Goal: Task Accomplishment & Management: Use online tool/utility

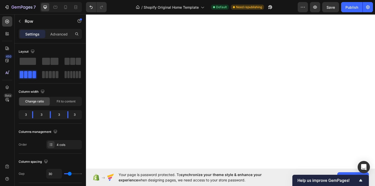
scroll to position [548, 0]
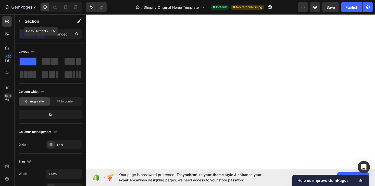
click at [20, 19] on icon "button" at bounding box center [20, 21] width 4 height 4
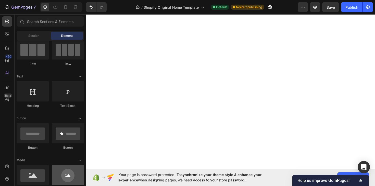
scroll to position [0, 0]
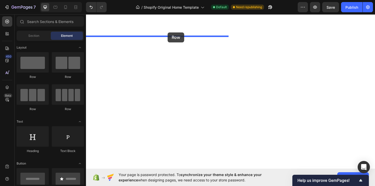
drag, startPoint x: 121, startPoint y: 80, endPoint x: 172, endPoint y: 33, distance: 68.5
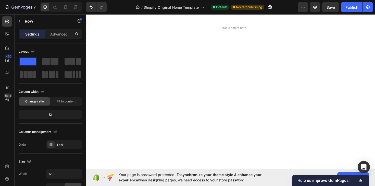
scroll to position [503, 0]
click at [89, 6] on icon "Undo/Redo" at bounding box center [91, 7] width 5 height 5
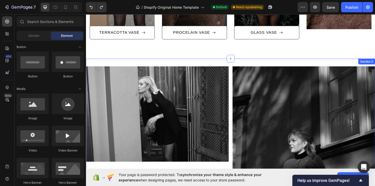
scroll to position [368, 0]
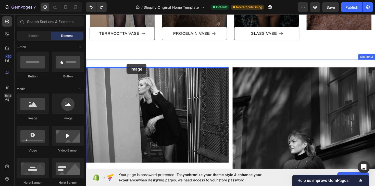
drag, startPoint x: 149, startPoint y: 123, endPoint x: 131, endPoint y: 65, distance: 60.7
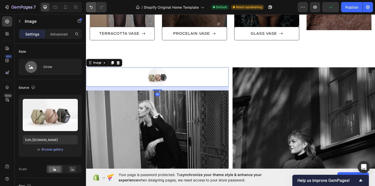
click at [91, 8] on icon "Undo/Redo" at bounding box center [91, 7] width 5 height 5
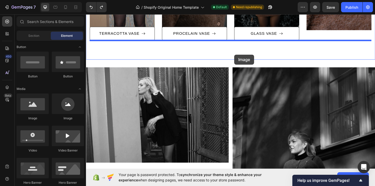
drag, startPoint x: 119, startPoint y: 117, endPoint x: 243, endPoint y: 57, distance: 137.7
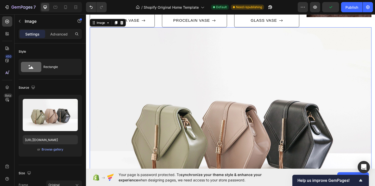
scroll to position [383, 0]
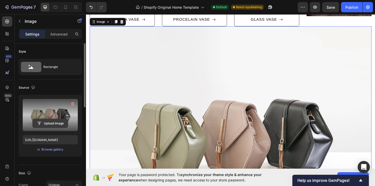
click at [47, 121] on input "file" at bounding box center [50, 123] width 35 height 9
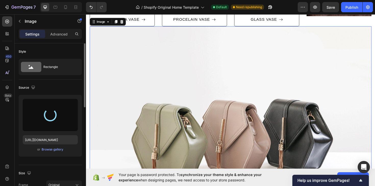
type input "https://cdn.shopify.com/s/files/1/0935/8213/1526/files/gempages_585730569078309…"
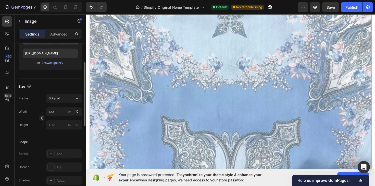
scroll to position [87, 0]
click at [92, 7] on icon "Undo/Redo" at bounding box center [91, 7] width 3 height 3
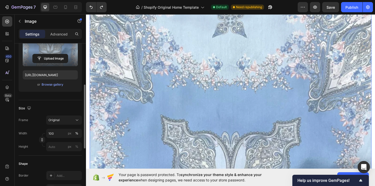
scroll to position [51, 0]
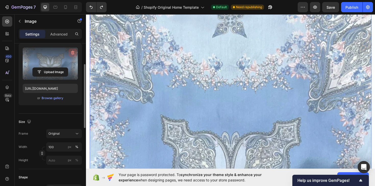
click at [73, 51] on icon "button" at bounding box center [72, 53] width 3 height 4
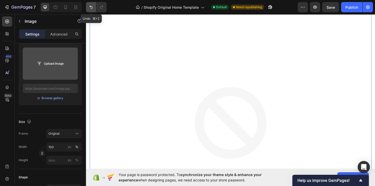
click at [91, 8] on icon "Undo/Redo" at bounding box center [91, 7] width 5 height 5
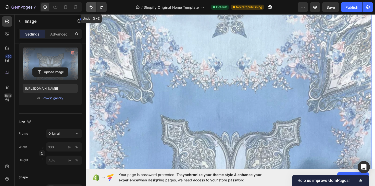
click at [91, 8] on icon "Undo/Redo" at bounding box center [91, 7] width 5 height 5
type input "[URL][DOMAIN_NAME]"
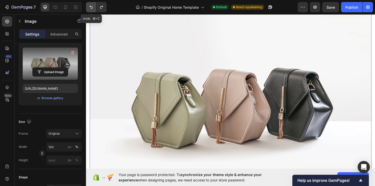
click at [91, 8] on icon "Undo/Redo" at bounding box center [91, 7] width 5 height 5
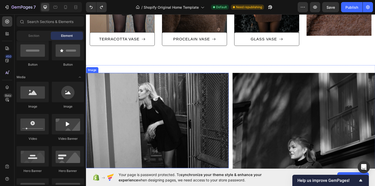
scroll to position [363, 0]
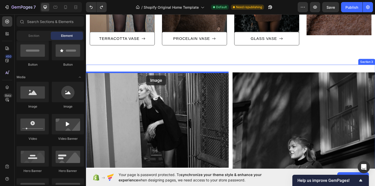
drag, startPoint x: 125, startPoint y: 110, endPoint x: 150, endPoint y: 79, distance: 40.1
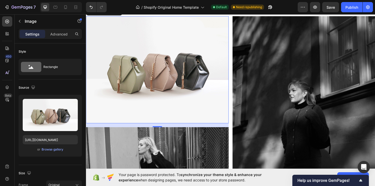
scroll to position [414, 0]
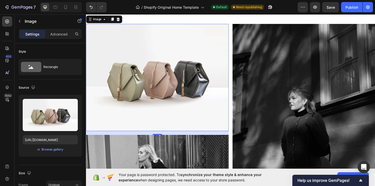
click at [163, 89] on img at bounding box center [161, 81] width 151 height 113
click at [97, 32] on div "Image" at bounding box center [97, 30] width 21 height 6
click at [102, 64] on img at bounding box center [161, 81] width 151 height 113
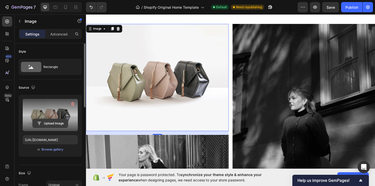
click at [51, 121] on input "file" at bounding box center [50, 123] width 35 height 9
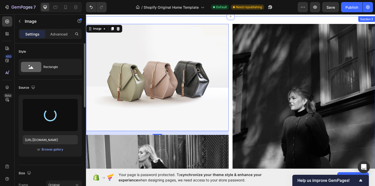
type input "https://cdn.shopify.com/s/files/1/0935/8213/1526/files/gempages_585730569078309…"
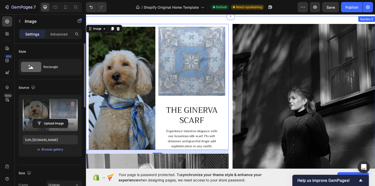
click at [255, 22] on div "Image 16 Image Image Section 3" at bounding box center [239, 166] width 306 height 300
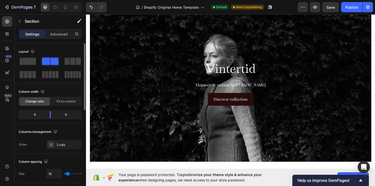
scroll to position [31, 0]
click at [179, 77] on h2 "Vintertid" at bounding box center [239, 71] width 292 height 18
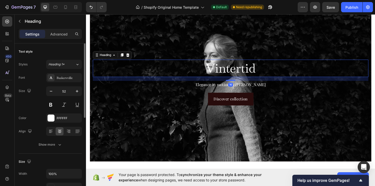
click at [179, 116] on div "Background Image" at bounding box center [239, 88] width 298 height 164
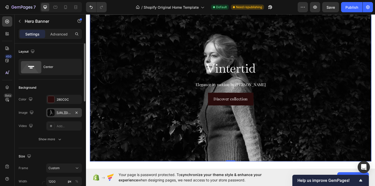
click at [57, 113] on div "[URL][DOMAIN_NAME]" at bounding box center [64, 113] width 15 height 5
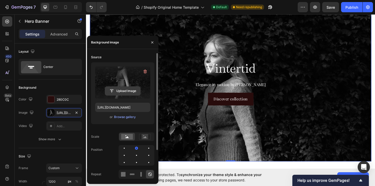
click at [121, 91] on input "file" at bounding box center [122, 91] width 35 height 9
click at [127, 92] on input "file" at bounding box center [122, 91] width 35 height 9
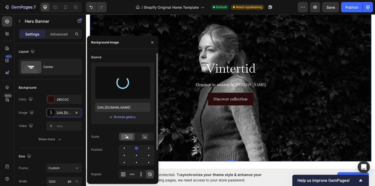
type input "https://cdn.shopify.com/s/files/1/0935/8213/1526/files/gempages_585730569078309…"
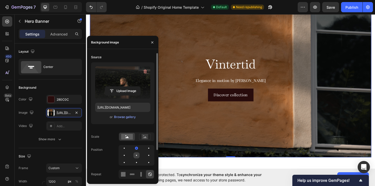
scroll to position [65, 0]
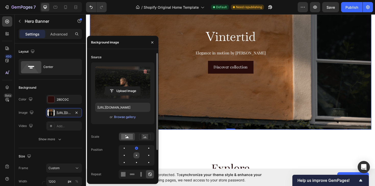
click at [135, 156] on div at bounding box center [136, 155] width 6 height 6
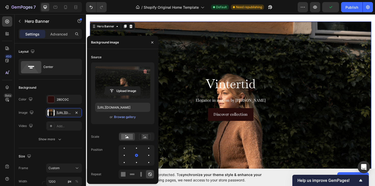
scroll to position [0, 0]
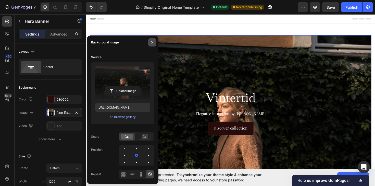
click at [153, 43] on icon "button" at bounding box center [152, 42] width 2 height 2
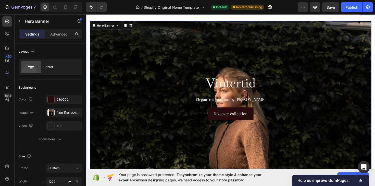
scroll to position [14, 0]
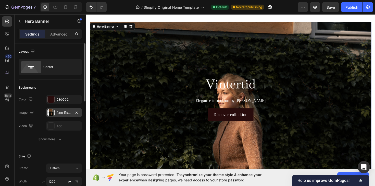
click at [59, 112] on div "https://cdn.shopify.com/s/files/1/0935/8213/1526/files/gempages_585730569078309…" at bounding box center [64, 113] width 15 height 5
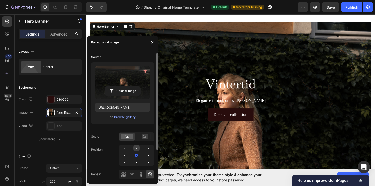
click at [137, 149] on div at bounding box center [136, 148] width 6 height 6
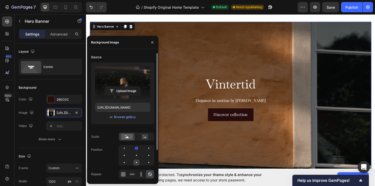
click at [137, 163] on div at bounding box center [136, 162] width 1 height 1
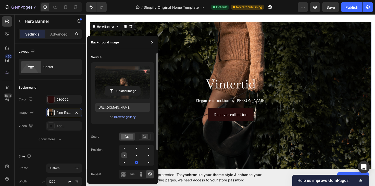
click at [124, 154] on div at bounding box center [124, 155] width 6 height 6
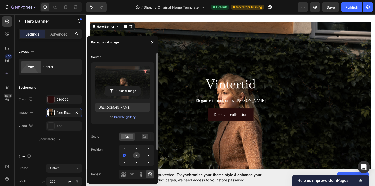
click at [136, 155] on div at bounding box center [136, 155] width 1 height 1
click at [145, 135] on rect at bounding box center [145, 136] width 7 height 5
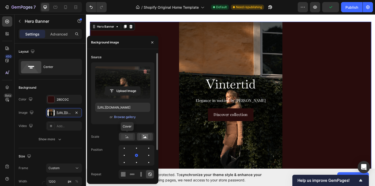
click at [130, 139] on rect at bounding box center [127, 137] width 12 height 6
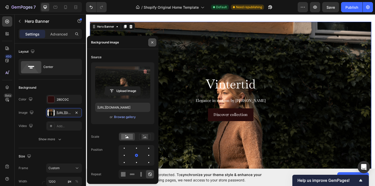
click at [153, 43] on icon "button" at bounding box center [152, 42] width 4 height 4
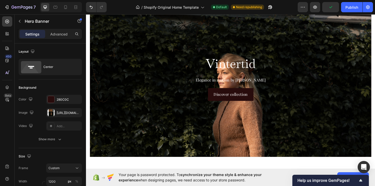
scroll to position [50, 0]
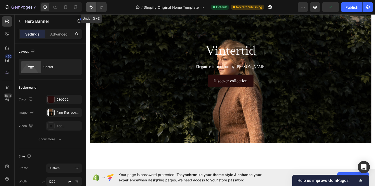
click at [91, 9] on icon "Undo/Redo" at bounding box center [91, 7] width 5 height 5
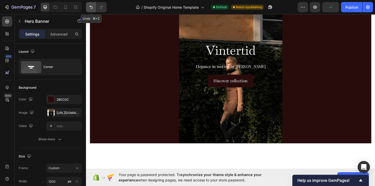
click at [91, 9] on icon "Undo/Redo" at bounding box center [91, 7] width 5 height 5
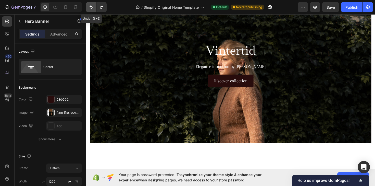
click at [91, 9] on icon "Undo/Redo" at bounding box center [91, 7] width 5 height 5
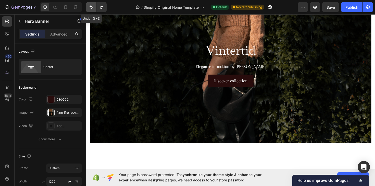
click at [91, 9] on icon "Undo/Redo" at bounding box center [91, 7] width 5 height 5
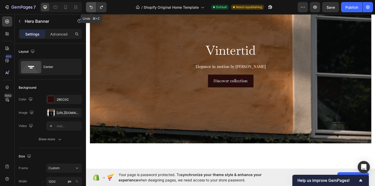
click at [91, 9] on icon "Undo/Redo" at bounding box center [91, 7] width 5 height 5
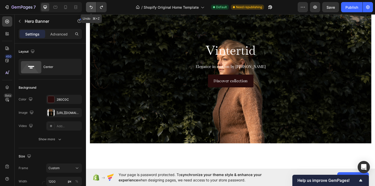
click at [91, 9] on icon "Undo/Redo" at bounding box center [91, 7] width 5 height 5
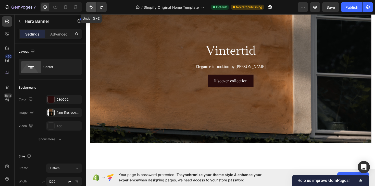
click at [91, 9] on icon "Undo/Redo" at bounding box center [91, 7] width 5 height 5
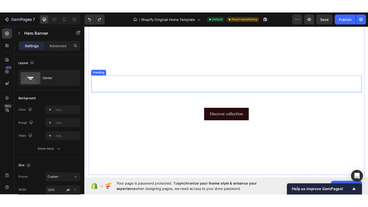
scroll to position [0, 0]
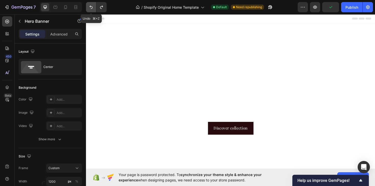
click at [91, 9] on icon "Undo/Redo" at bounding box center [91, 7] width 3 height 3
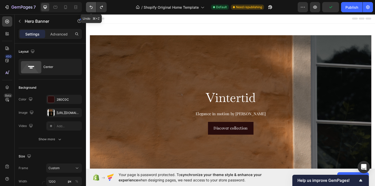
click at [91, 9] on icon "Undo/Redo" at bounding box center [91, 7] width 3 height 3
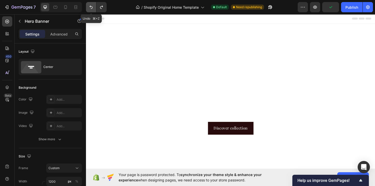
click at [91, 9] on icon "Undo/Redo" at bounding box center [91, 7] width 3 height 3
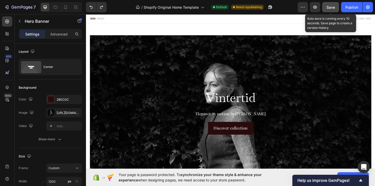
click at [325, 8] on button "Save" at bounding box center [330, 7] width 17 height 10
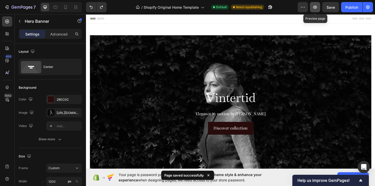
click at [316, 6] on icon "button" at bounding box center [315, 7] width 5 height 5
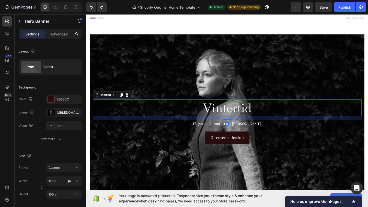
click at [186, 109] on h2 "Vintertid" at bounding box center [239, 116] width 292 height 18
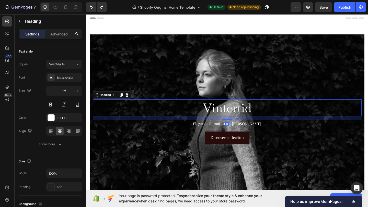
click at [185, 87] on div "Background Image" at bounding box center [239, 132] width 358 height 231
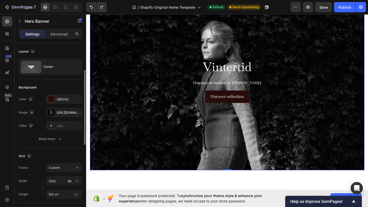
scroll to position [19, 0]
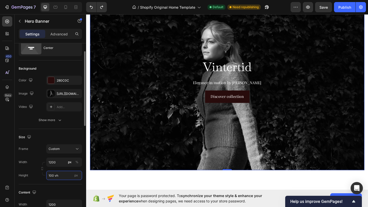
click at [63, 176] on input "100 vh" at bounding box center [64, 175] width 36 height 9
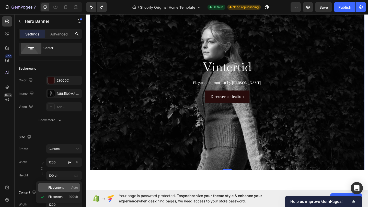
click at [57, 186] on span "Fit content" at bounding box center [55, 188] width 15 height 5
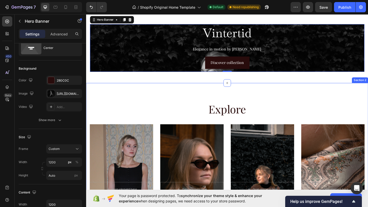
scroll to position [0, 0]
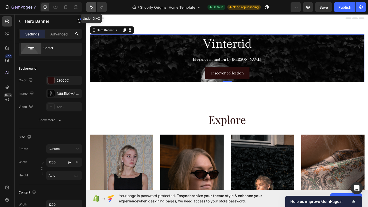
click at [90, 5] on icon "Undo/Redo" at bounding box center [91, 7] width 5 height 5
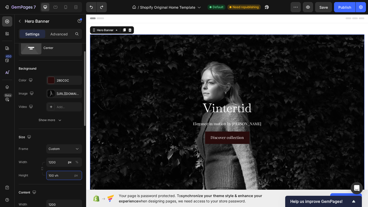
click at [54, 175] on input "100 vh" at bounding box center [64, 175] width 36 height 9
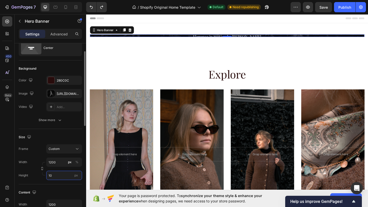
type input "1"
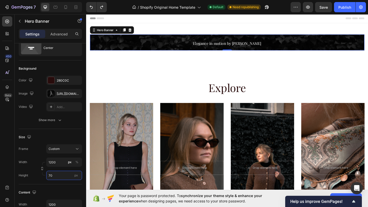
type input "70"
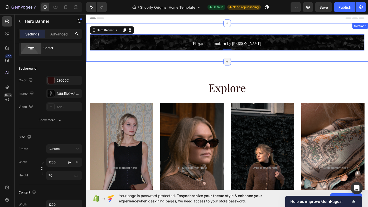
drag, startPoint x: 239, startPoint y: 54, endPoint x: 239, endPoint y: 66, distance: 12.0
click at [239, 66] on div "Vintertid Heading Elegance in motion by Aldrich Ave Text Block Discover collect…" at bounding box center [239, 45] width 306 height 42
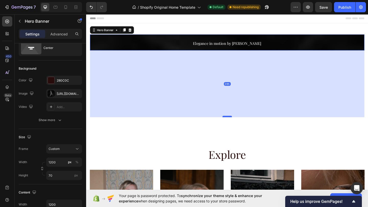
drag, startPoint x: 239, startPoint y: 53, endPoint x: 240, endPoint y: 124, distance: 71.7
click at [240, 125] on div at bounding box center [239, 126] width 10 height 2
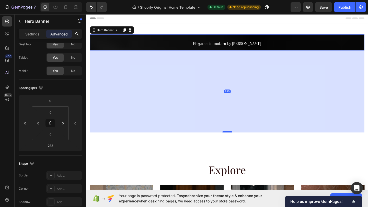
drag, startPoint x: 240, startPoint y: 124, endPoint x: 241, endPoint y: 141, distance: 16.6
click at [241, 141] on div at bounding box center [239, 142] width 10 height 2
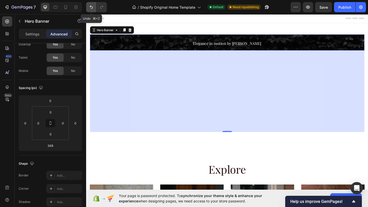
click at [91, 7] on icon "Undo/Redo" at bounding box center [91, 7] width 3 height 3
click at [90, 7] on icon "Undo/Redo" at bounding box center [91, 7] width 3 height 3
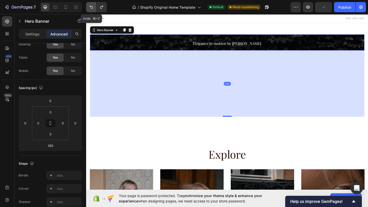
click at [90, 7] on icon "Undo/Redo" at bounding box center [91, 7] width 5 height 5
type input "0"
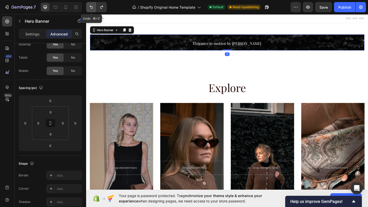
click at [90, 7] on icon "Undo/Redo" at bounding box center [91, 7] width 5 height 5
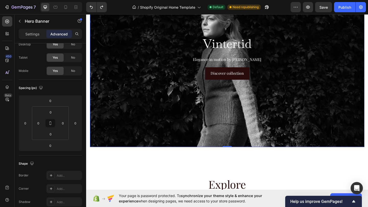
scroll to position [73, 0]
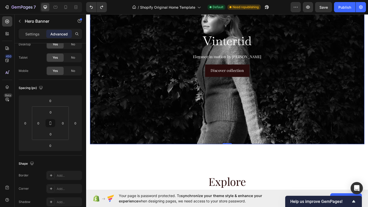
click at [119, 77] on div "Discover collection Button" at bounding box center [239, 76] width 292 height 14
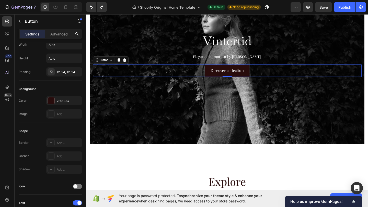
scroll to position [0, 0]
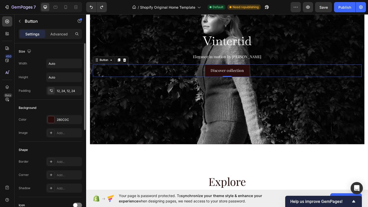
click at [120, 109] on div "Background Image" at bounding box center [239, 59] width 298 height 192
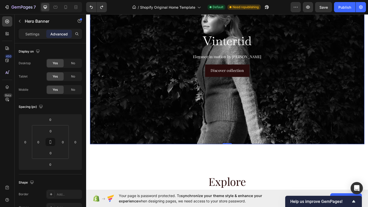
click at [125, 127] on div "Background Image" at bounding box center [239, 59] width 298 height 192
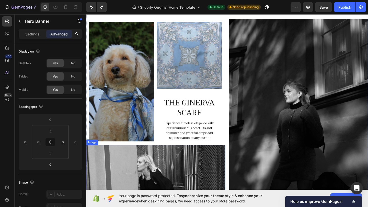
scroll to position [437, 0]
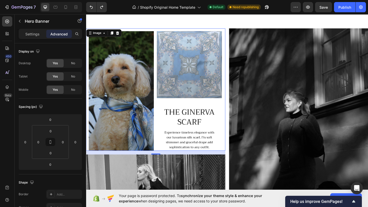
click at [190, 76] on img at bounding box center [161, 96] width 151 height 133
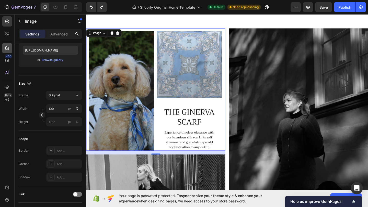
scroll to position [0, 0]
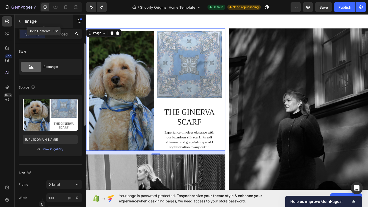
click at [18, 22] on icon "button" at bounding box center [20, 21] width 4 height 4
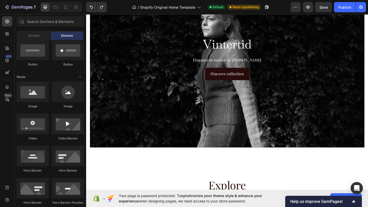
scroll to position [66, 0]
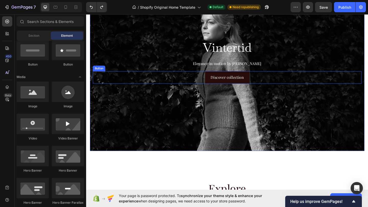
click at [165, 76] on div "Discover collection Button" at bounding box center [239, 83] width 292 height 14
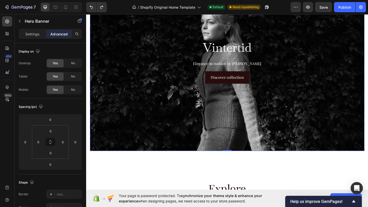
click at [163, 129] on div "Background Image" at bounding box center [239, 67] width 298 height 192
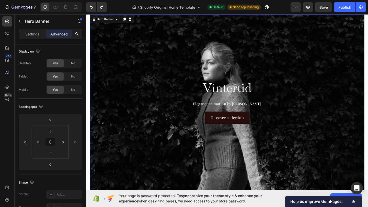
scroll to position [23, 0]
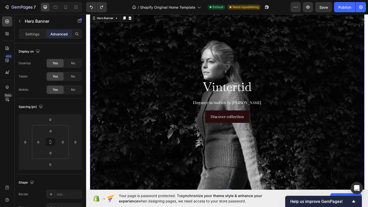
click at [163, 134] on div "Vintertid Heading Elegance in motion by Aldrich Ave Text Block Discover collect…" at bounding box center [239, 109] width 298 height 52
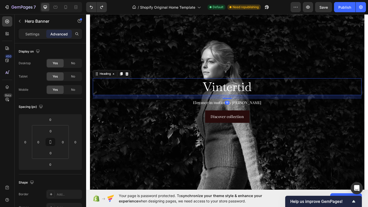
click at [248, 96] on h2 "Vintertid" at bounding box center [239, 93] width 292 height 18
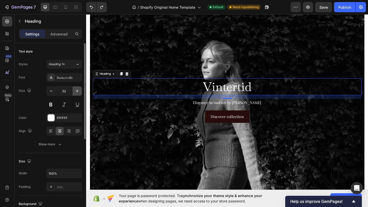
click at [77, 91] on icon "button" at bounding box center [77, 91] width 5 height 5
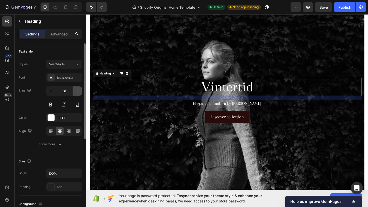
click at [77, 91] on icon "button" at bounding box center [77, 91] width 5 height 5
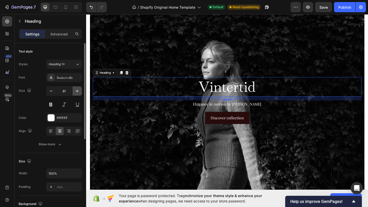
click at [77, 91] on icon "button" at bounding box center [77, 91] width 5 height 5
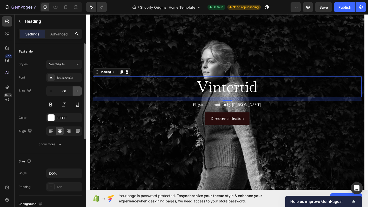
click at [77, 91] on icon "button" at bounding box center [77, 91] width 5 height 5
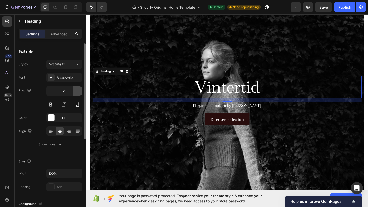
click at [77, 91] on icon "button" at bounding box center [77, 91] width 5 height 5
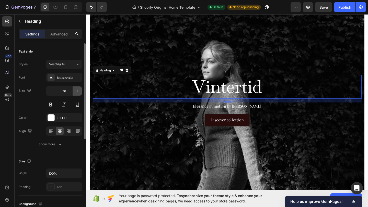
click at [77, 91] on icon "button" at bounding box center [77, 91] width 5 height 5
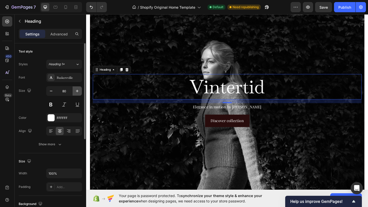
click at [77, 91] on icon "button" at bounding box center [77, 91] width 5 height 5
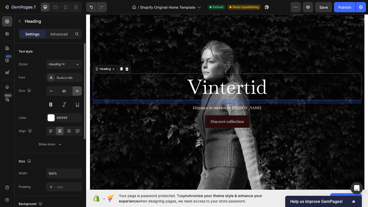
click at [77, 91] on icon "button" at bounding box center [77, 91] width 5 height 5
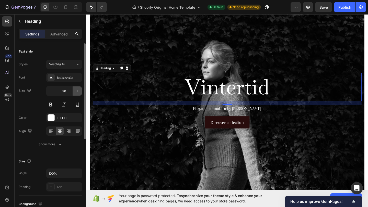
click at [77, 91] on icon "button" at bounding box center [77, 91] width 5 height 5
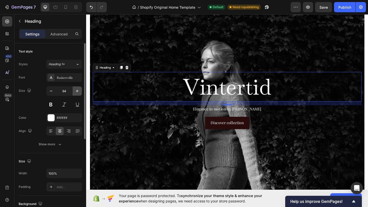
type input "95"
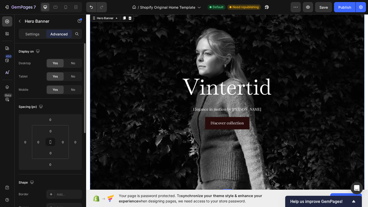
click at [146, 147] on div "Background Image" at bounding box center [239, 109] width 358 height 231
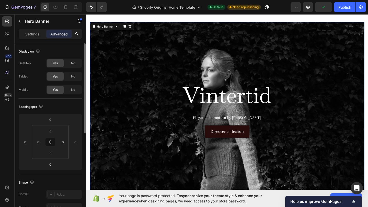
scroll to position [14, 0]
click at [157, 168] on div "Background Image" at bounding box center [239, 118] width 298 height 192
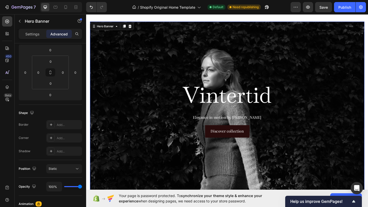
scroll to position [63, 0]
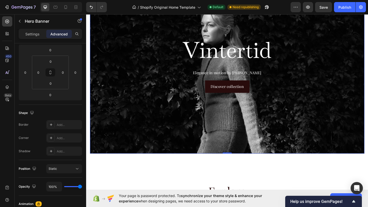
click at [125, 140] on div "Background Image" at bounding box center [239, 69] width 298 height 192
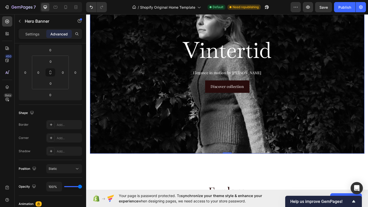
click at [131, 112] on div "Background Image" at bounding box center [239, 69] width 358 height 231
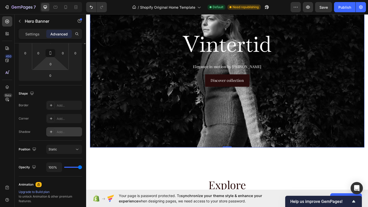
scroll to position [0, 0]
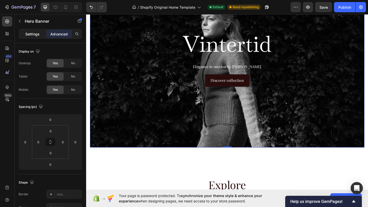
click at [38, 35] on p "Settings" at bounding box center [32, 33] width 14 height 5
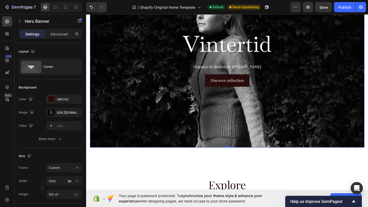
click at [125, 111] on div "Background Image" at bounding box center [239, 63] width 358 height 231
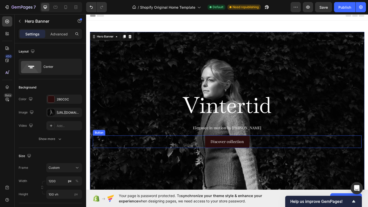
scroll to position [2, 0]
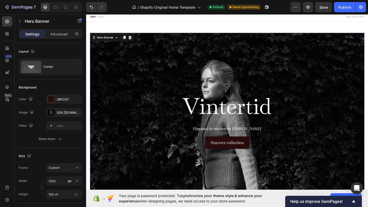
click at [124, 70] on div "Background Image" at bounding box center [239, 130] width 298 height 192
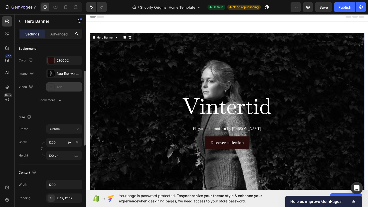
scroll to position [47, 0]
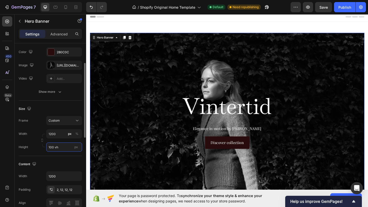
click at [54, 147] on input "100 vh" at bounding box center [64, 147] width 36 height 9
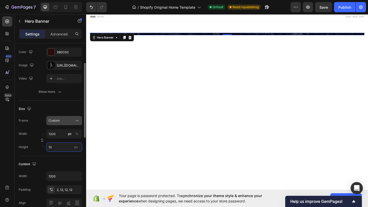
type input "1"
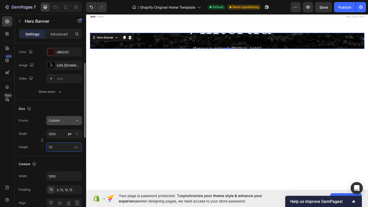
type input "7"
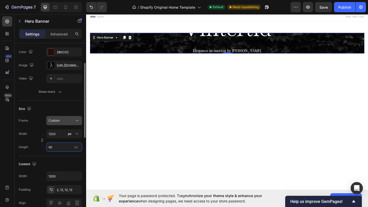
type input "9"
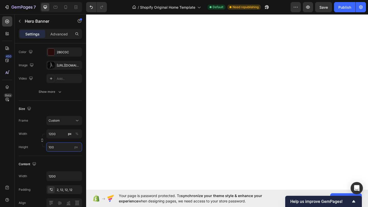
scroll to position [0, 0]
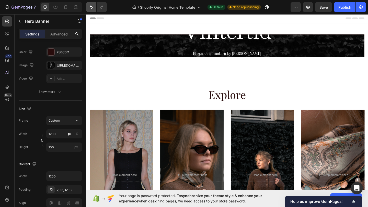
click at [90, 5] on icon "Undo/Redo" at bounding box center [91, 7] width 5 height 5
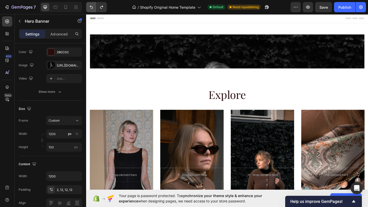
type input "100 vh"
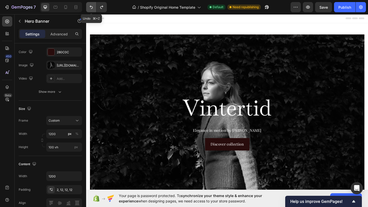
click at [90, 7] on icon "Undo/Redo" at bounding box center [91, 7] width 5 height 5
click at [113, 95] on div "Background Image" at bounding box center [239, 132] width 298 height 192
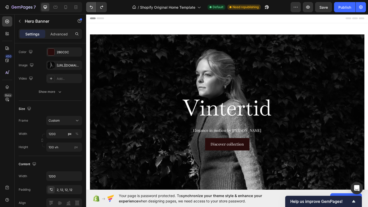
click at [91, 7] on icon "Undo/Redo" at bounding box center [91, 7] width 5 height 5
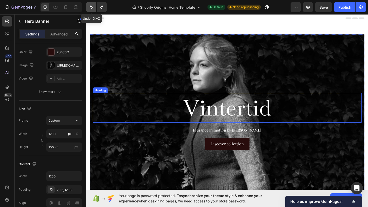
click at [90, 6] on icon "Undo/Redo" at bounding box center [91, 7] width 3 height 3
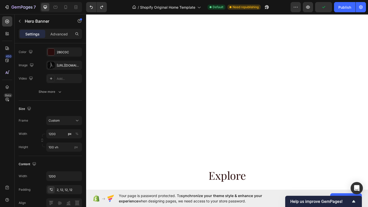
scroll to position [432, 0]
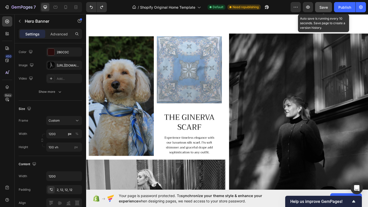
click at [321, 9] on span "Save" at bounding box center [323, 7] width 8 height 4
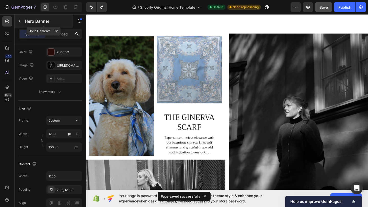
click at [19, 23] on icon "button" at bounding box center [20, 21] width 4 height 4
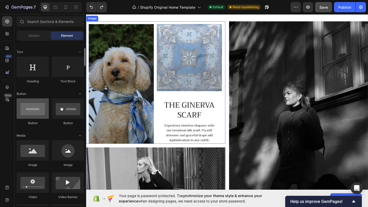
scroll to position [445, 0]
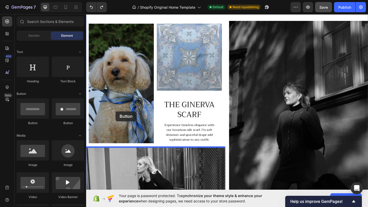
drag, startPoint x: 122, startPoint y: 125, endPoint x: 118, endPoint y: 120, distance: 6.4
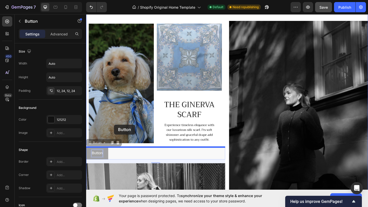
drag, startPoint x: 101, startPoint y: 166, endPoint x: 116, endPoint y: 135, distance: 35.6
click at [116, 135] on div "Image Button Button 16 Button Button 16 Image Image Section 3 Root Start with S…" at bounding box center [239, 131] width 306 height 1126
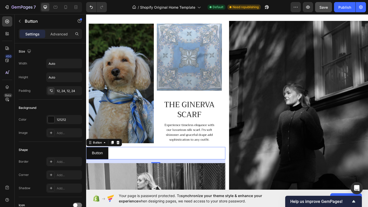
click at [115, 164] on div "Button Button 16" at bounding box center [161, 166] width 151 height 14
click at [125, 169] on div "Button Button 16" at bounding box center [161, 166] width 151 height 14
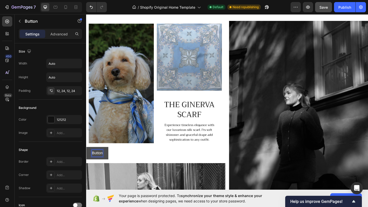
click at [103, 167] on p "Button" at bounding box center [98, 165] width 12 height 7
drag, startPoint x: 103, startPoint y: 167, endPoint x: 91, endPoint y: 167, distance: 11.7
click at [91, 167] on button "Button" at bounding box center [98, 166] width 24 height 14
click at [165, 164] on div "EXPLORE Button 16" at bounding box center [161, 166] width 151 height 14
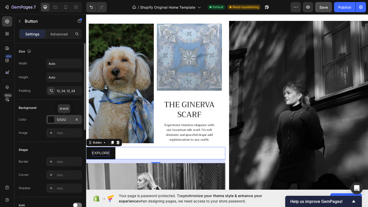
click at [63, 123] on div "121212" at bounding box center [64, 119] width 36 height 9
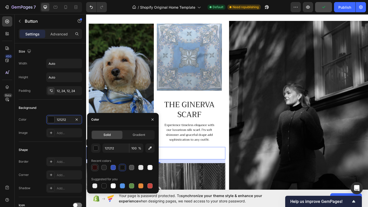
click at [95, 166] on div at bounding box center [94, 167] width 5 height 5
type input "280C0C"
click at [177, 155] on div "Image EXPLORE Button 16 Image" at bounding box center [161, 171] width 151 height 301
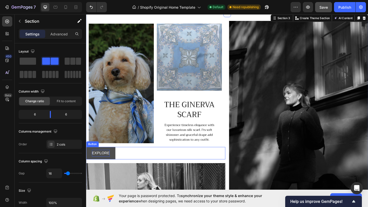
click at [95, 161] on button "EXPLORE" at bounding box center [102, 166] width 32 height 14
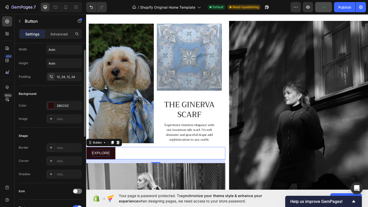
scroll to position [0, 0]
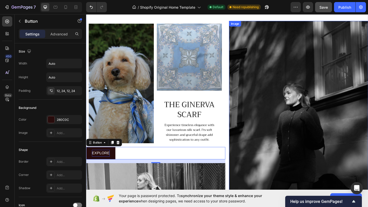
click at [247, 33] on img at bounding box center [316, 134] width 151 height 227
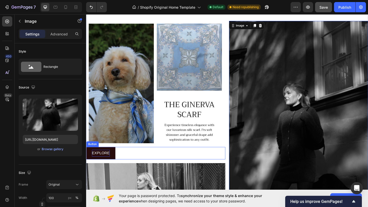
click at [92, 165] on p "EXPLORE" at bounding box center [101, 165] width 19 height 7
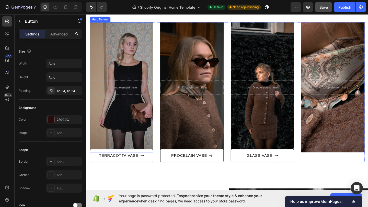
scroll to position [264, 0]
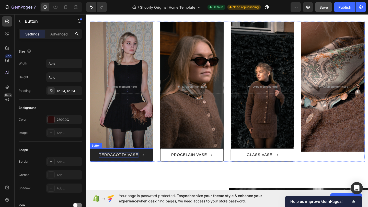
click at [125, 169] on div "TERRACOTTA VASE" at bounding box center [121, 167] width 43 height 6
click at [127, 168] on div "TERRACOTTA VASE" at bounding box center [121, 167] width 43 height 6
click at [127, 168] on p "TERRACOTTA VASE" at bounding box center [121, 167] width 43 height 6
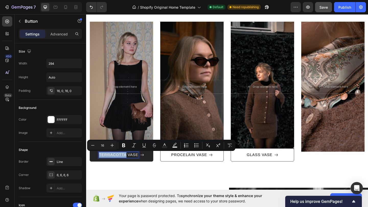
click at [129, 168] on p "TERRACOTTA VASE" at bounding box center [121, 167] width 43 height 6
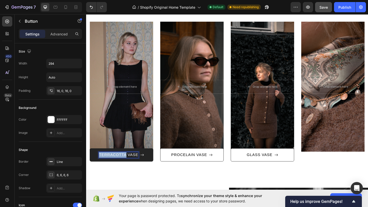
click at [142, 168] on p "TERRACOTTA VASE" at bounding box center [121, 167] width 43 height 6
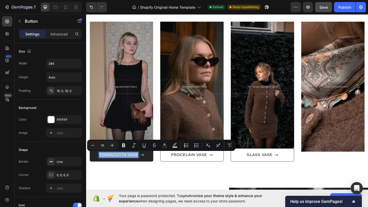
drag, startPoint x: 142, startPoint y: 168, endPoint x: 100, endPoint y: 168, distance: 41.6
click at [100, 168] on p "TERRACOTTA VASE" at bounding box center [121, 167] width 43 height 6
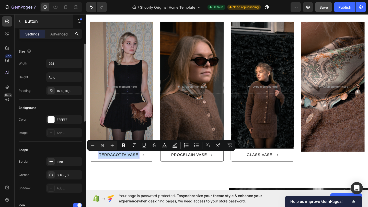
scroll to position [0, 0]
click at [19, 19] on icon "button" at bounding box center [20, 21] width 4 height 4
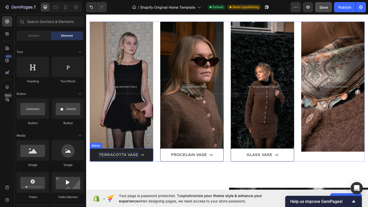
click at [127, 168] on p "TERRACOTTA VASE" at bounding box center [121, 167] width 43 height 6
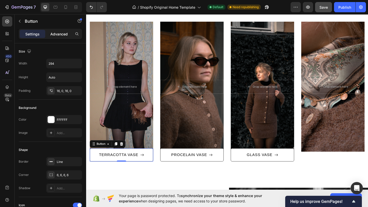
click at [61, 33] on p "Advanced" at bounding box center [58, 33] width 17 height 5
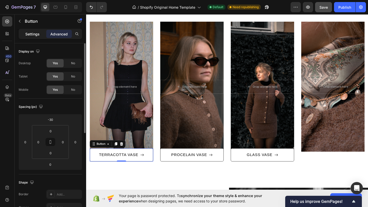
click at [30, 35] on p "Settings" at bounding box center [32, 33] width 14 height 5
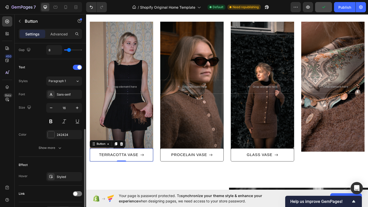
scroll to position [194, 0]
click at [64, 94] on div "Sans-serif" at bounding box center [69, 95] width 24 height 5
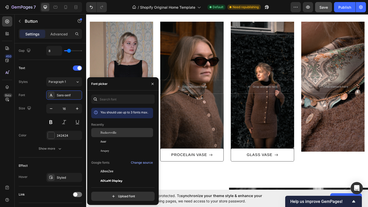
click at [104, 132] on span "Baskervville" at bounding box center [108, 132] width 16 height 5
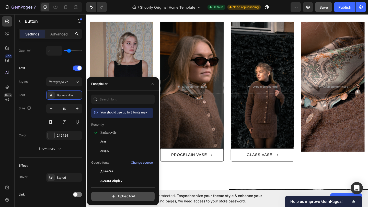
click at [117, 186] on input "file" at bounding box center [134, 196] width 128 height 9
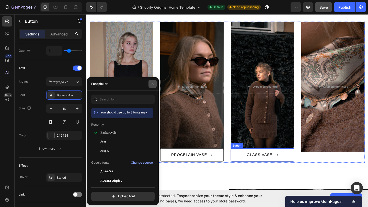
click at [153, 84] on icon "button" at bounding box center [152, 84] width 4 height 4
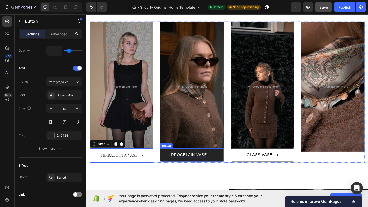
click at [188, 164] on button "PROCELAIN VASE" at bounding box center [200, 167] width 69 height 14
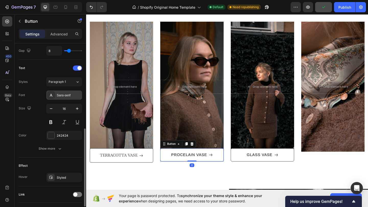
click at [76, 95] on div "Sans-serif" at bounding box center [69, 95] width 24 height 5
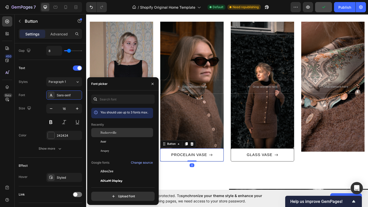
click at [108, 131] on span "Baskervville" at bounding box center [108, 132] width 16 height 5
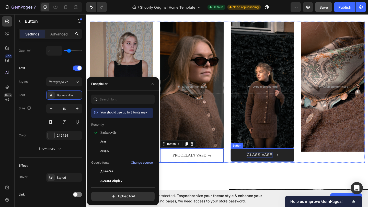
click at [265, 166] on div "GLASS VASE" at bounding box center [274, 167] width 28 height 6
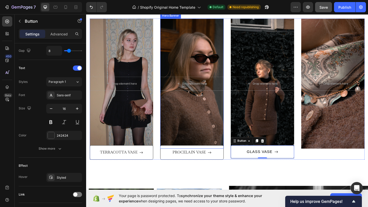
scroll to position [267, 0]
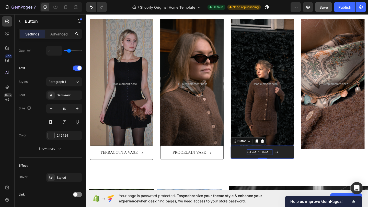
click at [265, 166] on div "GLASS VASE" at bounding box center [274, 164] width 28 height 6
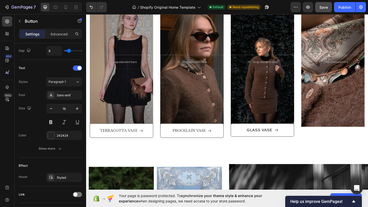
scroll to position [284, 0]
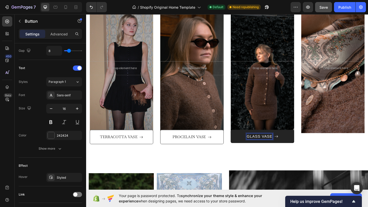
click at [280, 148] on div "GLASS VASE" at bounding box center [274, 147] width 28 height 6
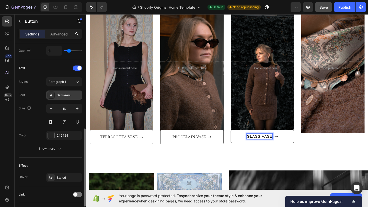
click at [75, 96] on div "Sans-serif" at bounding box center [69, 95] width 24 height 5
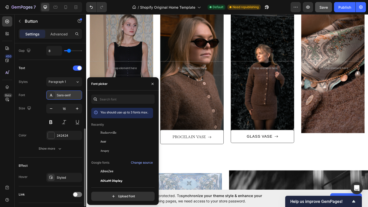
click at [60, 96] on div "Sans-serif" at bounding box center [69, 95] width 24 height 5
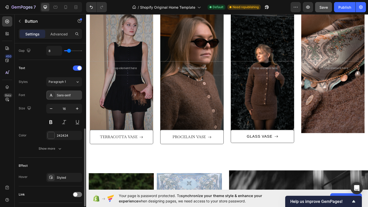
click at [60, 96] on div "Sans-serif" at bounding box center [69, 95] width 24 height 5
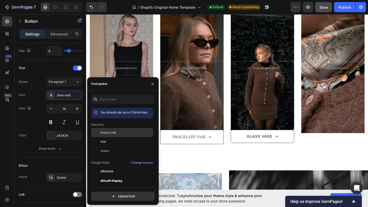
click at [104, 132] on span "Baskervville" at bounding box center [108, 132] width 16 height 5
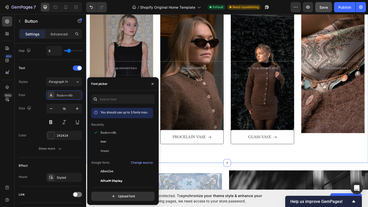
click at [203, 175] on div "Explore Heading Row After a long time of molding and crafting, our high-class c…" at bounding box center [239, 66] width 306 height 219
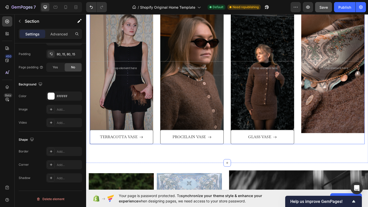
click at [159, 90] on div "After a long time of molding and crafting, our high-class ceramics, I always ha…" at bounding box center [239, 79] width 299 height 154
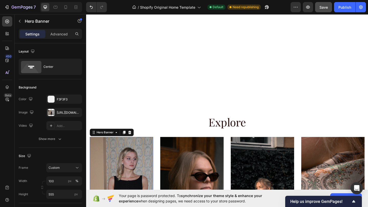
scroll to position [282, 0]
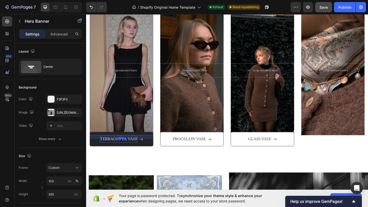
click at [135, 152] on div "TERRACOTTA VASE" at bounding box center [121, 150] width 41 height 7
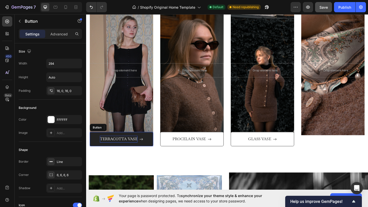
click at [136, 150] on div "TERRACOTTA VASE" at bounding box center [121, 150] width 41 height 7
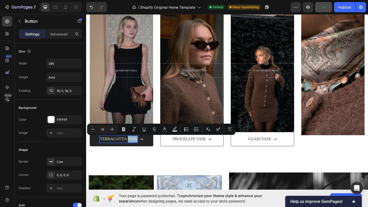
click at [136, 150] on p "TERRACOTTA VASE" at bounding box center [121, 150] width 41 height 7
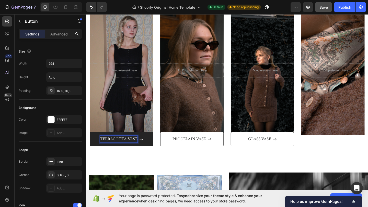
drag, startPoint x: 102, startPoint y: 151, endPoint x: 129, endPoint y: 149, distance: 27.4
click at [129, 149] on p "TERRACOTTA VASE" at bounding box center [121, 150] width 41 height 7
click at [140, 150] on p "TERRACOTTA VASE" at bounding box center [121, 150] width 41 height 7
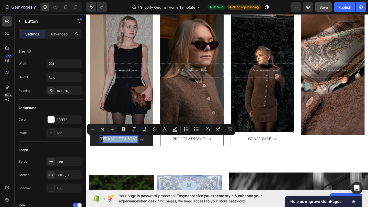
drag, startPoint x: 103, startPoint y: 150, endPoint x: 145, endPoint y: 149, distance: 42.9
click at [145, 150] on div "TERRACOTTA VASE" at bounding box center [124, 150] width 47 height 7
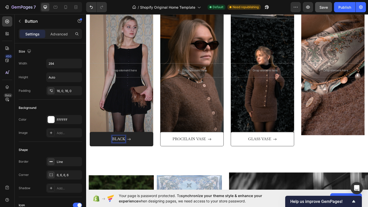
click at [90, 142] on button "BLACK" at bounding box center [124, 150] width 69 height 16
click at [90, 142] on button "BLACK COTTON" at bounding box center [124, 150] width 69 height 16
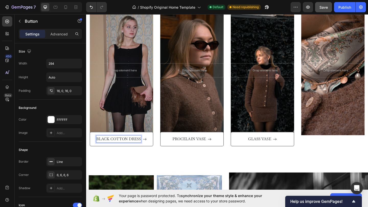
click at [161, 162] on div "Explore Heading Row After a long time of molding and crafting, our high-class c…" at bounding box center [239, 69] width 306 height 219
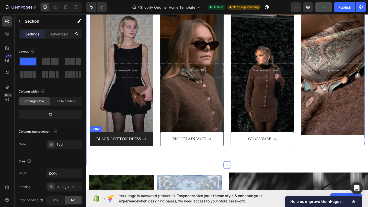
click at [152, 156] on button "BLACK COTTON DRESS" at bounding box center [124, 150] width 69 height 16
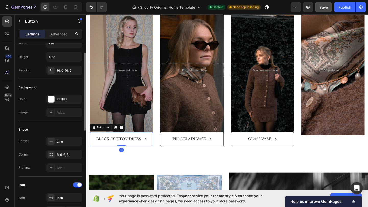
scroll to position [21, 0]
click at [52, 142] on icon at bounding box center [51, 141] width 4 height 4
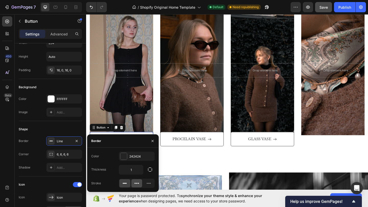
click at [138, 185] on icon at bounding box center [136, 183] width 5 height 5
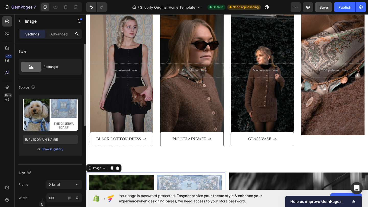
scroll to position [1, 0]
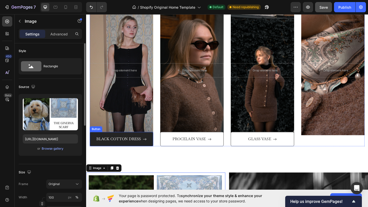
click at [105, 155] on button "BLACK COTTON DRESS" at bounding box center [124, 150] width 69 height 16
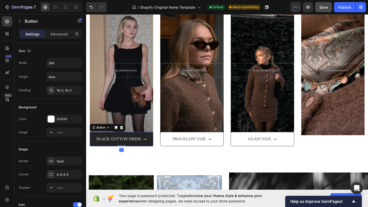
scroll to position [0, 0]
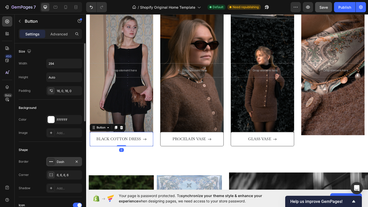
click at [60, 160] on div "Dash" at bounding box center [64, 162] width 15 height 5
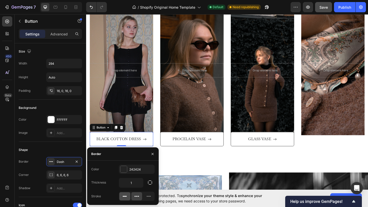
click at [126, 186] on icon at bounding box center [124, 196] width 5 height 5
click at [134, 182] on input "1" at bounding box center [131, 182] width 24 height 9
type input "0,1"
click at [199, 174] on div "Explore Heading Row After a long time of molding and crafting, our high-class c…" at bounding box center [239, 69] width 306 height 219
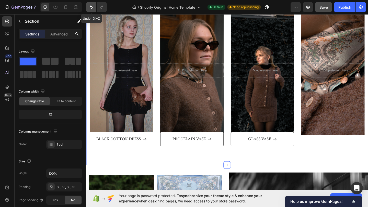
click at [92, 6] on icon "Undo/Redo" at bounding box center [91, 7] width 5 height 5
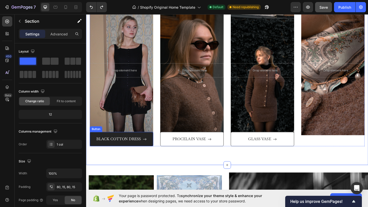
click at [115, 155] on button "BLACK COTTON DRESS" at bounding box center [124, 150] width 69 height 16
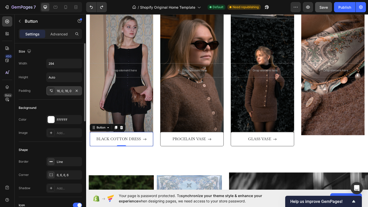
click at [59, 92] on div "16, 0, 16, 0" at bounding box center [64, 91] width 15 height 5
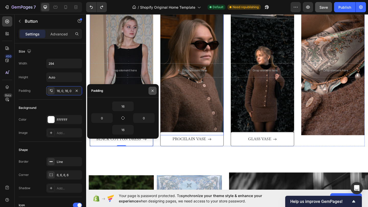
click at [152, 90] on icon "button" at bounding box center [152, 91] width 4 height 4
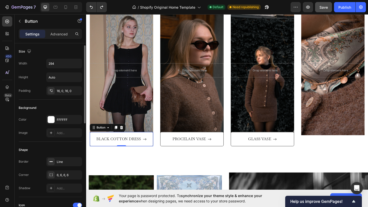
scroll to position [24, 0]
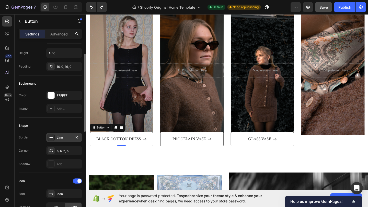
click at [52, 137] on icon at bounding box center [51, 138] width 4 height 4
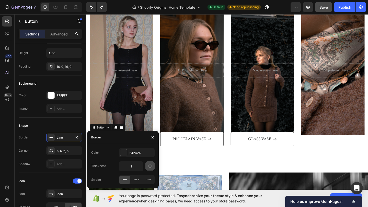
click at [150, 166] on icon "button" at bounding box center [149, 166] width 5 height 5
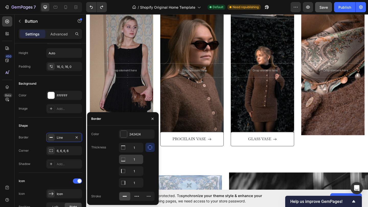
click at [124, 162] on icon at bounding box center [122, 159] width 5 height 5
click at [123, 173] on icon at bounding box center [122, 171] width 5 height 5
click at [132, 180] on input "1" at bounding box center [131, 182] width 24 height 9
click at [130, 147] on input "1" at bounding box center [131, 147] width 24 height 9
click at [124, 160] on icon at bounding box center [122, 159] width 5 height 5
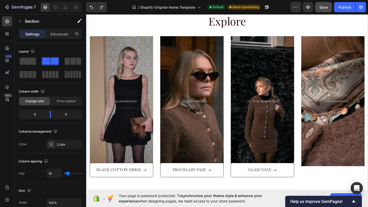
scroll to position [253, 0]
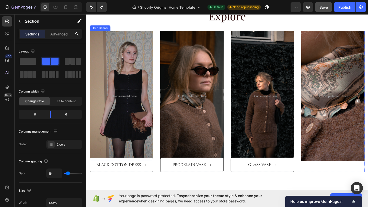
click at [133, 154] on div "Overlay" at bounding box center [124, 103] width 69 height 142
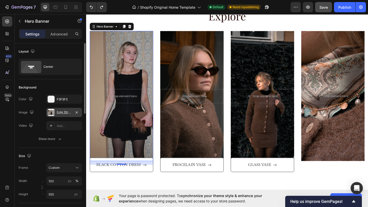
click at [60, 113] on div "https://cdn.shopify.com/s/files/1/0935/8213/1526/files/gempages_585730569078309…" at bounding box center [64, 113] width 15 height 5
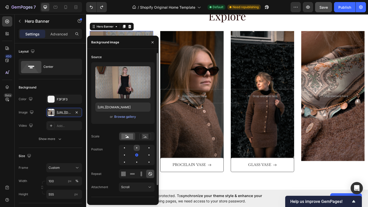
click at [137, 147] on div at bounding box center [136, 148] width 6 height 6
click at [137, 156] on div at bounding box center [136, 155] width 6 height 6
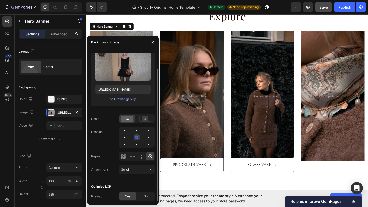
click at [136, 137] on div at bounding box center [136, 137] width 3 height 3
click at [136, 127] on div "Source Upload Image https://cdn.shopify.com/s/files/1/0935/8213/1526/files/gemp…" at bounding box center [122, 107] width 63 height 144
click at [124, 136] on div at bounding box center [124, 138] width 6 height 6
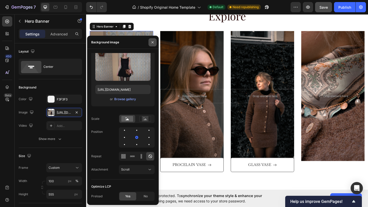
click at [153, 42] on icon "button" at bounding box center [152, 42] width 2 height 2
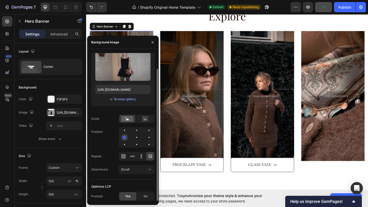
click at [124, 139] on div at bounding box center [124, 137] width 3 height 3
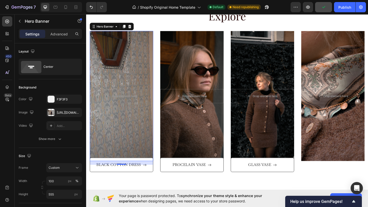
click at [158, 44] on div "Overlay" at bounding box center [124, 103] width 69 height 142
click at [63, 112] on div "https://cdn.shopify.com/s/files/1/0935/8213/1526/files/gempages_585730569078309…" at bounding box center [64, 113] width 15 height 5
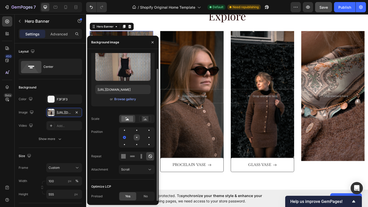
click at [137, 136] on div at bounding box center [136, 138] width 6 height 6
click at [137, 130] on div at bounding box center [136, 130] width 6 height 6
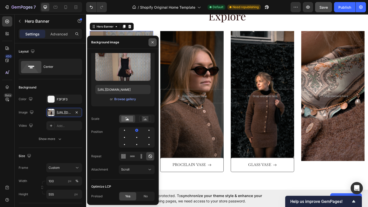
click at [153, 41] on icon "button" at bounding box center [152, 42] width 4 height 4
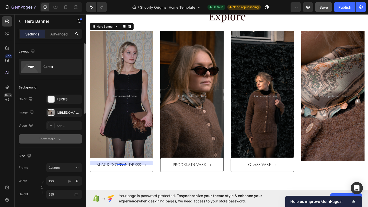
click at [55, 137] on div "Show more" at bounding box center [51, 139] width 24 height 5
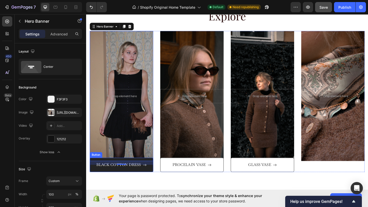
click at [106, 183] on button "BLACK COTTON DRESS" at bounding box center [124, 179] width 69 height 16
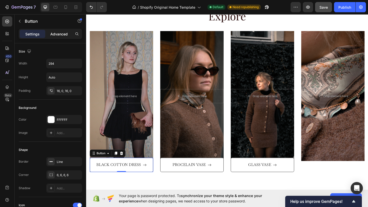
click at [59, 32] on p "Advanced" at bounding box center [58, 33] width 17 height 5
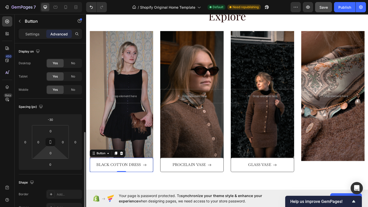
scroll to position [60, 0]
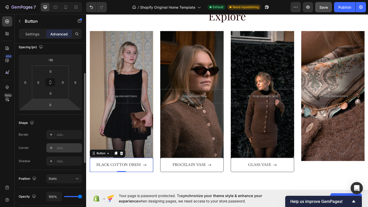
click at [50, 147] on icon at bounding box center [51, 148] width 4 height 4
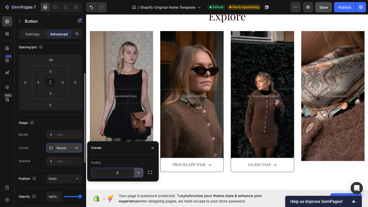
click at [137, 172] on icon "button" at bounding box center [138, 172] width 5 height 5
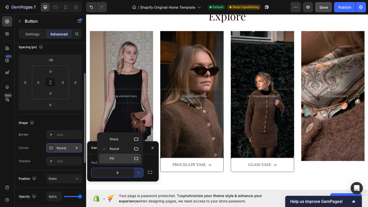
click at [138, 160] on icon at bounding box center [135, 158] width 5 height 5
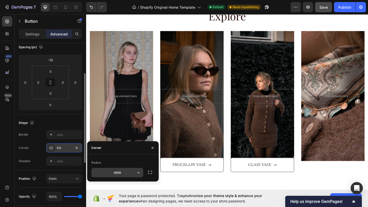
click at [133, 174] on input "9999" at bounding box center [117, 172] width 52 height 9
click at [139, 173] on icon "button" at bounding box center [138, 172] width 5 height 5
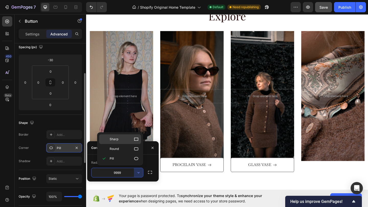
click at [134, 137] on icon at bounding box center [135, 139] width 5 height 5
type input "0"
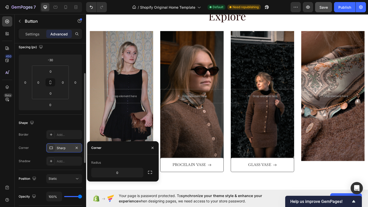
click at [134, 141] on div "Corner" at bounding box center [122, 147] width 71 height 13
click at [140, 152] on div "Overlay" at bounding box center [124, 103] width 69 height 142
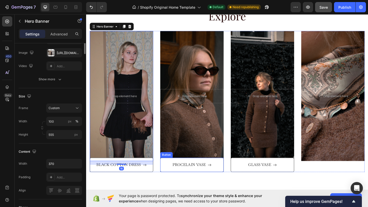
click at [186, 186] on div "Explore Heading Row After a long time of molding and crafting, our high-class c…" at bounding box center [239, 97] width 306 height 219
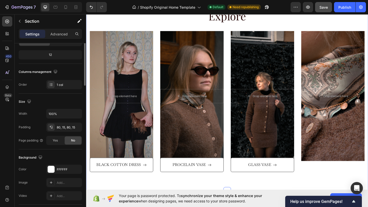
scroll to position [0, 0]
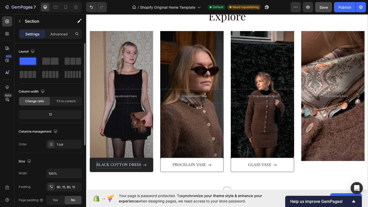
click at [161, 186] on div "Explore Heading Row After a long time of molding and crafting, our high-class c…" at bounding box center [239, 97] width 306 height 219
click at [144, 179] on p "BLACK COTTON DRESS" at bounding box center [121, 178] width 48 height 7
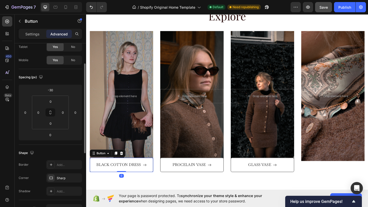
scroll to position [33, 0]
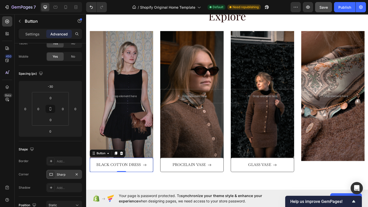
click at [52, 173] on icon at bounding box center [51, 175] width 4 height 4
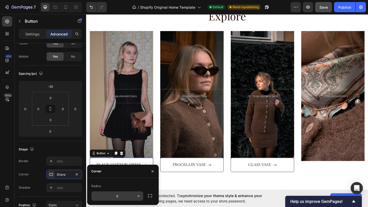
click at [120, 186] on input "0" at bounding box center [117, 196] width 52 height 9
click at [149, 186] on icon "button" at bounding box center [149, 195] width 5 height 5
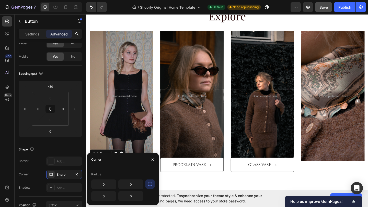
click at [148, 186] on icon "button" at bounding box center [149, 184] width 5 height 5
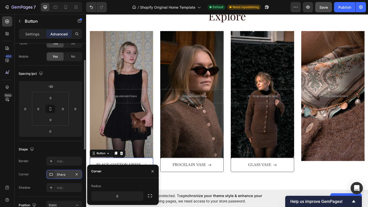
click at [73, 175] on div "Sharp" at bounding box center [64, 174] width 36 height 9
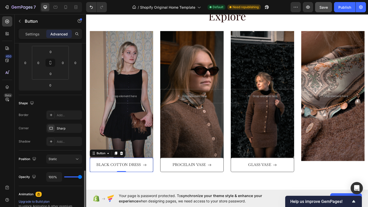
scroll to position [138, 0]
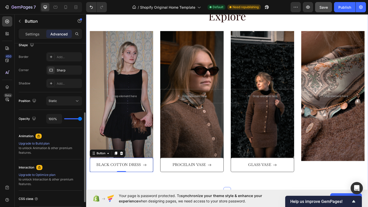
click at [147, 186] on div "Explore Heading Row After a long time of molding and crafting, our high-class c…" at bounding box center [239, 97] width 306 height 219
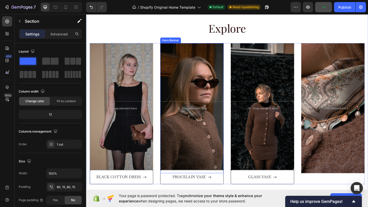
scroll to position [241, 0]
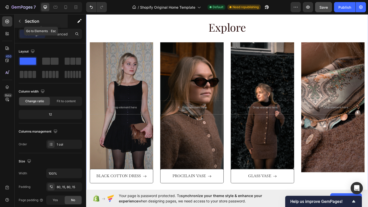
click at [19, 20] on icon "button" at bounding box center [20, 21] width 4 height 4
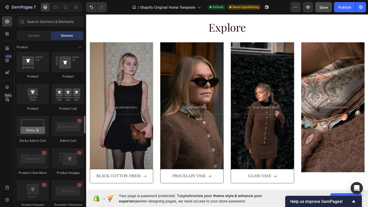
scroll to position [654, 0]
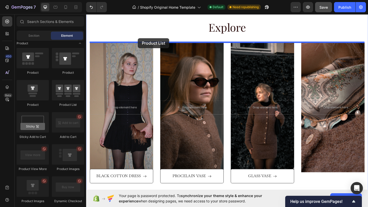
drag, startPoint x: 155, startPoint y: 104, endPoint x: 142, endPoint y: 40, distance: 65.3
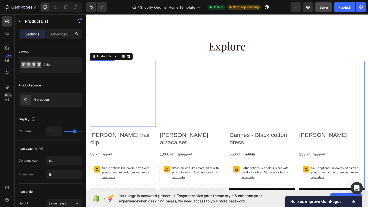
scroll to position [229, 0]
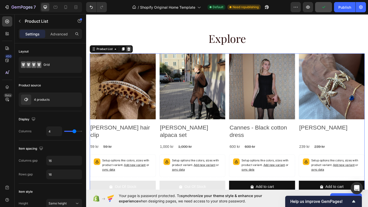
click at [133, 53] on icon at bounding box center [132, 52] width 3 height 4
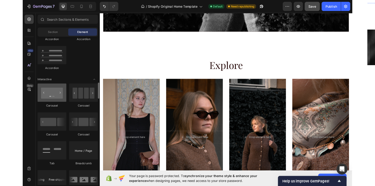
scroll to position [469, 0]
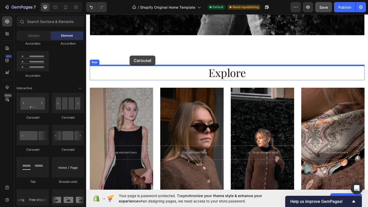
drag, startPoint x: 127, startPoint y: 61, endPoint x: 133, endPoint y: 59, distance: 6.9
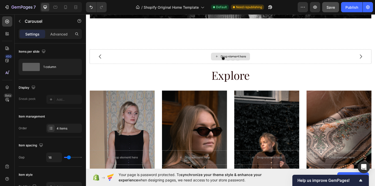
scroll to position [156, 0]
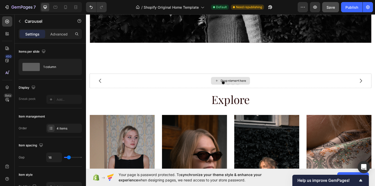
click at [226, 89] on div "Drop element here" at bounding box center [239, 84] width 299 height 15
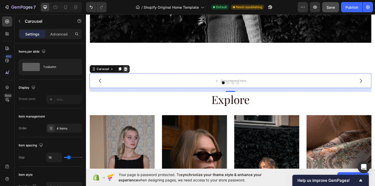
click at [129, 71] on icon at bounding box center [128, 72] width 4 height 4
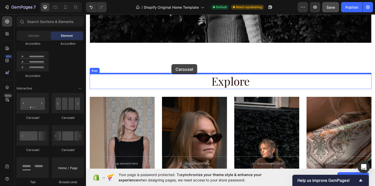
drag, startPoint x: 119, startPoint y: 118, endPoint x: 177, endPoint y: 67, distance: 77.1
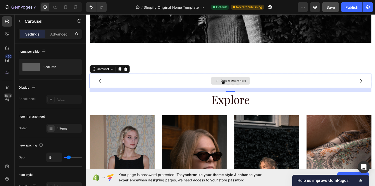
click at [191, 89] on div "Drop element here" at bounding box center [239, 84] width 299 height 15
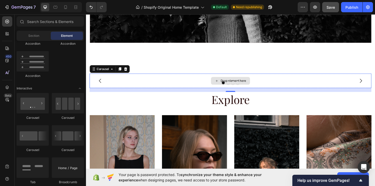
click at [242, 82] on div "Drop element here" at bounding box center [238, 85] width 41 height 8
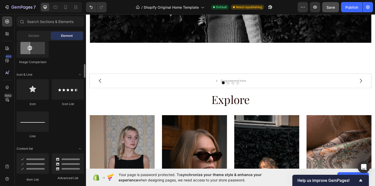
scroll to position [296, 0]
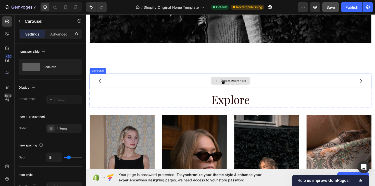
click at [99, 77] on div "Drop element here" at bounding box center [239, 84] width 299 height 15
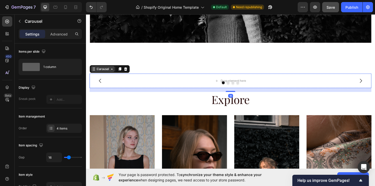
click at [102, 72] on div "Carousel" at bounding box center [103, 72] width 15 height 5
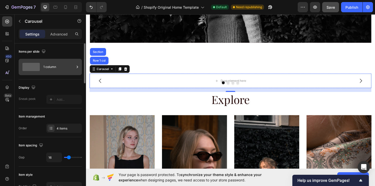
click at [54, 65] on div "1 column" at bounding box center [58, 67] width 31 height 12
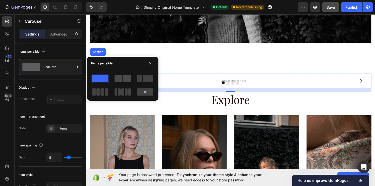
click at [125, 79] on span at bounding box center [127, 78] width 8 height 7
click at [99, 77] on span at bounding box center [100, 78] width 16 height 7
click at [142, 93] on div at bounding box center [145, 91] width 16 height 7
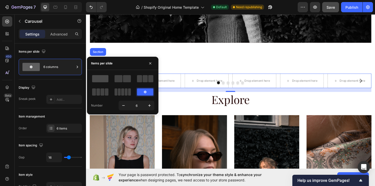
click at [102, 76] on span at bounding box center [100, 78] width 16 height 7
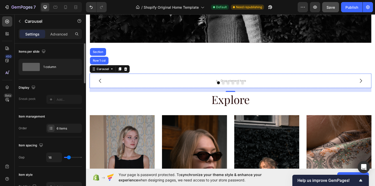
click at [58, 87] on div "Display" at bounding box center [50, 87] width 63 height 8
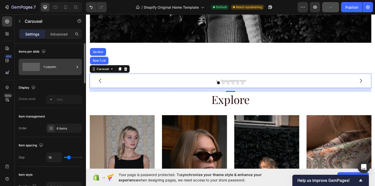
click at [49, 68] on div "1 column" at bounding box center [58, 67] width 31 height 12
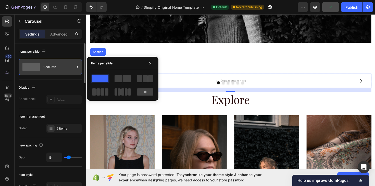
click at [27, 69] on span at bounding box center [30, 67] width 17 height 8
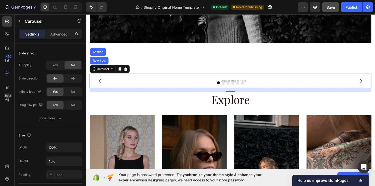
scroll to position [462, 0]
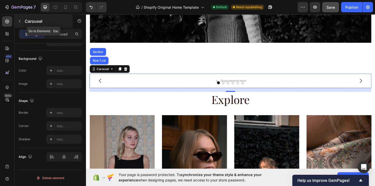
click at [19, 21] on icon "button" at bounding box center [20, 21] width 4 height 4
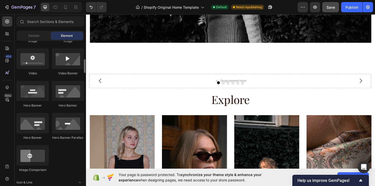
scroll to position [121, 0]
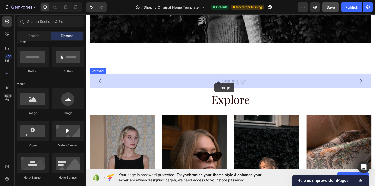
drag, startPoint x: 117, startPoint y: 117, endPoint x: 222, endPoint y: 87, distance: 109.0
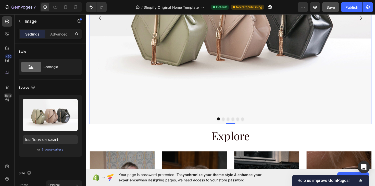
scroll to position [311, 0]
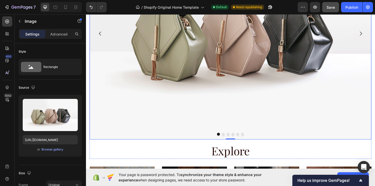
click at [375, 36] on icon "Carousel Next Arrow" at bounding box center [377, 35] width 2 height 4
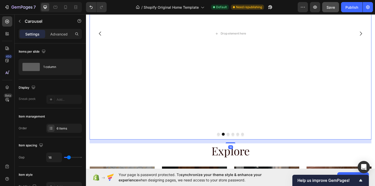
click at [100, 36] on icon "Carousel Back Arrow" at bounding box center [101, 35] width 6 height 6
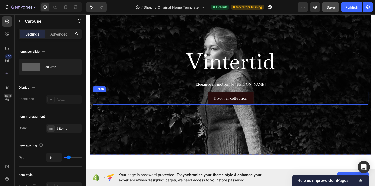
scroll to position [0, 0]
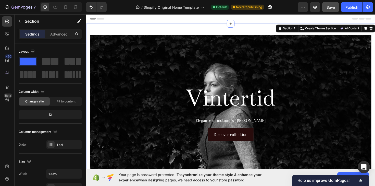
click at [153, 29] on div "Vintertid Heading Elegance in motion by Aldrich Ave Text Block Discover collect…" at bounding box center [239, 118] width 306 height 189
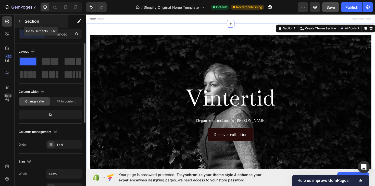
click at [19, 20] on icon "button" at bounding box center [20, 21] width 4 height 4
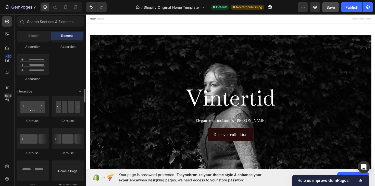
scroll to position [470, 0]
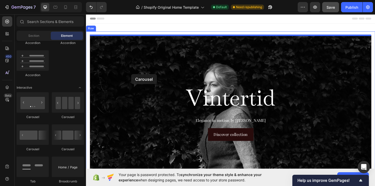
drag, startPoint x: 118, startPoint y: 120, endPoint x: 134, endPoint y: 78, distance: 45.1
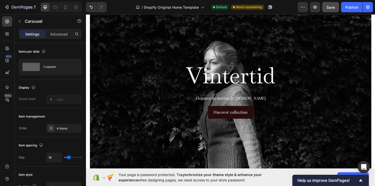
scroll to position [0, 0]
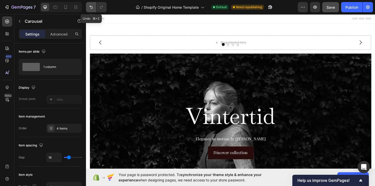
click at [92, 8] on icon "Undo/Redo" at bounding box center [91, 7] width 3 height 3
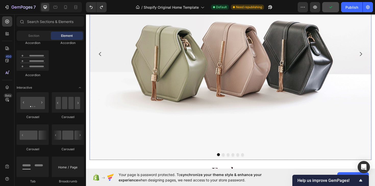
scroll to position [282, 0]
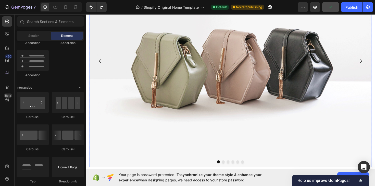
click at [343, 65] on img at bounding box center [239, 64] width 299 height 224
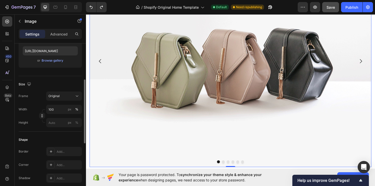
scroll to position [0, 0]
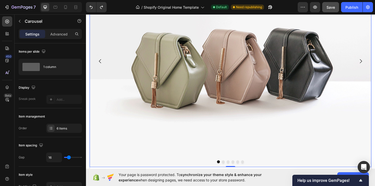
click at [375, 63] on icon "Carousel Next Arrow" at bounding box center [377, 64] width 6 height 6
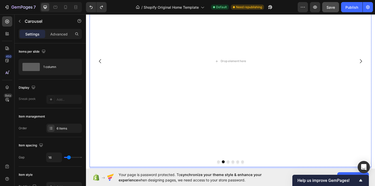
click at [100, 65] on icon "Carousel Back Arrow" at bounding box center [101, 64] width 6 height 6
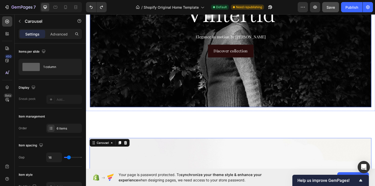
scroll to position [94, 0]
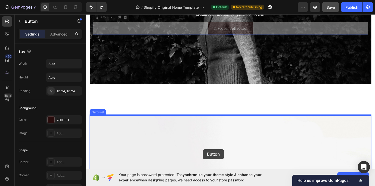
drag, startPoint x: 218, startPoint y: 43, endPoint x: 210, endPoint y: 157, distance: 114.1
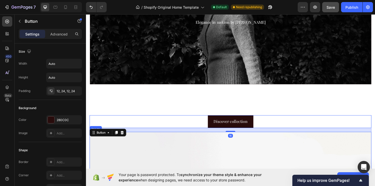
scroll to position [115, 0]
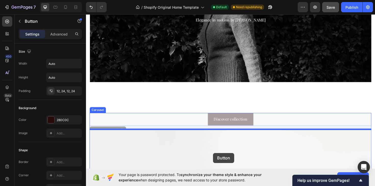
drag, startPoint x: 221, startPoint y: 122, endPoint x: 220, endPoint y: 160, distance: 38.3
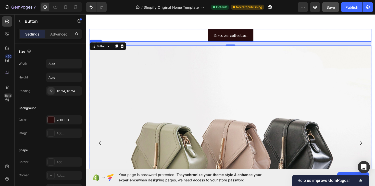
scroll to position [203, 0]
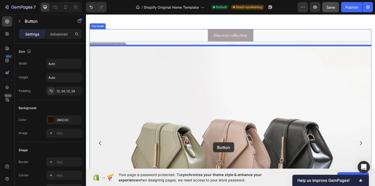
drag, startPoint x: 217, startPoint y: 33, endPoint x: 221, endPoint y: 150, distance: 116.4
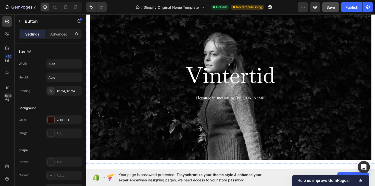
scroll to position [138, 0]
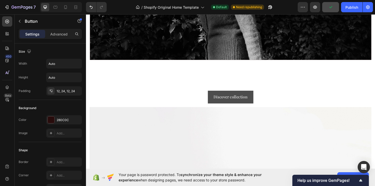
click at [225, 97] on button "Discover collection" at bounding box center [239, 102] width 48 height 14
click at [236, 103] on p "Discover collection" at bounding box center [239, 101] width 36 height 7
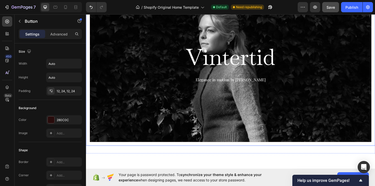
scroll to position [18, 0]
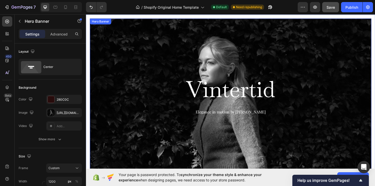
click at [217, 65] on div "Background Image" at bounding box center [239, 101] width 358 height 197
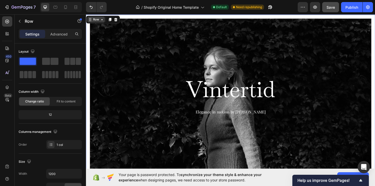
click at [93, 18] on div "Row" at bounding box center [96, 20] width 8 height 5
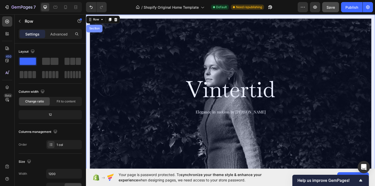
click at [94, 29] on div "Section" at bounding box center [94, 29] width 13 height 3
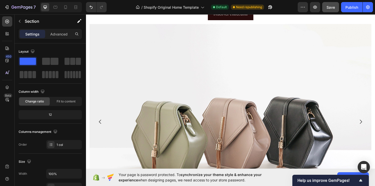
scroll to position [203, 0]
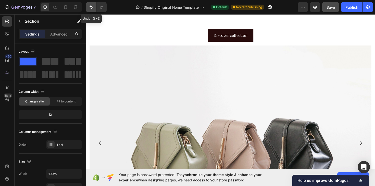
click at [91, 4] on button "Undo/Redo" at bounding box center [91, 7] width 10 height 10
click at [91, 6] on icon "Undo/Redo" at bounding box center [91, 7] width 3 height 3
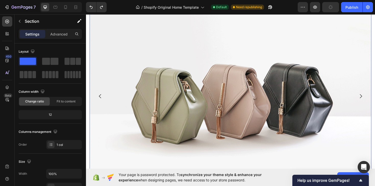
scroll to position [247, 0]
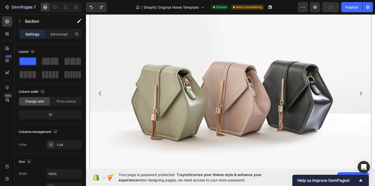
click at [187, 84] on img at bounding box center [239, 98] width 299 height 224
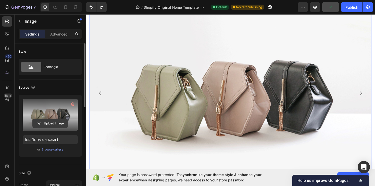
click at [54, 124] on input "file" at bounding box center [50, 123] width 35 height 9
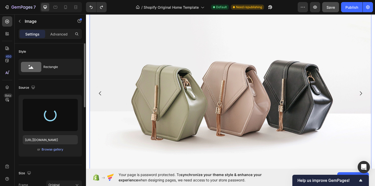
type input "[URL][DOMAIN_NAME]"
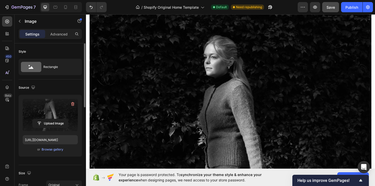
scroll to position [241, 0]
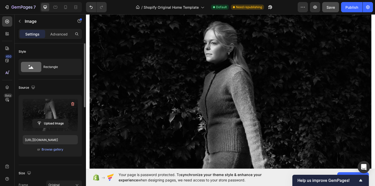
click at [281, 96] on img at bounding box center [239, 141] width 299 height 299
click at [207, 75] on img at bounding box center [239, 141] width 299 height 299
click at [145, 78] on img at bounding box center [239, 141] width 299 height 299
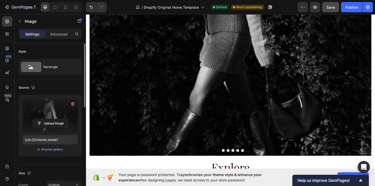
scroll to position [370, 0]
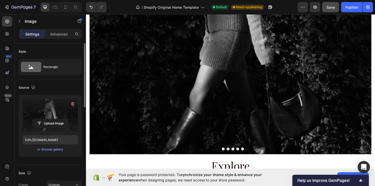
click at [180, 108] on img at bounding box center [239, 13] width 299 height 299
click at [228, 145] on img at bounding box center [239, 13] width 299 height 299
click at [234, 157] on div at bounding box center [239, 156] width 299 height 3
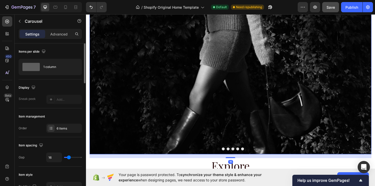
click at [232, 157] on button "Dot" at bounding box center [231, 156] width 3 height 3
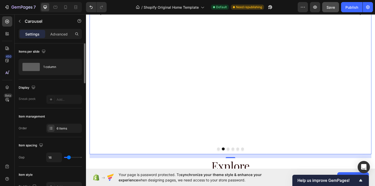
click at [227, 156] on button "Dot" at bounding box center [226, 156] width 3 height 3
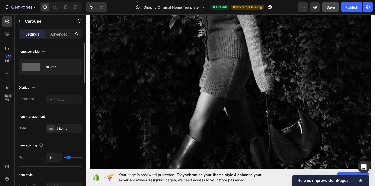
scroll to position [336, 0]
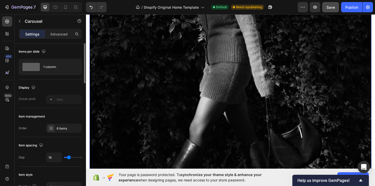
click at [107, 71] on img at bounding box center [239, 47] width 299 height 299
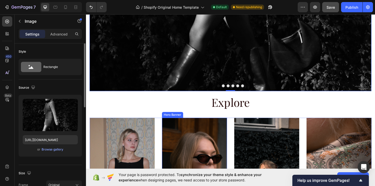
scroll to position [485, 0]
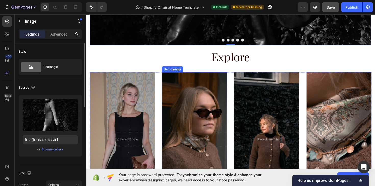
click at [232, 41] on button "Dot" at bounding box center [231, 41] width 3 height 3
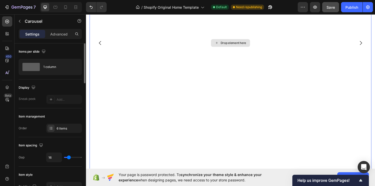
scroll to position [336, 0]
click at [101, 47] on icon "Carousel Back Arrow" at bounding box center [101, 47] width 6 height 6
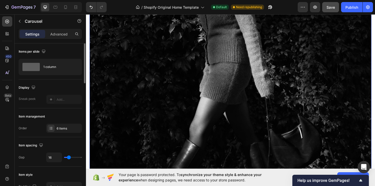
click at [101, 47] on icon "Carousel Back Arrow" at bounding box center [101, 47] width 6 height 6
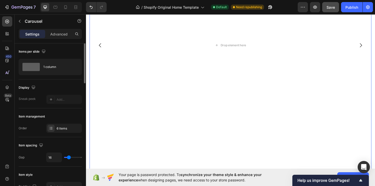
click at [101, 47] on icon "Carousel Back Arrow" at bounding box center [101, 47] width 6 height 6
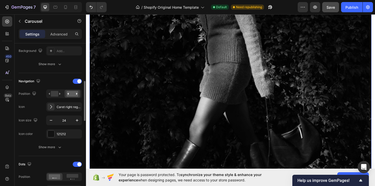
scroll to position [148, 0]
click at [52, 135] on div at bounding box center [51, 134] width 7 height 7
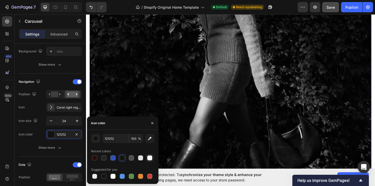
click at [150, 160] on div at bounding box center [149, 157] width 5 height 5
type input "FFFFFF"
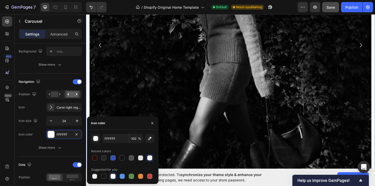
click at [87, 43] on div "Image Drop element here Drop element here Drop element here Drop element here D…" at bounding box center [239, 138] width 306 height 522
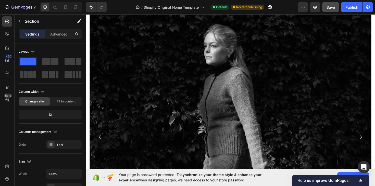
scroll to position [244, 0]
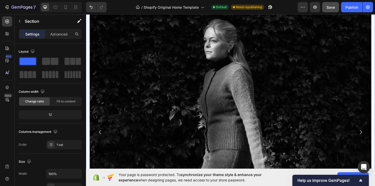
click at [156, 61] on img at bounding box center [239, 139] width 299 height 299
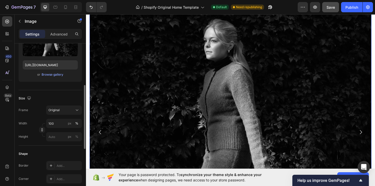
scroll to position [83, 0]
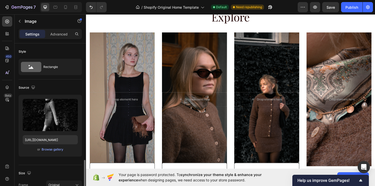
scroll to position [83, 0]
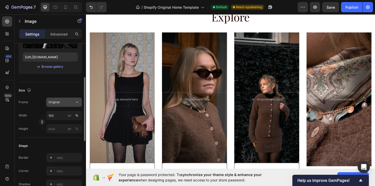
click at [78, 104] on icon at bounding box center [77, 102] width 5 height 5
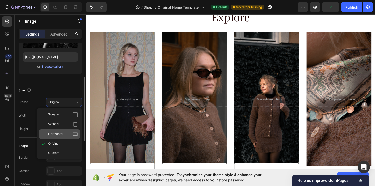
click at [71, 135] on div "Horizontal" at bounding box center [63, 133] width 30 height 5
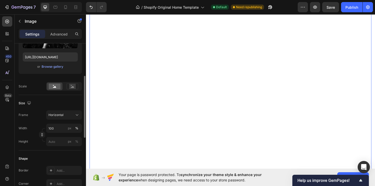
scroll to position [225, 0]
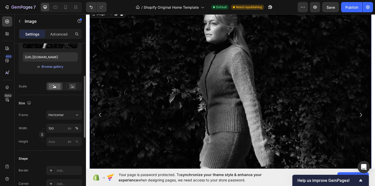
click at [138, 99] on img at bounding box center [239, 121] width 299 height 224
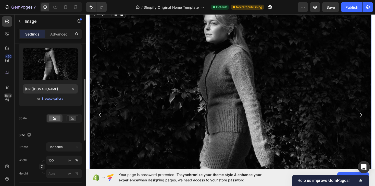
scroll to position [50, 0]
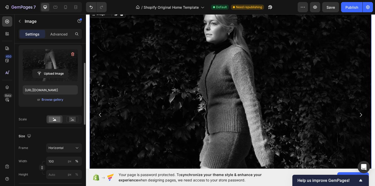
click at [64, 59] on label at bounding box center [50, 65] width 55 height 32
click at [64, 69] on input "file" at bounding box center [50, 73] width 35 height 9
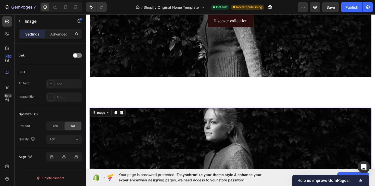
scroll to position [0, 0]
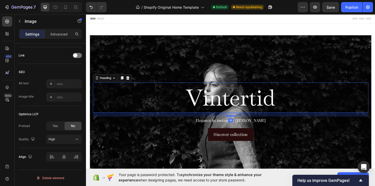
click at [198, 102] on h2 "Vintertid" at bounding box center [239, 103] width 292 height 32
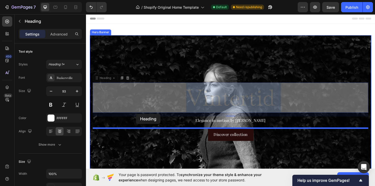
drag, startPoint x: 139, startPoint y: 102, endPoint x: 139, endPoint y: 120, distance: 17.9
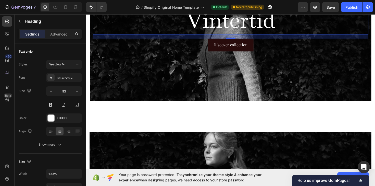
scroll to position [95, 0]
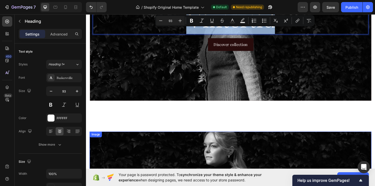
drag, startPoint x: 165, startPoint y: 26, endPoint x: 160, endPoint y: 155, distance: 129.0
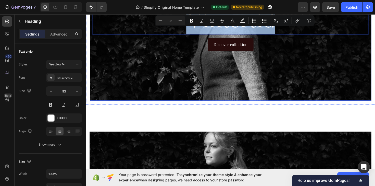
drag, startPoint x: 151, startPoint y: 23, endPoint x: 154, endPoint y: 96, distance: 72.8
click at [154, 96] on div "Elegance in motion by Aldrich Ave Text Block Vintertid Heading 16 Discover coll…" at bounding box center [239, 23] width 298 height 164
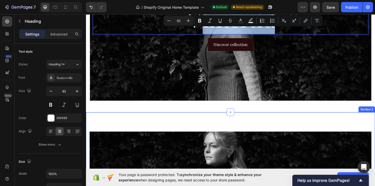
drag, startPoint x: 211, startPoint y: 30, endPoint x: 199, endPoint y: 141, distance: 112.2
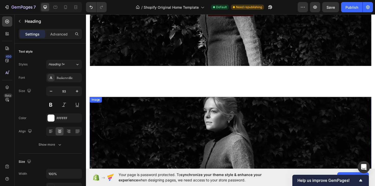
scroll to position [192, 0]
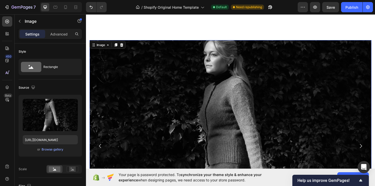
click at [199, 132] on img at bounding box center [239, 154] width 299 height 224
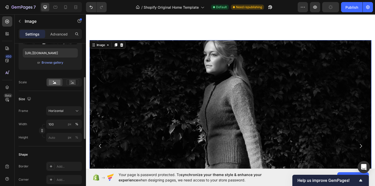
scroll to position [87, 0]
click at [19, 19] on button "button" at bounding box center [20, 21] width 8 height 8
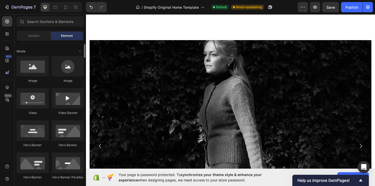
scroll to position [62, 0]
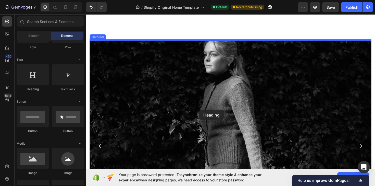
drag, startPoint x: 119, startPoint y: 91, endPoint x: 206, endPoint y: 116, distance: 89.7
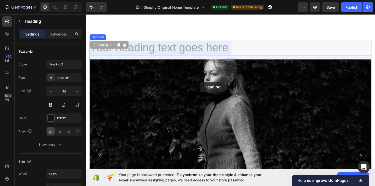
drag, startPoint x: 203, startPoint y: 45, endPoint x: 207, endPoint y: 87, distance: 41.5
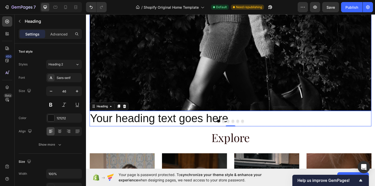
scroll to position [343, 0]
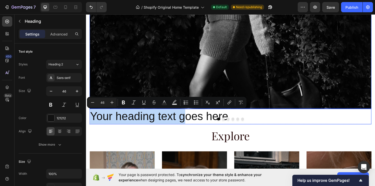
drag, startPoint x: 191, startPoint y: 123, endPoint x: 196, endPoint y: 86, distance: 36.6
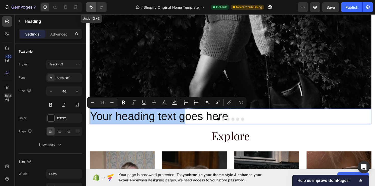
click at [91, 7] on icon "Undo/Redo" at bounding box center [91, 7] width 3 height 3
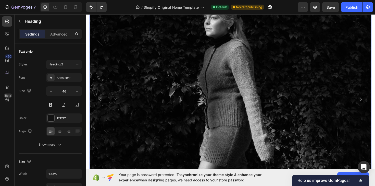
scroll to position [223, 0]
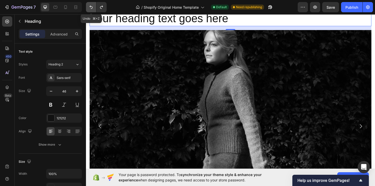
click at [91, 6] on icon "Undo/Redo" at bounding box center [91, 7] width 3 height 3
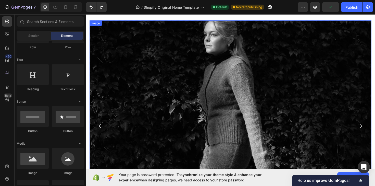
scroll to position [176, 0]
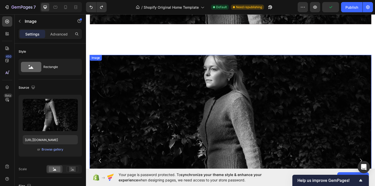
click at [116, 92] on img at bounding box center [239, 169] width 299 height 224
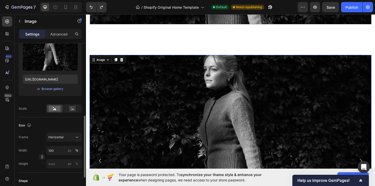
scroll to position [0, 0]
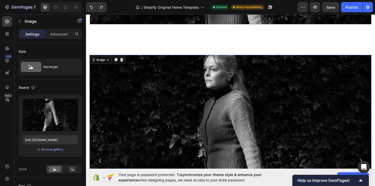
click at [133, 111] on img at bounding box center [239, 169] width 299 height 224
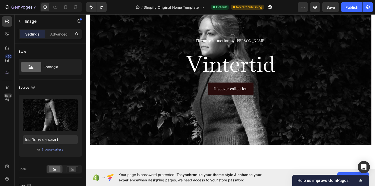
scroll to position [22, 0]
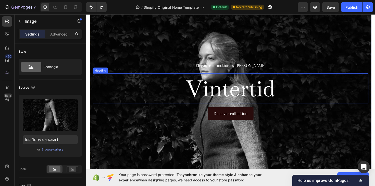
click at [215, 93] on h2 "Vintertid" at bounding box center [239, 93] width 292 height 32
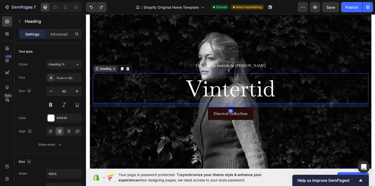
click at [107, 73] on div "Heading" at bounding box center [107, 72] width 14 height 5
click at [117, 73] on icon at bounding box center [116, 72] width 4 height 4
click at [125, 72] on icon at bounding box center [124, 72] width 3 height 4
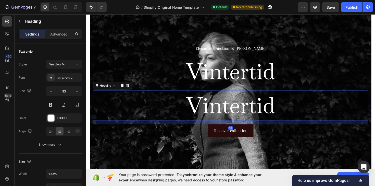
click at [209, 103] on h2 "Vintertid" at bounding box center [239, 111] width 292 height 32
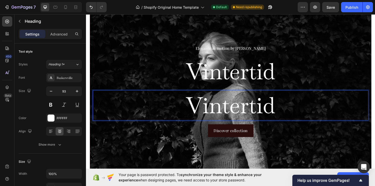
click at [175, 103] on p "Vintertid" at bounding box center [239, 110] width 291 height 31
click at [194, 95] on h2 "Vintertid" at bounding box center [239, 111] width 292 height 32
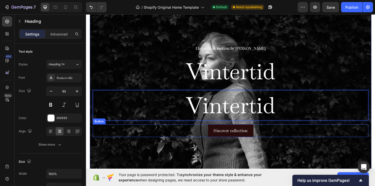
click at [187, 140] on div "Discover collection Button" at bounding box center [239, 138] width 292 height 14
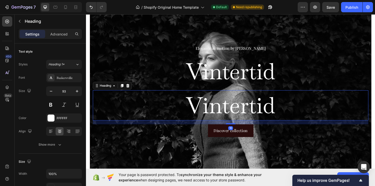
click at [209, 111] on p "Vintertid" at bounding box center [239, 110] width 291 height 31
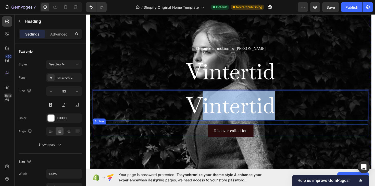
drag, startPoint x: 209, startPoint y: 111, endPoint x: 210, endPoint y: 144, distance: 33.2
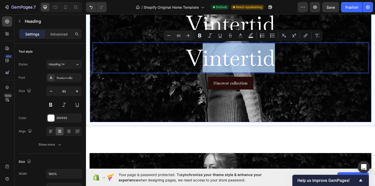
scroll to position [80, 0]
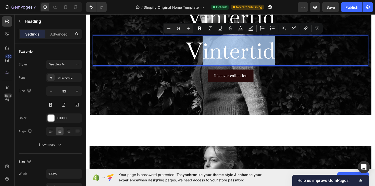
click at [235, 59] on p "Vintertid" at bounding box center [239, 52] width 291 height 31
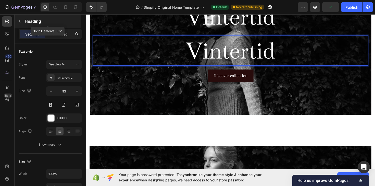
click at [21, 21] on icon "button" at bounding box center [20, 21] width 4 height 4
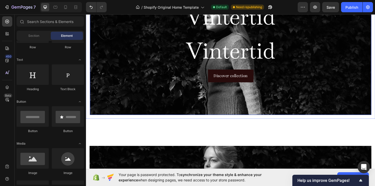
scroll to position [169, 0]
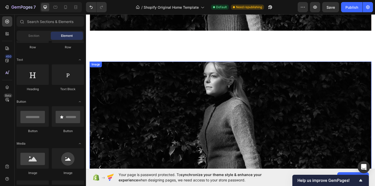
click at [166, 96] on img at bounding box center [239, 176] width 299 height 224
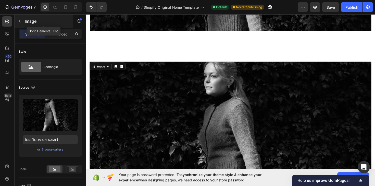
click at [17, 18] on button "button" at bounding box center [20, 21] width 8 height 8
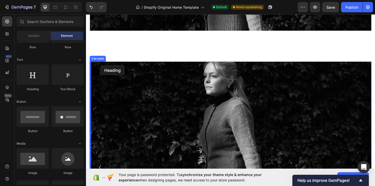
drag, startPoint x: 118, startPoint y: 90, endPoint x: 101, endPoint y: 68, distance: 27.8
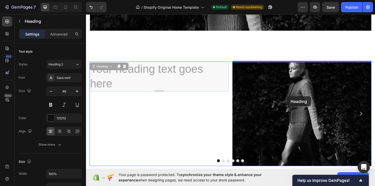
drag, startPoint x: 104, startPoint y: 71, endPoint x: 298, endPoint y: 101, distance: 196.6
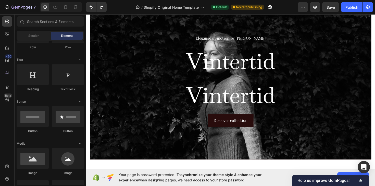
scroll to position [40, 0]
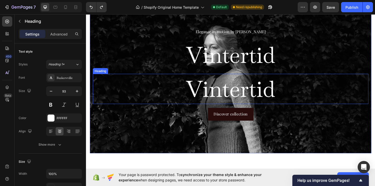
click at [218, 97] on h2 "Vintertid" at bounding box center [239, 93] width 292 height 32
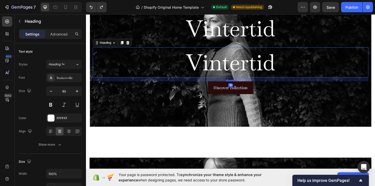
scroll to position [69, 0]
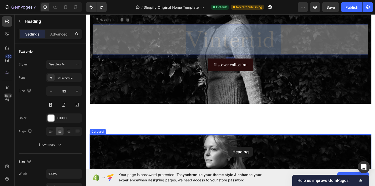
drag, startPoint x: 242, startPoint y: 39, endPoint x: 237, endPoint y: 154, distance: 115.5
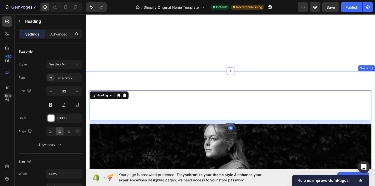
scroll to position [232, 0]
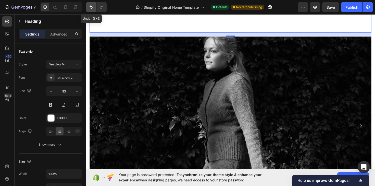
click at [90, 8] on icon "Undo/Redo" at bounding box center [91, 7] width 5 height 5
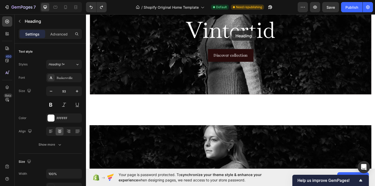
scroll to position [84, 0]
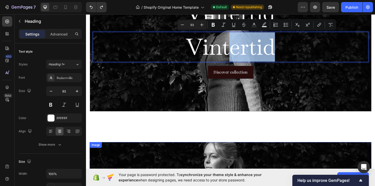
drag, startPoint x: 235, startPoint y: 48, endPoint x: 99, endPoint y: 154, distance: 172.4
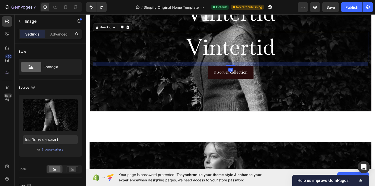
click at [150, 62] on p "Vintertid" at bounding box center [239, 48] width 291 height 31
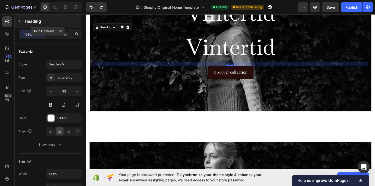
click at [20, 21] on icon "button" at bounding box center [20, 21] width 4 height 4
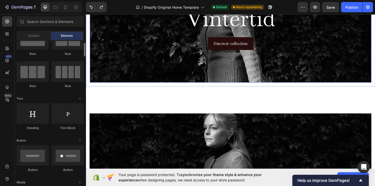
scroll to position [178, 0]
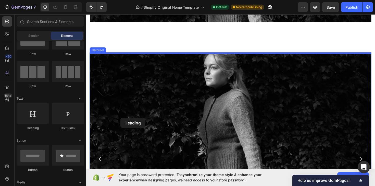
drag, startPoint x: 118, startPoint y: 128, endPoint x: 123, endPoint y: 124, distance: 6.3
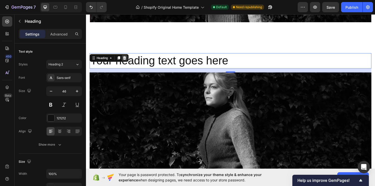
click at [128, 61] on icon at bounding box center [127, 60] width 4 height 4
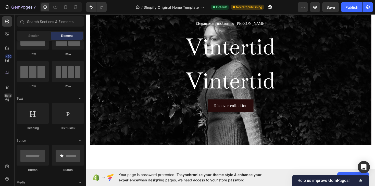
scroll to position [0, 0]
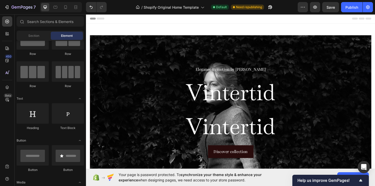
click at [151, 90] on h2 "Vintertid" at bounding box center [239, 97] width 292 height 32
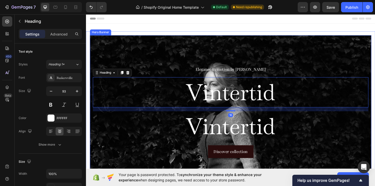
click at [163, 57] on div "Background Image" at bounding box center [239, 118] width 298 height 164
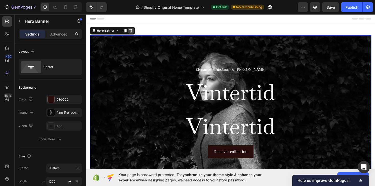
click at [135, 31] on icon at bounding box center [133, 32] width 3 height 4
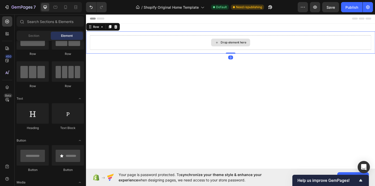
click at [148, 37] on div "Drop element here" at bounding box center [239, 43] width 298 height 15
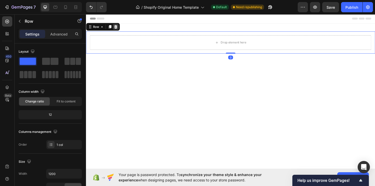
click at [116, 26] on icon at bounding box center [117, 28] width 4 height 4
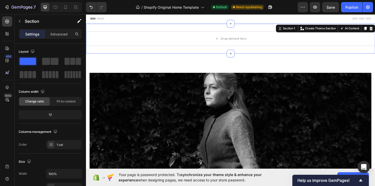
click at [181, 30] on div "Drop element here Section 1 You can create reusable sections Create Theme Secti…" at bounding box center [239, 40] width 306 height 32
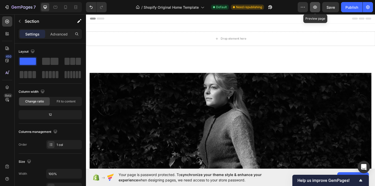
click at [314, 6] on icon "button" at bounding box center [315, 7] width 5 height 5
click at [203, 43] on div "Drop element here" at bounding box center [239, 39] width 306 height 15
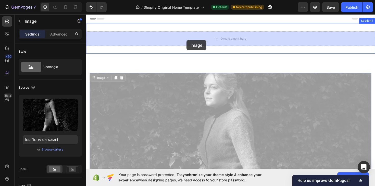
drag, startPoint x: 172, startPoint y: 116, endPoint x: 192, endPoint y: 42, distance: 77.2
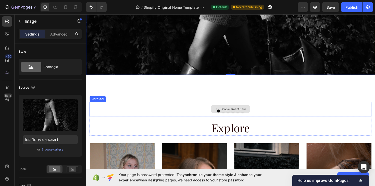
scroll to position [181, 0]
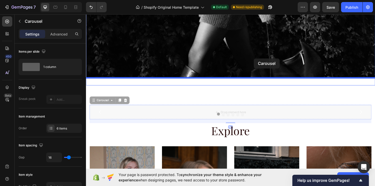
drag, startPoint x: 264, startPoint y: 119, endPoint x: 244, endPoint y: 60, distance: 62.8
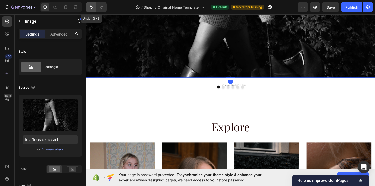
click at [90, 8] on icon "Undo/Redo" at bounding box center [91, 7] width 5 height 5
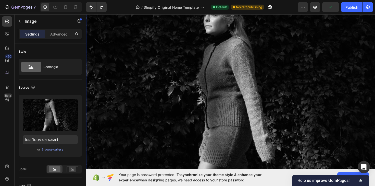
scroll to position [0, 0]
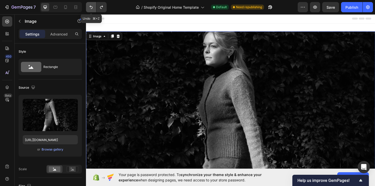
click at [91, 6] on icon "Undo/Redo" at bounding box center [91, 7] width 3 height 3
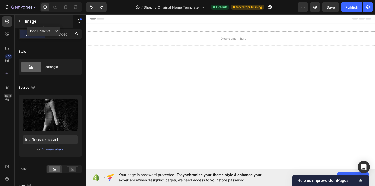
click at [20, 20] on icon "button" at bounding box center [20, 21] width 4 height 4
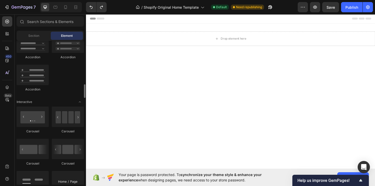
scroll to position [456, 0]
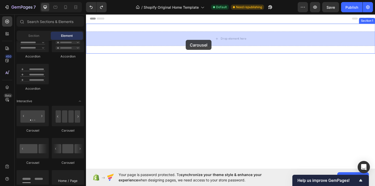
drag, startPoint x: 118, startPoint y: 133, endPoint x: 192, endPoint y: 41, distance: 117.7
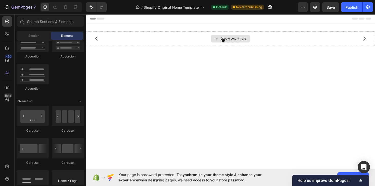
click at [223, 40] on icon at bounding box center [225, 40] width 4 height 4
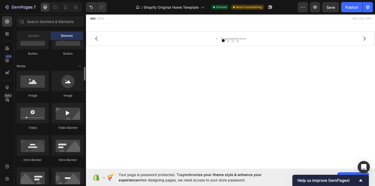
scroll to position [138, 0]
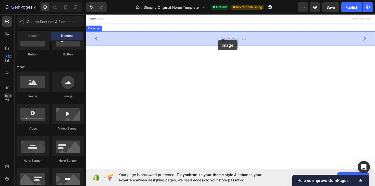
drag, startPoint x: 122, startPoint y: 99, endPoint x: 225, endPoint y: 42, distance: 118.6
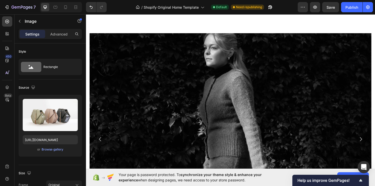
scroll to position [219, 0]
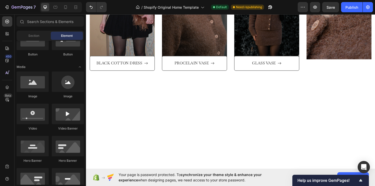
scroll to position [198, 0]
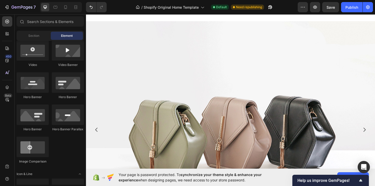
scroll to position [0, 0]
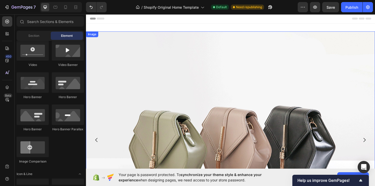
click at [101, 145] on button "Carousel Back Arrow" at bounding box center [97, 147] width 14 height 14
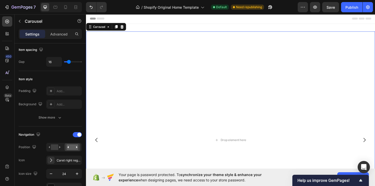
scroll to position [137, 0]
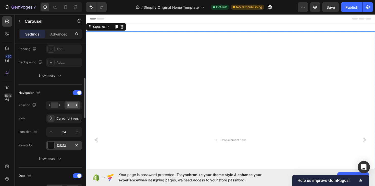
click at [54, 143] on div at bounding box center [51, 145] width 7 height 7
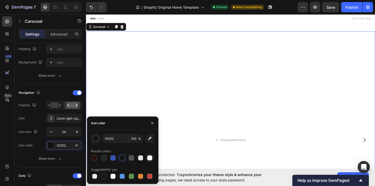
click at [150, 157] on div at bounding box center [149, 157] width 5 height 5
type input "FFFFFF"
click at [229, 121] on div "Drop element here" at bounding box center [239, 147] width 306 height 230
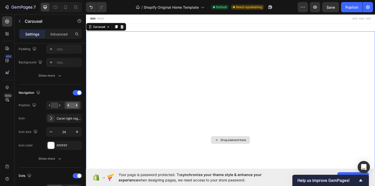
click at [202, 93] on div "Drop element here" at bounding box center [239, 147] width 306 height 230
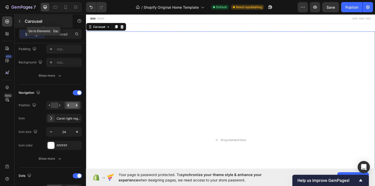
click at [20, 18] on button "button" at bounding box center [20, 21] width 8 height 8
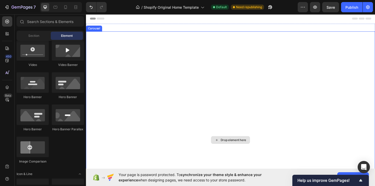
click at [131, 80] on div "Drop element here" at bounding box center [239, 147] width 306 height 230
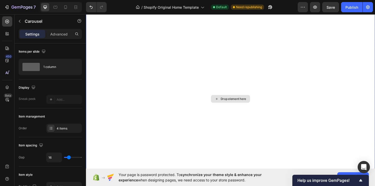
scroll to position [63, 0]
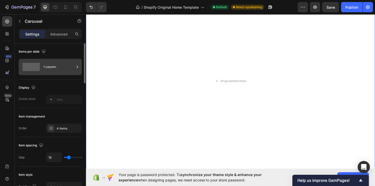
click at [50, 68] on div "1 column" at bounding box center [58, 67] width 31 height 12
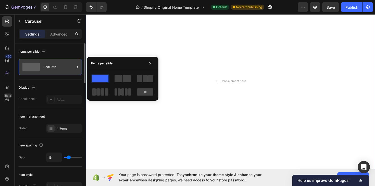
click at [50, 68] on div "1 column" at bounding box center [58, 67] width 31 height 12
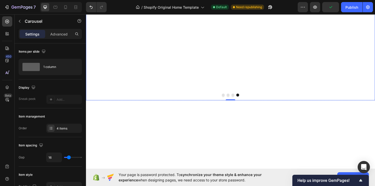
scroll to position [0, 0]
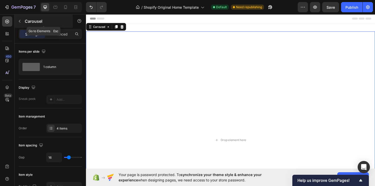
click at [19, 21] on icon "button" at bounding box center [20, 21] width 4 height 4
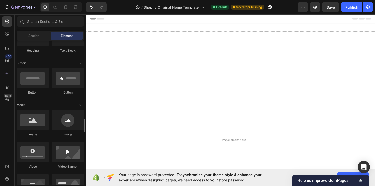
scroll to position [91, 0]
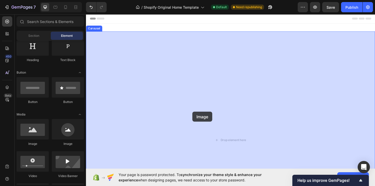
drag, startPoint x: 121, startPoint y: 150, endPoint x: 199, endPoint y: 117, distance: 84.2
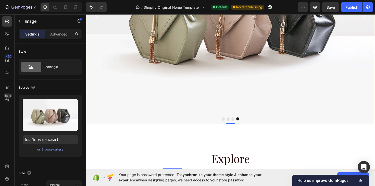
scroll to position [108, 0]
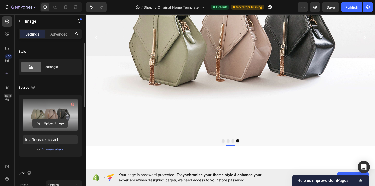
click at [48, 124] on input "file" at bounding box center [50, 123] width 35 height 9
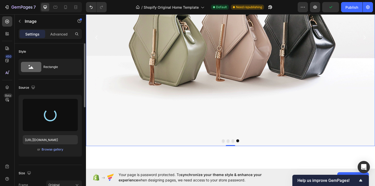
type input "[URL][DOMAIN_NAME]"
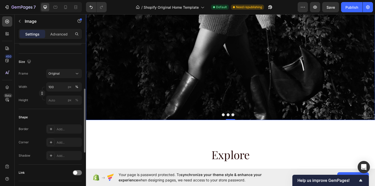
scroll to position [112, 0]
click at [60, 78] on div "Frame Original Width 100 px % Height px %" at bounding box center [50, 86] width 63 height 36
click at [64, 74] on div "Original" at bounding box center [60, 73] width 25 height 5
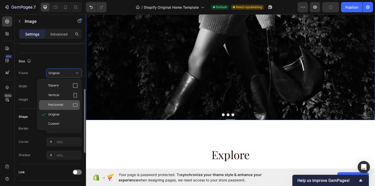
click at [74, 102] on div "Horizontal" at bounding box center [59, 105] width 41 height 10
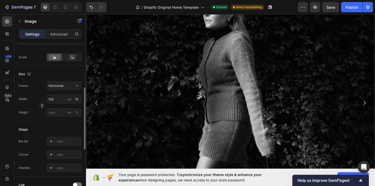
scroll to position [45, 0]
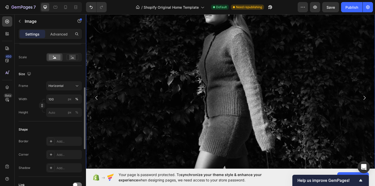
click at [375, 103] on icon "Carousel Next Arrow" at bounding box center [381, 103] width 6 height 6
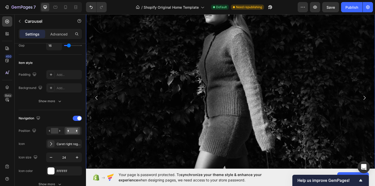
scroll to position [0, 0]
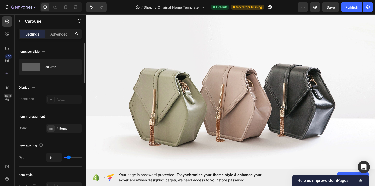
click at [200, 85] on img at bounding box center [239, 103] width 306 height 230
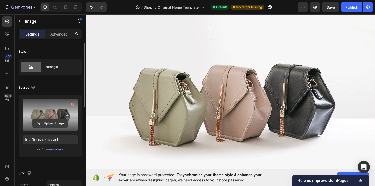
click at [52, 122] on input "file" at bounding box center [50, 123] width 35 height 9
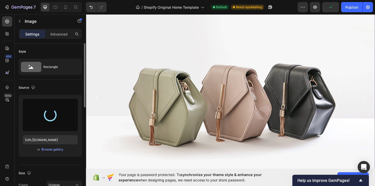
type input "[URL][DOMAIN_NAME]"
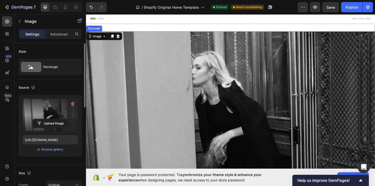
click at [96, 148] on icon "Carousel Back Arrow" at bounding box center [97, 147] width 6 height 6
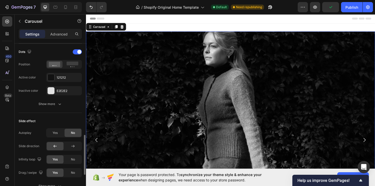
scroll to position [281, 0]
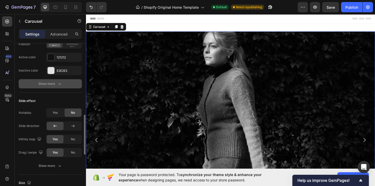
click at [50, 86] on div "Show more" at bounding box center [51, 83] width 24 height 5
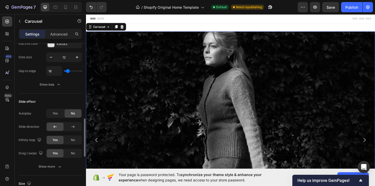
scroll to position [308, 0]
click at [54, 114] on span "Yes" at bounding box center [55, 113] width 5 height 5
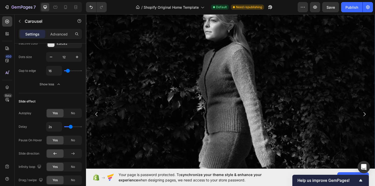
scroll to position [0, 0]
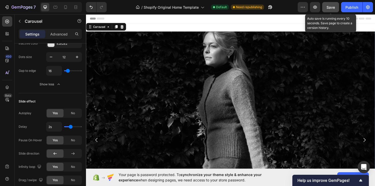
click at [334, 8] on span "Save" at bounding box center [331, 7] width 8 height 4
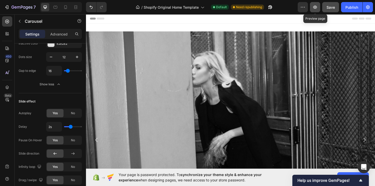
click at [313, 7] on icon "button" at bounding box center [315, 7] width 5 height 5
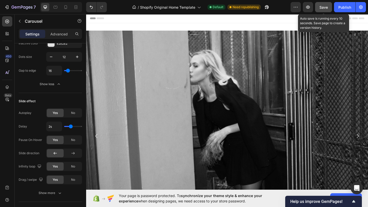
click at [325, 8] on span "Save" at bounding box center [323, 7] width 8 height 4
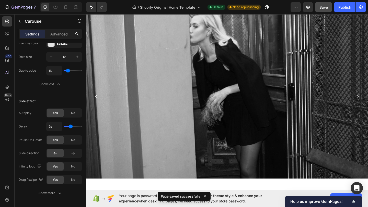
scroll to position [41, 0]
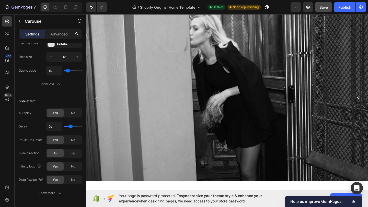
click at [96, 107] on icon "Carousel Back Arrow" at bounding box center [97, 106] width 6 height 6
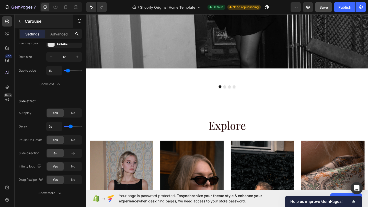
scroll to position [183, 0]
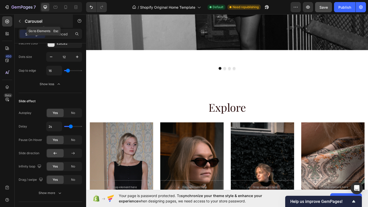
click at [20, 22] on icon "button" at bounding box center [20, 21] width 4 height 4
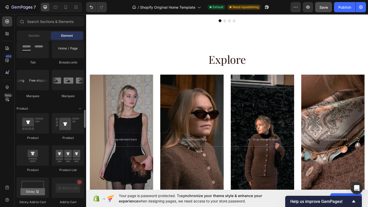
scroll to position [593, 0]
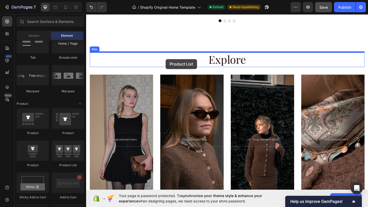
drag, startPoint x: 146, startPoint y: 171, endPoint x: 172, endPoint y: 63, distance: 111.1
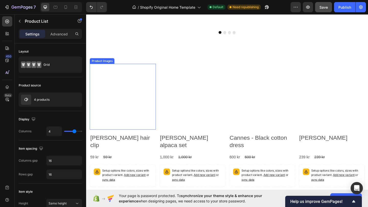
scroll to position [219, 0]
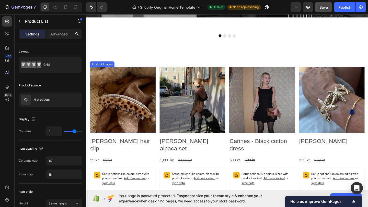
click at [142, 91] on img at bounding box center [126, 108] width 72 height 72
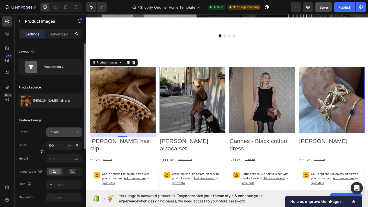
click at [77, 131] on icon at bounding box center [77, 132] width 5 height 5
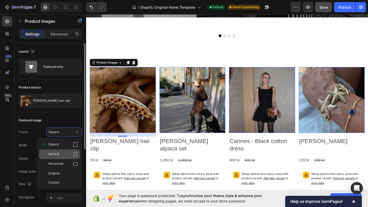
click at [72, 152] on div "Vertical" at bounding box center [63, 154] width 30 height 5
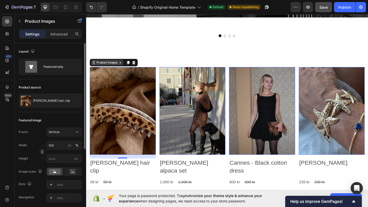
click at [114, 68] on div "Product Images" at bounding box center [108, 67] width 25 height 5
click at [124, 69] on div "Product Images" at bounding box center [108, 67] width 35 height 6
click at [92, 68] on icon at bounding box center [94, 67] width 4 height 4
click at [94, 67] on icon at bounding box center [94, 67] width 4 height 4
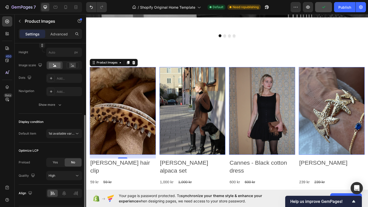
scroll to position [112, 0]
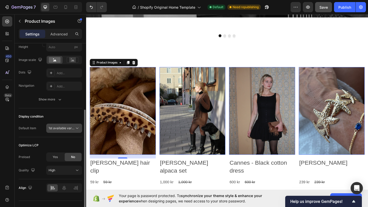
click at [76, 129] on icon at bounding box center [77, 128] width 5 height 5
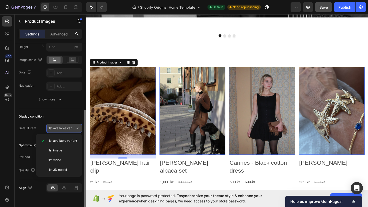
click at [76, 129] on icon at bounding box center [77, 128] width 5 height 5
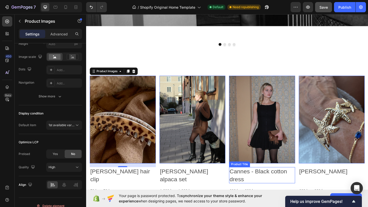
scroll to position [220, 0]
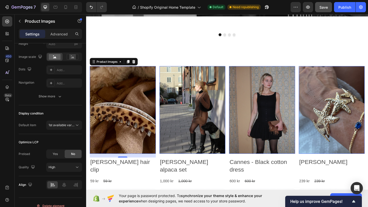
click at [332, 96] on img at bounding box center [353, 118] width 72 height 95
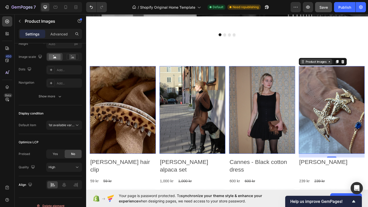
click at [351, 66] on icon at bounding box center [350, 65] width 2 height 1
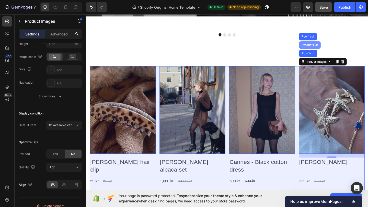
click at [336, 49] on div "Product List" at bounding box center [328, 47] width 19 height 3
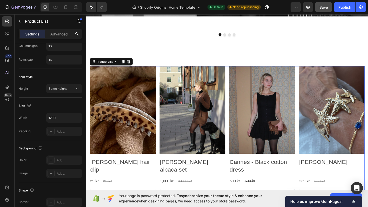
scroll to position [0, 0]
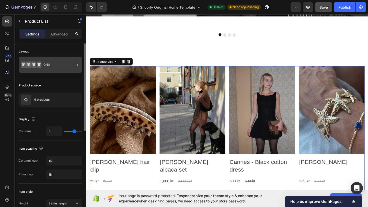
click at [37, 67] on icon at bounding box center [38, 65] width 5 height 7
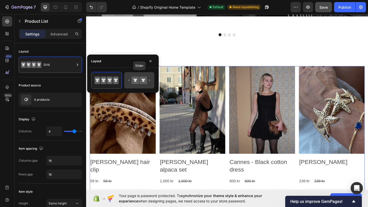
click at [143, 81] on icon at bounding box center [143, 80] width 4 height 3
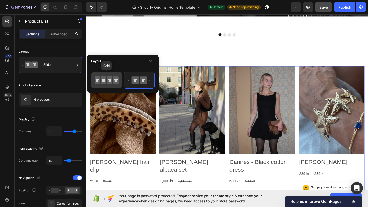
click at [100, 81] on icon at bounding box center [97, 81] width 6 height 8
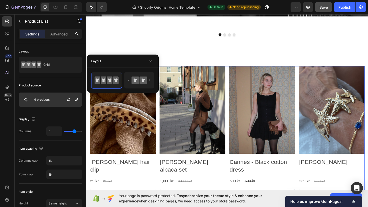
click at [48, 102] on div "4 products" at bounding box center [50, 100] width 63 height 14
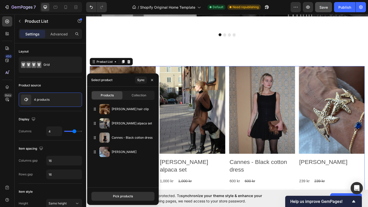
click at [136, 100] on div "Products Collection" at bounding box center [122, 95] width 63 height 9
click at [135, 96] on span "Collection" at bounding box center [138, 95] width 15 height 5
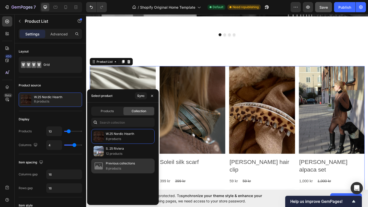
click at [121, 165] on p "Previous collections" at bounding box center [120, 163] width 29 height 5
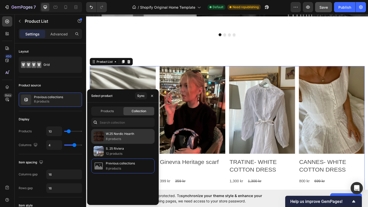
click at [125, 135] on p "W.25 Nordic Hearth" at bounding box center [120, 133] width 28 height 5
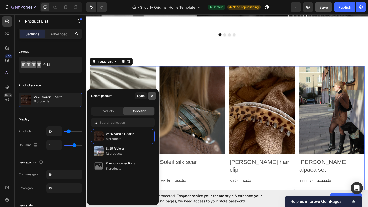
click at [153, 96] on icon "button" at bounding box center [152, 96] width 4 height 4
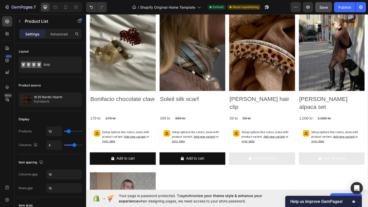
scroll to position [246, 0]
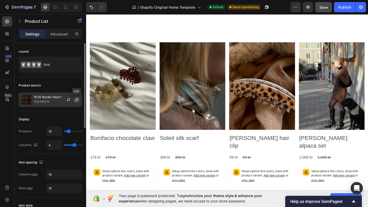
click at [77, 100] on icon "button" at bounding box center [77, 100] width 4 height 4
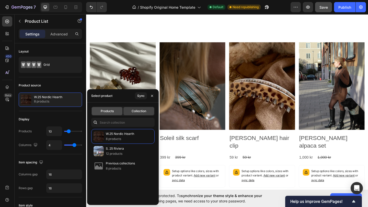
click at [113, 112] on span "Products" at bounding box center [107, 111] width 13 height 5
type input "4"
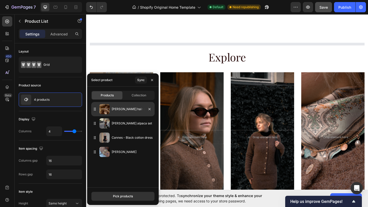
click at [106, 111] on img at bounding box center [104, 109] width 10 height 10
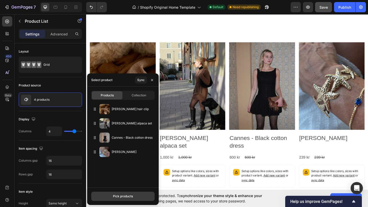
click at [116, 186] on div "Pick products" at bounding box center [123, 196] width 20 height 5
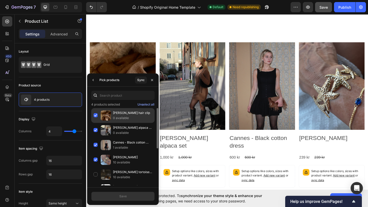
click at [95, 114] on div "Lex Brown leo hair clip 0 available" at bounding box center [122, 115] width 63 height 15
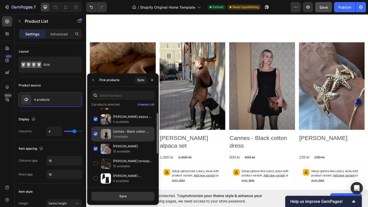
scroll to position [11, 0]
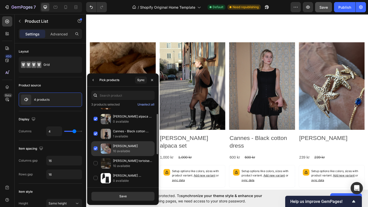
click at [97, 148] on div "Stella marina braclet 10 available" at bounding box center [122, 148] width 63 height 15
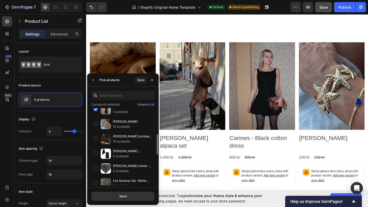
scroll to position [54, 0]
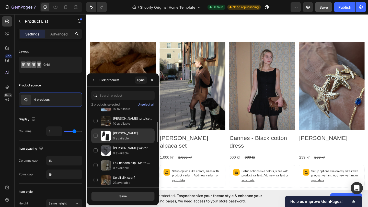
click at [95, 135] on div "Alva Signature lace set 0 available" at bounding box center [122, 136] width 63 height 15
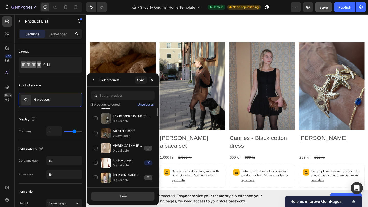
scroll to position [105, 0]
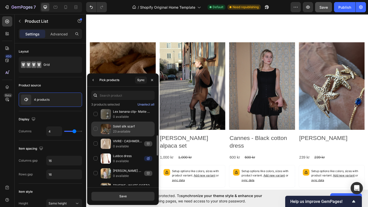
click at [95, 129] on div "Soleil silk scarf 23 available" at bounding box center [122, 129] width 63 height 15
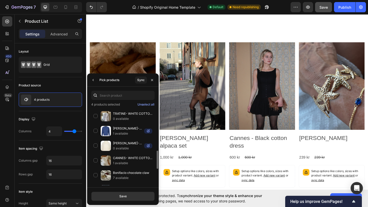
scroll to position [177, 0]
click at [113, 186] on button "Save" at bounding box center [122, 196] width 63 height 9
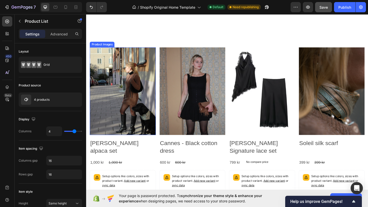
scroll to position [304, 0]
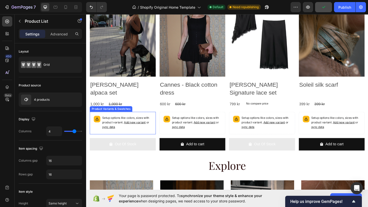
click at [144, 133] on span "Add new variant" at bounding box center [138, 132] width 23 height 4
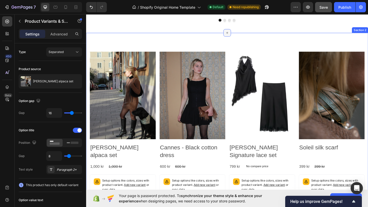
scroll to position [236, 0]
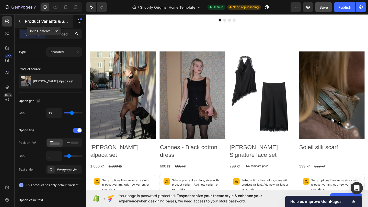
click at [20, 21] on icon "button" at bounding box center [20, 21] width 4 height 4
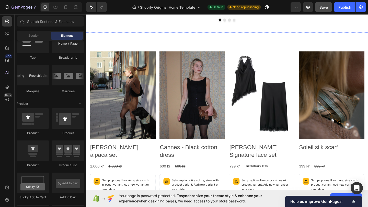
scroll to position [193, 0]
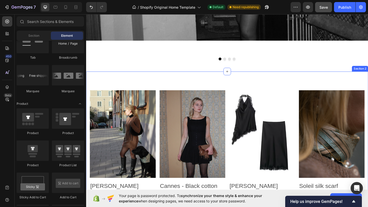
drag, startPoint x: 238, startPoint y: 78, endPoint x: 238, endPoint y: 89, distance: 10.2
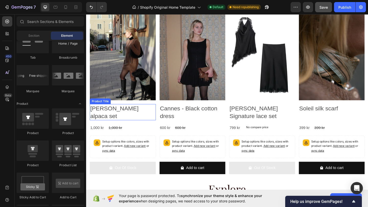
scroll to position [280, 0]
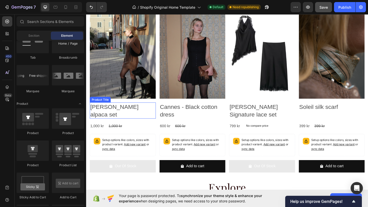
click at [126, 115] on h2 "[PERSON_NAME] alpaca set" at bounding box center [126, 119] width 72 height 18
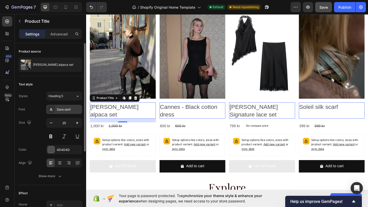
click at [67, 111] on div "Sans-serif" at bounding box center [69, 109] width 24 height 5
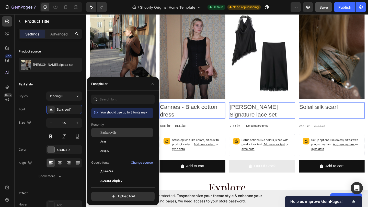
click at [107, 131] on span "Baskervville" at bounding box center [108, 132] width 16 height 5
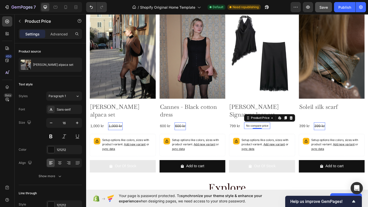
click at [275, 136] on p "No compare price" at bounding box center [272, 135] width 24 height 3
click at [308, 127] on icon at bounding box center [309, 127] width 4 height 4
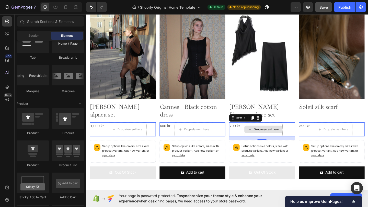
click at [283, 133] on div "Drop element here" at bounding box center [279, 139] width 42 height 15
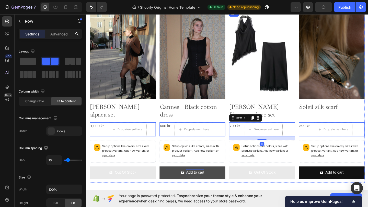
click at [239, 186] on div "Product Images Verna brown alpaca set Product Title 1,000 kr Product Price Prod…" at bounding box center [239, 114] width 299 height 207
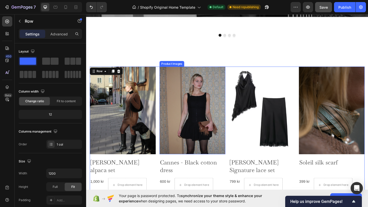
scroll to position [229, 0]
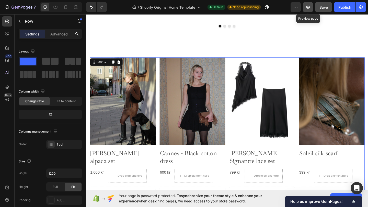
click at [308, 8] on icon "button" at bounding box center [308, 7] width 4 height 3
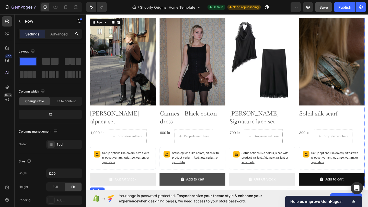
click at [179, 186] on button "Add to cart" at bounding box center [202, 194] width 72 height 14
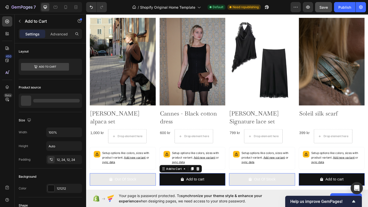
click at [178, 180] on div "Product Images Verna brown alpaca set Product Title 1,000 kr Product Price Prod…" at bounding box center [239, 121] width 299 height 207
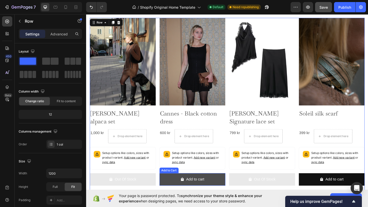
scroll to position [299, 0]
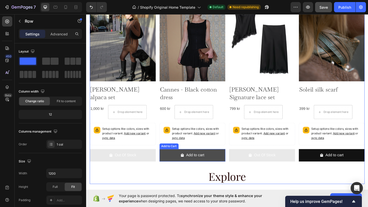
click at [174, 168] on button "Add to cart" at bounding box center [202, 168] width 72 height 14
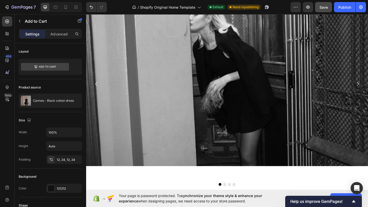
scroll to position [0, 0]
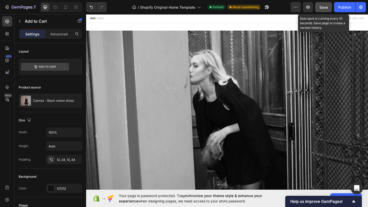
click at [321, 8] on span "Save" at bounding box center [323, 7] width 8 height 4
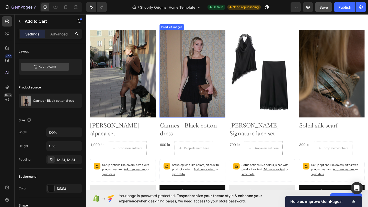
scroll to position [246, 0]
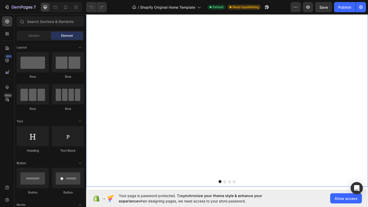
scroll to position [96, 0]
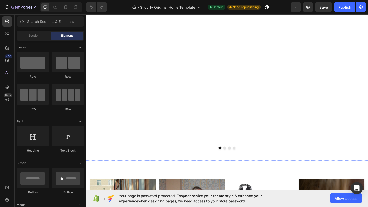
click at [237, 160] on button "Dot" at bounding box center [236, 159] width 3 height 3
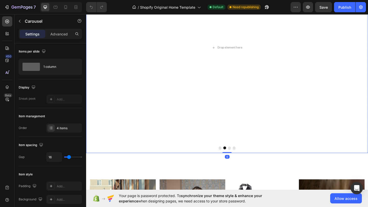
click at [227, 161] on div at bounding box center [239, 159] width 306 height 3
click at [230, 160] on button "Dot" at bounding box center [231, 159] width 3 height 3
click at [99, 51] on icon "Carousel Back Arrow" at bounding box center [97, 50] width 6 height 6
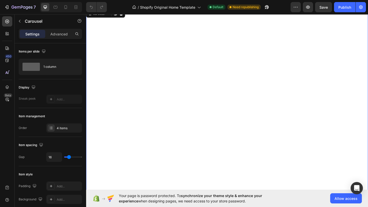
scroll to position [0, 0]
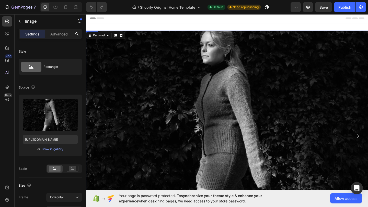
click at [147, 62] on img at bounding box center [239, 147] width 306 height 230
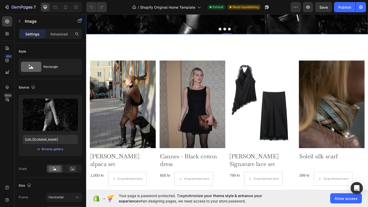
scroll to position [227, 0]
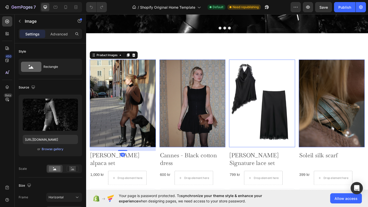
click at [134, 99] on img at bounding box center [126, 111] width 72 height 95
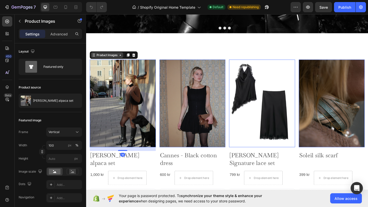
click at [111, 58] on div "Product Images" at bounding box center [108, 58] width 25 height 5
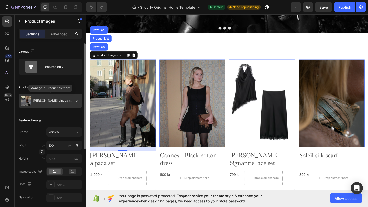
click at [56, 104] on div "[PERSON_NAME] alpaca set" at bounding box center [50, 101] width 63 height 14
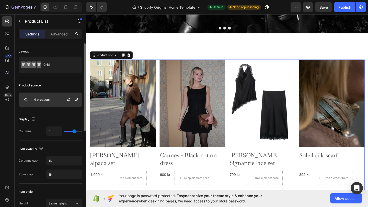
click at [49, 99] on p "4 products" at bounding box center [42, 100] width 16 height 4
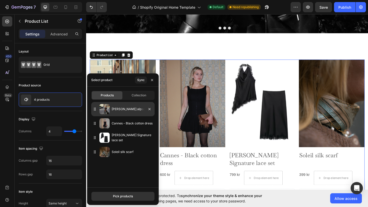
click at [124, 109] on p "[PERSON_NAME] alpaca set" at bounding box center [132, 109] width 41 height 5
click at [93, 109] on icon at bounding box center [94, 109] width 5 height 5
click at [102, 108] on img at bounding box center [104, 109] width 10 height 10
click at [94, 111] on icon at bounding box center [94, 110] width 1 height 1
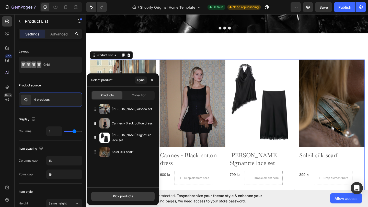
click at [131, 197] on div "Pick products" at bounding box center [123, 196] width 20 height 5
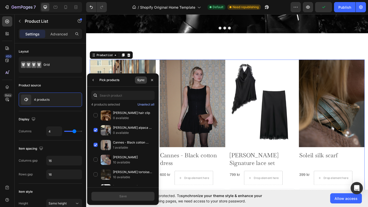
click at [141, 80] on div "Sync" at bounding box center [140, 80] width 7 height 5
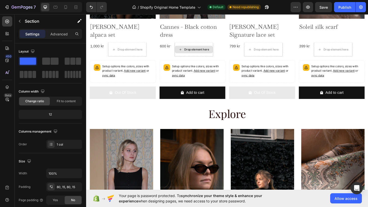
scroll to position [286, 0]
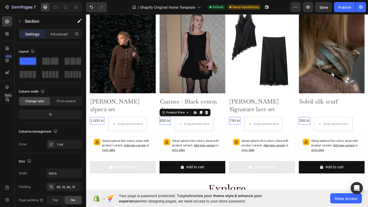
click at [171, 132] on div "600 kr" at bounding box center [172, 130] width 12 height 8
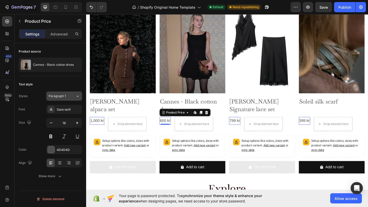
click at [77, 96] on icon at bounding box center [78, 96] width 2 height 1
click at [54, 81] on div "Text style" at bounding box center [50, 84] width 63 height 8
click at [77, 109] on div "Sans-serif" at bounding box center [69, 109] width 24 height 5
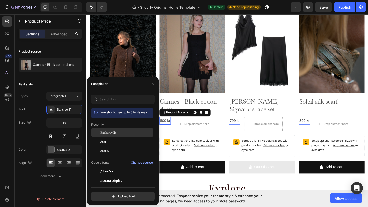
click at [111, 132] on span "Baskervville" at bounding box center [108, 132] width 16 height 5
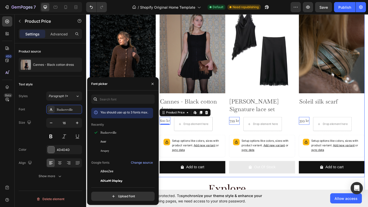
click at [247, 132] on div "799 kr" at bounding box center [246, 130] width 11 height 8
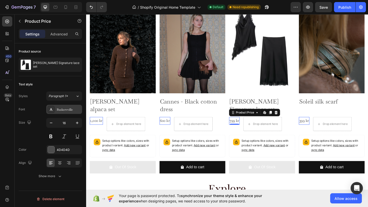
click at [74, 111] on div "Baskervville" at bounding box center [69, 109] width 24 height 5
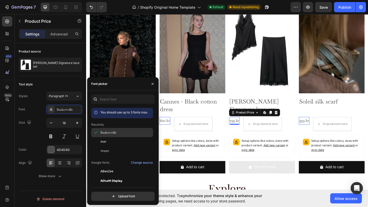
click at [117, 133] on div "Baskervville" at bounding box center [126, 132] width 52 height 5
click at [318, 196] on h2 "Explore" at bounding box center [239, 204] width 299 height 16
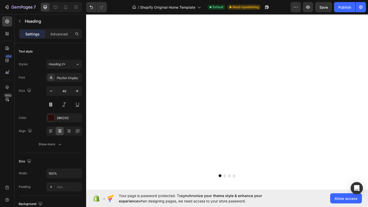
scroll to position [33, 0]
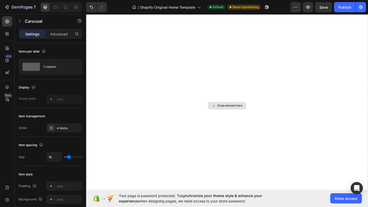
click at [255, 116] on div "Drop element here" at bounding box center [238, 114] width 41 height 8
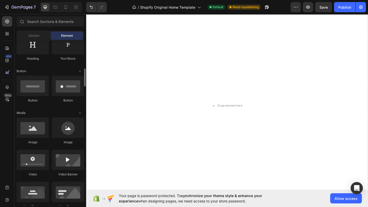
scroll to position [120, 0]
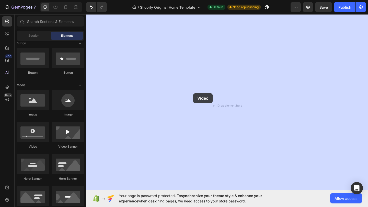
drag, startPoint x: 123, startPoint y: 147, endPoint x: 202, endPoint y: 100, distance: 92.1
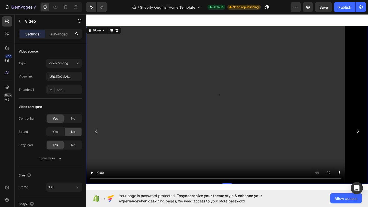
scroll to position [0, 0]
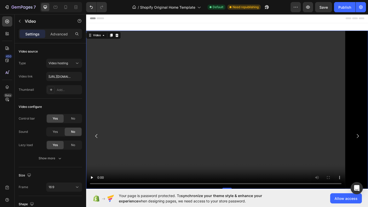
click at [219, 118] on video at bounding box center [239, 118] width 306 height 172
click at [98, 148] on icon "Carousel Back Arrow" at bounding box center [97, 147] width 6 height 6
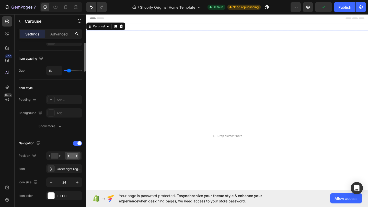
scroll to position [89, 0]
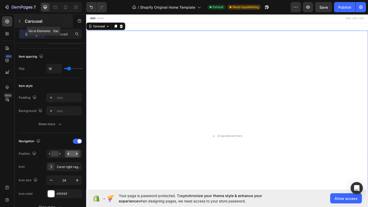
click at [21, 21] on icon "button" at bounding box center [20, 21] width 4 height 4
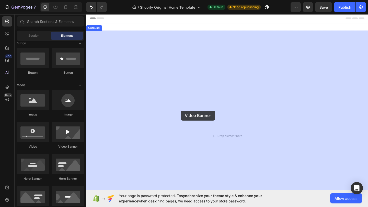
drag, startPoint x: 156, startPoint y: 149, endPoint x: 189, endPoint y: 119, distance: 44.6
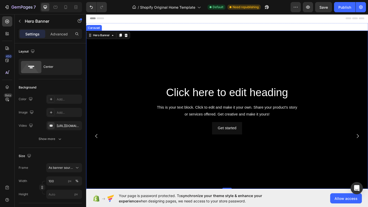
click at [96, 147] on icon "Carousel Back Arrow" at bounding box center [97, 147] width 2 height 4
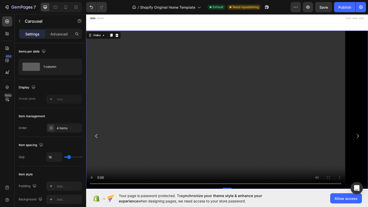
click at [148, 111] on video at bounding box center [239, 118] width 306 height 172
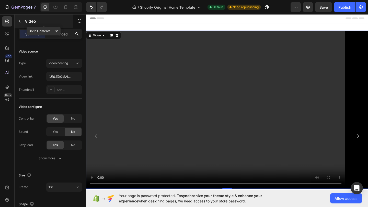
click at [19, 20] on icon "button" at bounding box center [20, 21] width 4 height 4
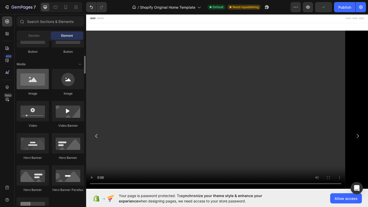
scroll to position [141, 0]
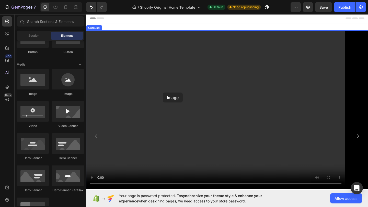
drag, startPoint x: 120, startPoint y: 99, endPoint x: 169, endPoint y: 100, distance: 49.5
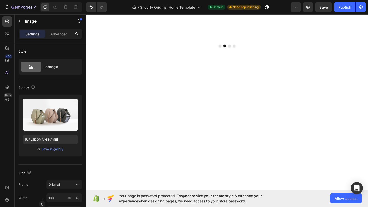
scroll to position [223, 0]
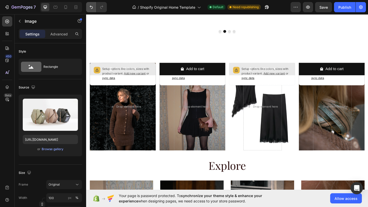
click at [91, 8] on icon "Undo/Redo" at bounding box center [91, 7] width 5 height 5
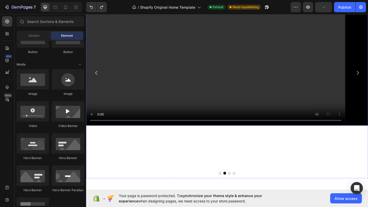
scroll to position [52, 0]
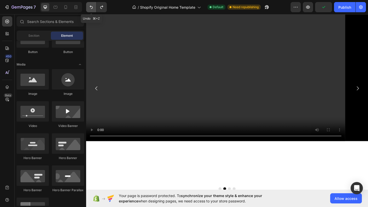
click at [92, 7] on icon "Undo/Redo" at bounding box center [91, 7] width 5 height 5
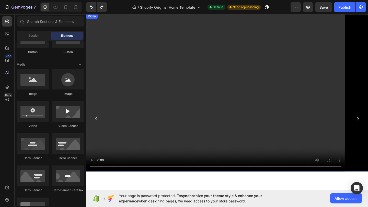
scroll to position [19, 0]
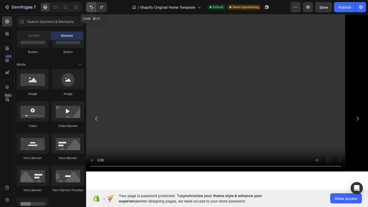
click at [93, 7] on icon "Undo/Redo" at bounding box center [91, 7] width 5 height 5
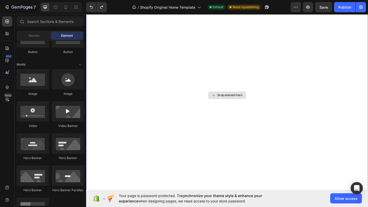
scroll to position [45, 0]
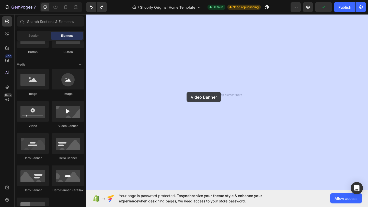
drag, startPoint x: 151, startPoint y: 130, endPoint x: 195, endPoint y: 99, distance: 54.3
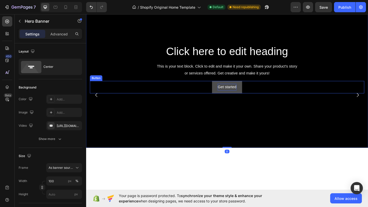
click at [238, 93] on div "Get started" at bounding box center [239, 93] width 20 height 7
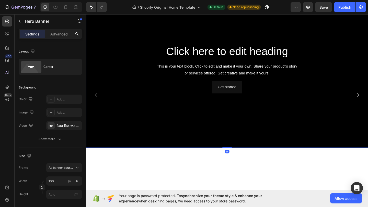
click at [209, 117] on div "Background Image" at bounding box center [239, 73] width 306 height 172
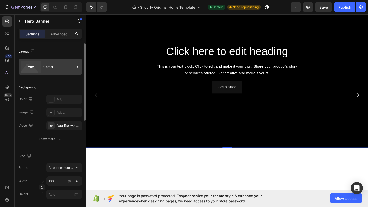
click at [57, 67] on div "Center" at bounding box center [58, 67] width 31 height 12
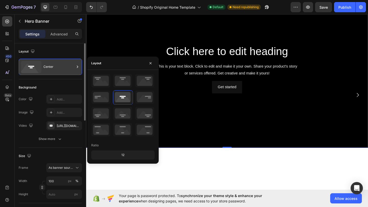
click at [57, 67] on div "Center" at bounding box center [58, 67] width 31 height 12
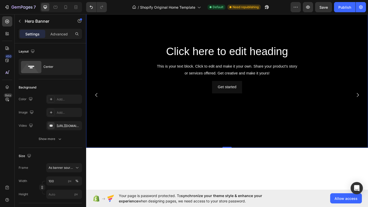
click at [121, 141] on div "Background Image" at bounding box center [239, 73] width 306 height 172
click at [68, 126] on div "[URL][DOMAIN_NAME]" at bounding box center [64, 126] width 15 height 5
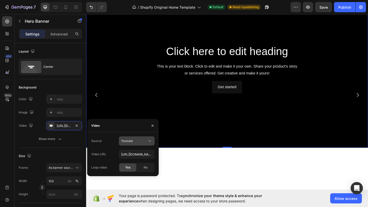
click at [149, 142] on icon at bounding box center [149, 141] width 5 height 5
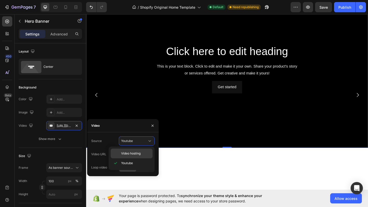
click at [140, 153] on span "Video hosting" at bounding box center [130, 153] width 19 height 5
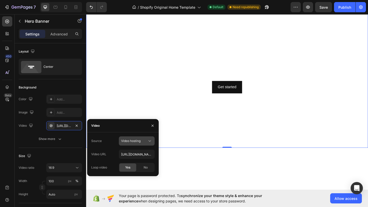
click at [142, 142] on div "Video hosting" at bounding box center [134, 141] width 26 height 5
click at [117, 139] on div "Source Video hosting" at bounding box center [122, 141] width 63 height 9
click at [142, 143] on div "Video hosting" at bounding box center [134, 141] width 26 height 5
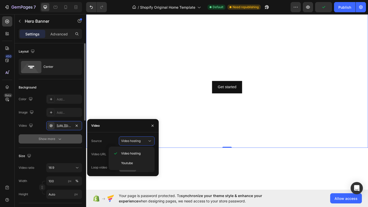
click at [55, 140] on div "Show more" at bounding box center [51, 139] width 24 height 5
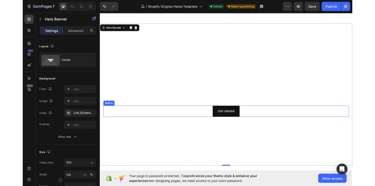
scroll to position [11, 0]
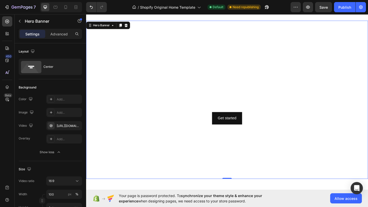
click at [266, 36] on video "Background Image" at bounding box center [239, 107] width 306 height 172
click at [132, 176] on video "Background Image" at bounding box center [239, 107] width 306 height 172
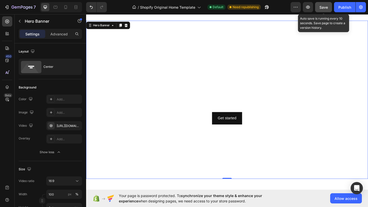
click at [322, 7] on span "Save" at bounding box center [323, 7] width 8 height 4
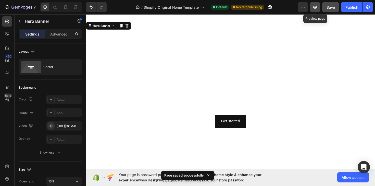
click at [314, 7] on icon "button" at bounding box center [315, 7] width 5 height 5
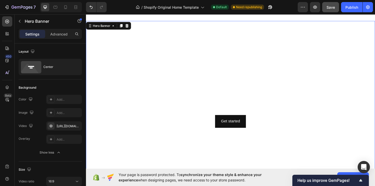
scroll to position [0, 0]
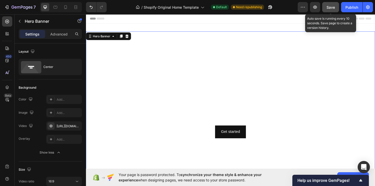
click at [331, 8] on span "Save" at bounding box center [331, 7] width 8 height 4
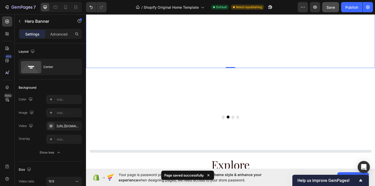
scroll to position [133, 0]
click at [209, 175] on icon at bounding box center [208, 175] width 5 height 5
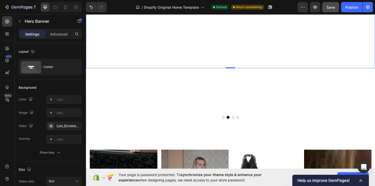
click at [334, 179] on span "Help us improve GemPages!" at bounding box center [328, 180] width 60 height 5
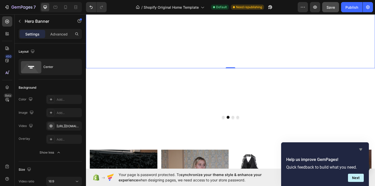
click at [360, 149] on icon "Hide survey" at bounding box center [360, 149] width 3 height 2
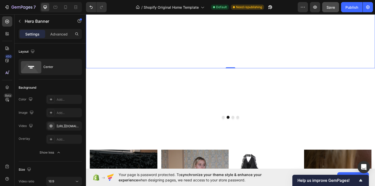
click at [287, 180] on div "Your page is password protected. To synchronize your theme style & enhance your…" at bounding box center [230, 176] width 289 height 17
click at [349, 172] on div "Your page is password protected. To synchronize your theme style & enhance your…" at bounding box center [230, 176] width 289 height 17
click at [349, 173] on button "Allow access" at bounding box center [353, 177] width 32 height 10
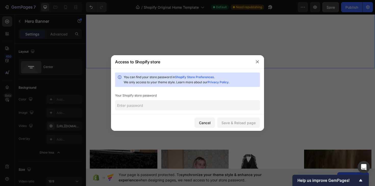
click at [203, 104] on input "text" at bounding box center [187, 105] width 145 height 10
type input "Oliver01"
click at [240, 124] on div "Save & Reload page" at bounding box center [239, 122] width 34 height 5
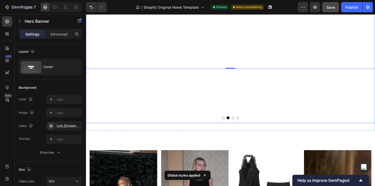
scroll to position [181, 0]
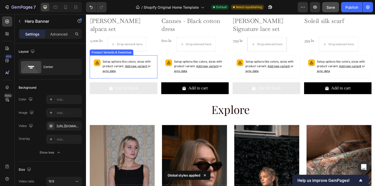
click at [146, 77] on p "Setup options like colors, sizes with product variant. Add new variant or sync …" at bounding box center [130, 69] width 54 height 15
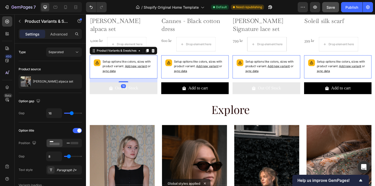
scroll to position [352, 0]
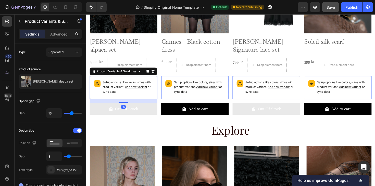
click at [114, 97] on span "sync data" at bounding box center [110, 96] width 14 height 4
click at [112, 96] on span "sync data" at bounding box center [110, 96] width 14 height 4
click at [107, 97] on span "sync data" at bounding box center [110, 96] width 14 height 4
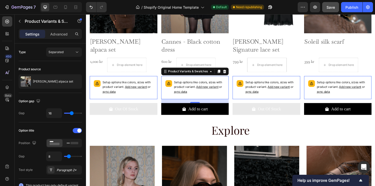
click at [190, 96] on span "sync data" at bounding box center [186, 96] width 14 height 4
click at [181, 76] on div "Product Variants & Swatches" at bounding box center [194, 74] width 44 height 5
click at [184, 96] on span "sync data" at bounding box center [186, 96] width 14 height 4
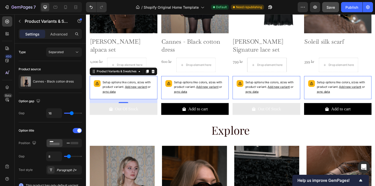
click at [133, 91] on span "Add new variant" at bounding box center [138, 91] width 23 height 4
click at [109, 95] on span "sync data" at bounding box center [110, 96] width 14 height 4
click at [114, 97] on span "sync data" at bounding box center [110, 96] width 14 height 4
click at [97, 86] on icon at bounding box center [97, 87] width 5 height 5
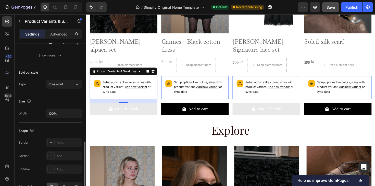
scroll to position [240, 0]
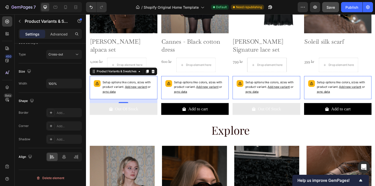
click at [114, 96] on span "sync data" at bounding box center [110, 96] width 14 height 4
click at [95, 78] on div "Product Variants & Swatches" at bounding box center [118, 75] width 54 height 6
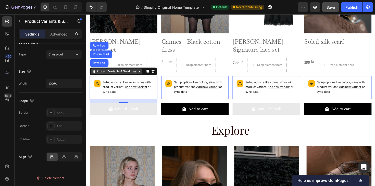
click at [136, 78] on div "Product Variants & Swatches" at bounding box center [118, 75] width 54 height 6
click at [142, 77] on div "Product Variants & Swatches" at bounding box center [118, 75] width 54 height 6
click at [112, 99] on p "Setup options like colors, sizes with product variant. Add new variant or sync …" at bounding box center [130, 91] width 54 height 15
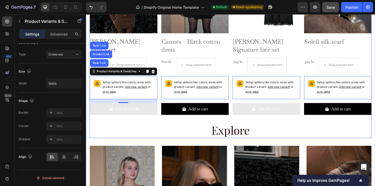
click at [151, 138] on h2 "Explore" at bounding box center [239, 137] width 299 height 16
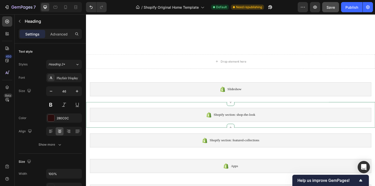
scroll to position [861, 0]
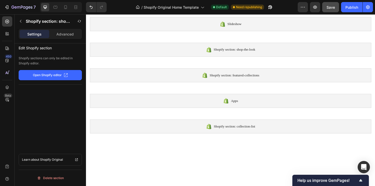
scroll to position [876, 0]
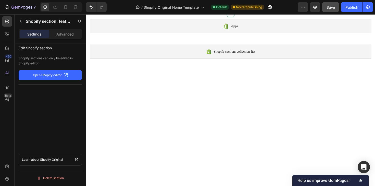
click at [197, 7] on div "Shopify section: featured-collections" at bounding box center [239, -1] width 298 height 15
click at [50, 74] on p "Open Shopify editor" at bounding box center [47, 75] width 29 height 5
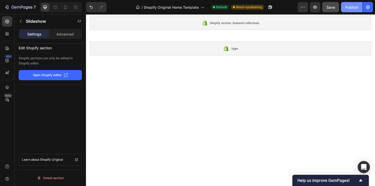
click at [352, 8] on div "Publish" at bounding box center [352, 7] width 13 height 5
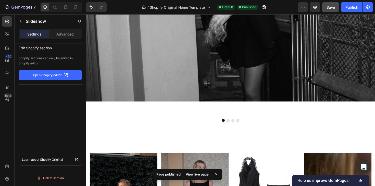
scroll to position [0, 0]
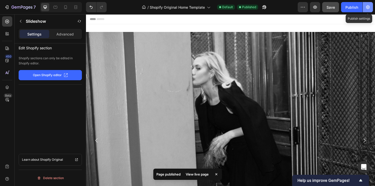
click at [367, 7] on icon "button" at bounding box center [368, 7] width 5 height 5
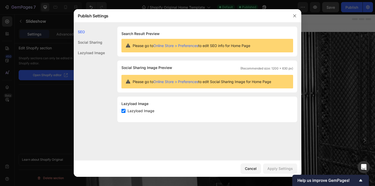
click at [209, 45] on span "Please go to Online Store > Preferences to edit SEO info for Home Page" at bounding box center [192, 45] width 118 height 5
click at [163, 45] on link "Online Store > Preferences" at bounding box center [175, 45] width 45 height 4
drag, startPoint x: 293, startPoint y: 16, endPoint x: 219, endPoint y: 2, distance: 75.2
click at [293, 16] on icon "button" at bounding box center [295, 16] width 4 height 4
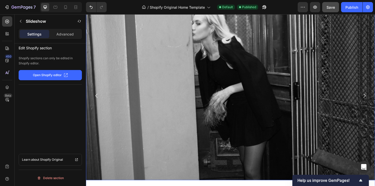
scroll to position [75, 0]
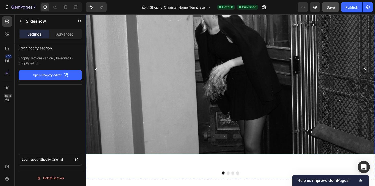
click at [228, 181] on div at bounding box center [239, 182] width 306 height 3
click at [237, 181] on button "Dot" at bounding box center [236, 182] width 3 height 3
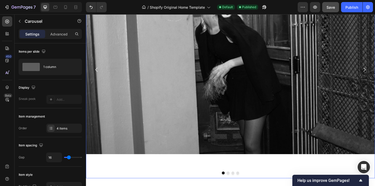
click at [237, 181] on button "Dot" at bounding box center [236, 182] width 3 height 3
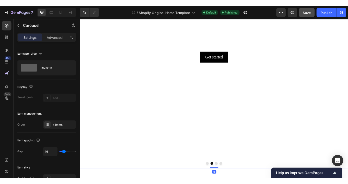
scroll to position [0, 0]
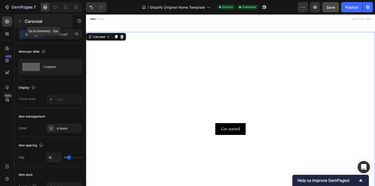
click at [19, 21] on icon "button" at bounding box center [20, 21] width 4 height 4
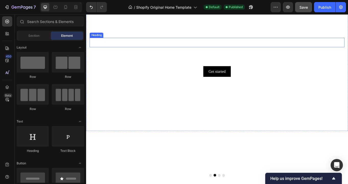
scroll to position [56, 0]
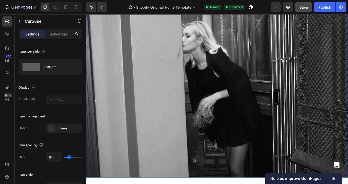
scroll to position [29, 0]
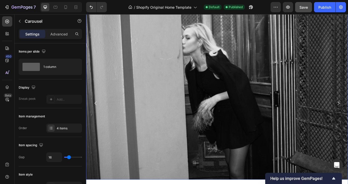
click at [166, 86] on img at bounding box center [239, 106] width 306 height 204
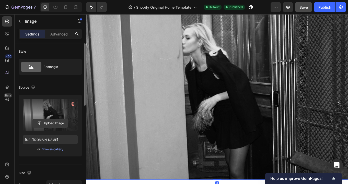
click at [54, 126] on input "file" at bounding box center [50, 123] width 35 height 9
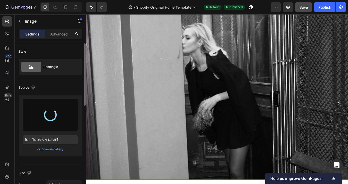
type input "[URL][DOMAIN_NAME]"
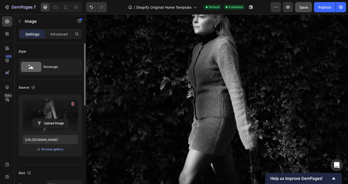
scroll to position [0, 0]
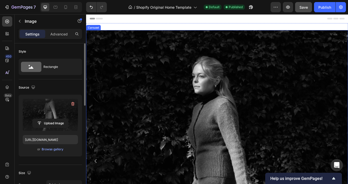
click at [98, 185] on icon "Carousel Back Arrow" at bounding box center [97, 186] width 6 height 6
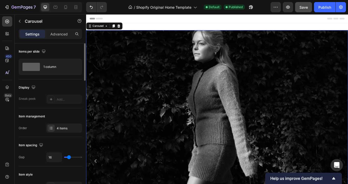
click at [98, 185] on icon "Carousel Back Arrow" at bounding box center [97, 186] width 6 height 6
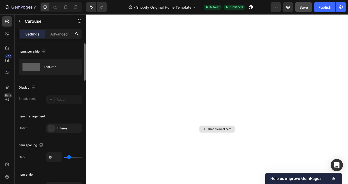
scroll to position [43, 0]
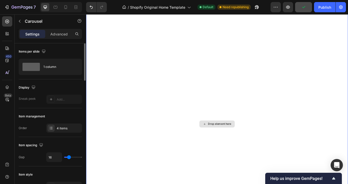
click at [100, 99] on div "Drop element here" at bounding box center [239, 143] width 306 height 306
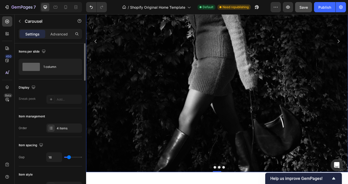
scroll to position [263, 0]
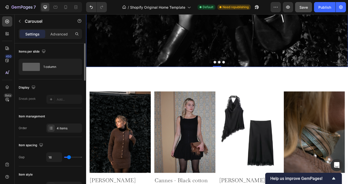
click at [237, 71] on button "Dot" at bounding box center [236, 70] width 3 height 3
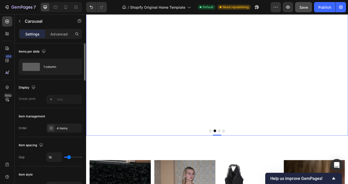
scroll to position [199, 0]
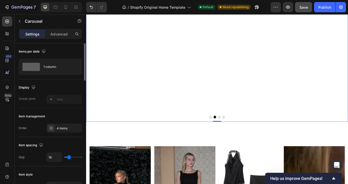
click at [242, 135] on button "Dot" at bounding box center [241, 134] width 3 height 3
click at [91, 7] on icon "Undo/Redo" at bounding box center [91, 7] width 5 height 5
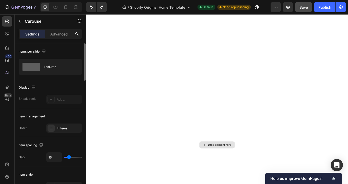
scroll to position [0, 0]
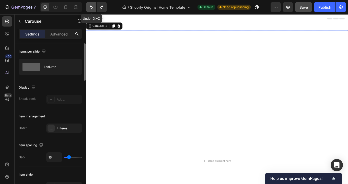
click at [91, 7] on icon "Undo/Redo" at bounding box center [91, 7] width 5 height 5
click at [91, 6] on icon "Undo/Redo" at bounding box center [91, 7] width 3 height 3
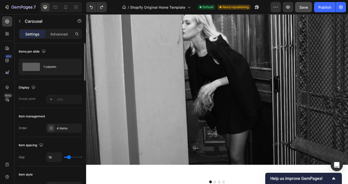
scroll to position [80, 0]
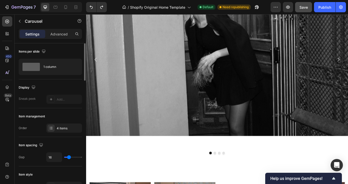
click at [237, 177] on button "Dot" at bounding box center [236, 176] width 3 height 3
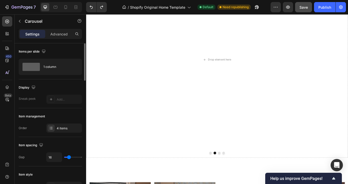
click at [232, 176] on button "Dot" at bounding box center [231, 176] width 3 height 3
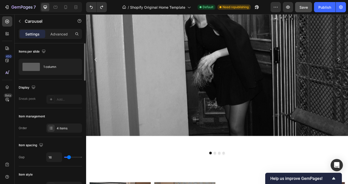
click at [236, 177] on button "Dot" at bounding box center [236, 176] width 3 height 3
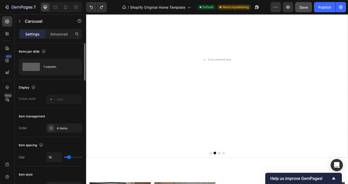
click at [243, 177] on div at bounding box center [239, 176] width 306 height 3
click at [242, 176] on button "Dot" at bounding box center [241, 176] width 3 height 3
click at [248, 176] on button "Dot" at bounding box center [246, 176] width 3 height 3
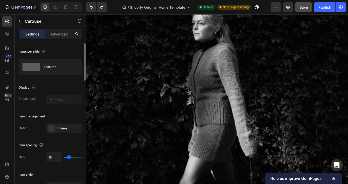
scroll to position [25, 0]
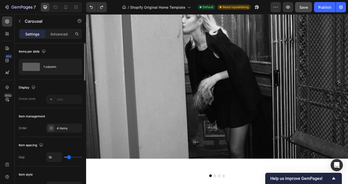
scroll to position [85, 0]
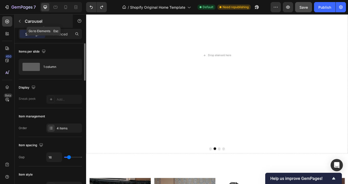
click at [20, 21] on icon "button" at bounding box center [20, 21] width 4 height 4
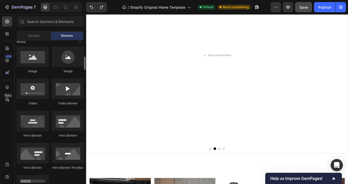
scroll to position [165, 0]
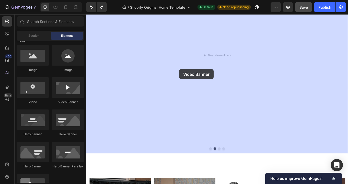
drag, startPoint x: 155, startPoint y: 105, endPoint x: 195, endPoint y: 79, distance: 47.6
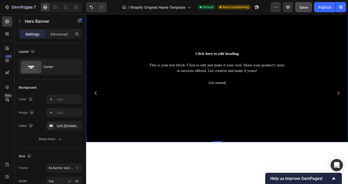
scroll to position [42, 0]
click at [198, 138] on div "Background Image" at bounding box center [239, 77] width 306 height 172
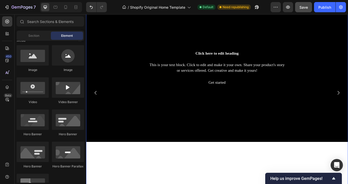
click at [96, 105] on icon "Carousel Back Arrow" at bounding box center [97, 106] width 6 height 6
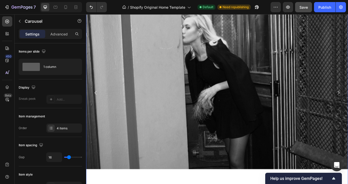
click at [97, 105] on icon "Carousel Back Arrow" at bounding box center [97, 106] width 6 height 6
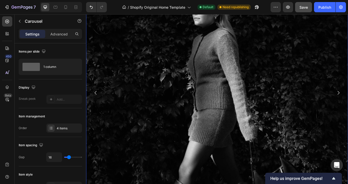
scroll to position [94, 0]
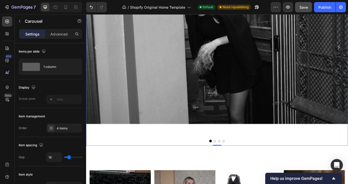
click at [96, 53] on icon "Carousel Back Arrow" at bounding box center [97, 53] width 6 height 6
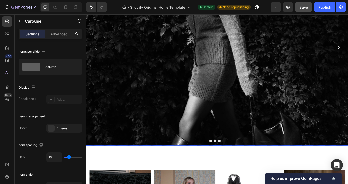
click at [154, 67] on img at bounding box center [239, 53] width 306 height 230
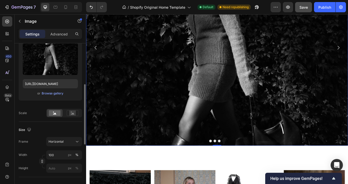
scroll to position [87, 0]
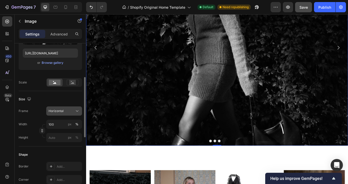
click at [72, 111] on div "Horizontal" at bounding box center [60, 111] width 25 height 5
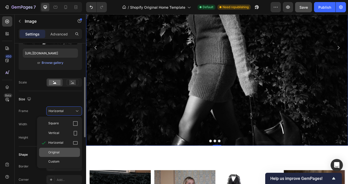
click at [66, 151] on div "Original" at bounding box center [63, 152] width 30 height 5
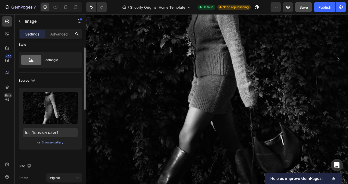
scroll to position [4, 0]
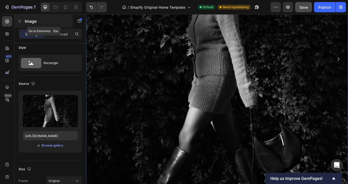
click at [20, 20] on icon "button" at bounding box center [20, 21] width 4 height 4
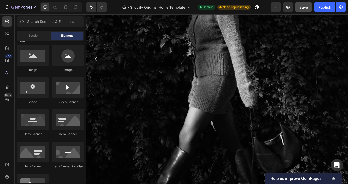
click at [154, 96] on img at bounding box center [239, 67] width 306 height 306
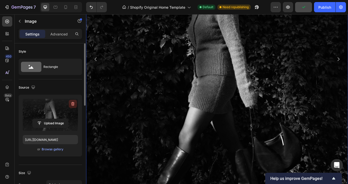
click at [72, 103] on icon "button" at bounding box center [72, 103] width 5 height 5
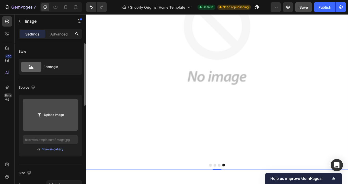
scroll to position [152, 0]
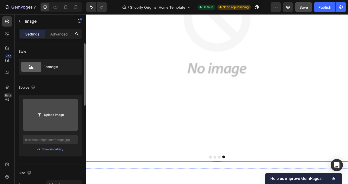
click at [232, 181] on button "Dot" at bounding box center [231, 181] width 3 height 3
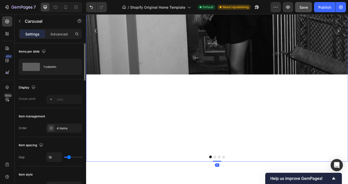
scroll to position [0, 0]
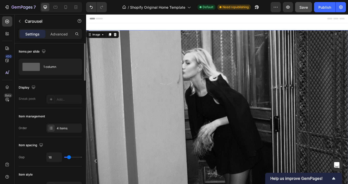
click at [181, 56] on img at bounding box center [239, 135] width 306 height 204
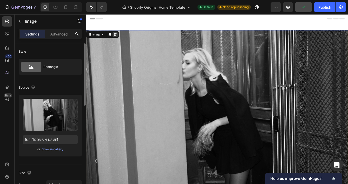
click at [120, 38] on icon at bounding box center [119, 38] width 3 height 4
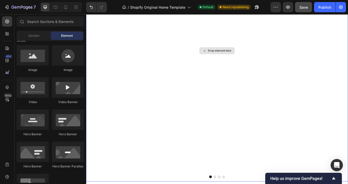
scroll to position [142, 0]
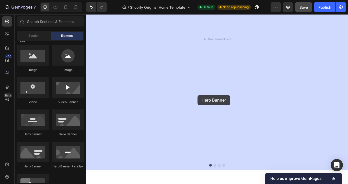
drag, startPoint x: 119, startPoint y: 139, endPoint x: 216, endPoint y: 109, distance: 101.2
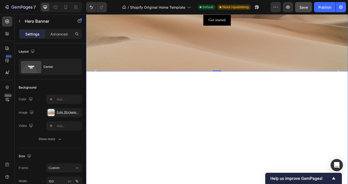
scroll to position [12, 0]
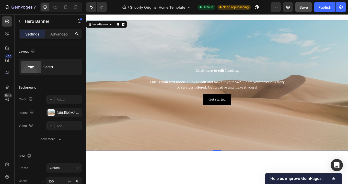
click at [256, 152] on div "Background Image" at bounding box center [239, 97] width 306 height 153
click at [91, 6] on icon "Undo/Redo" at bounding box center [91, 7] width 5 height 5
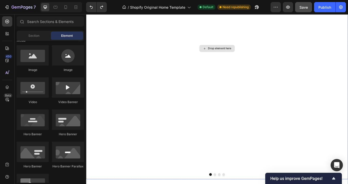
scroll to position [144, 0]
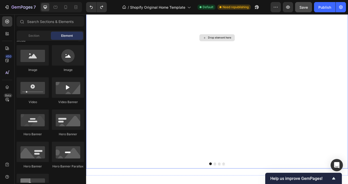
click at [165, 66] on div "Drop element here" at bounding box center [239, 42] width 306 height 306
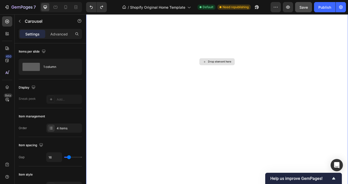
scroll to position [176, 0]
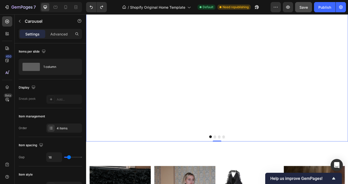
click at [238, 158] on button "Dot" at bounding box center [236, 157] width 3 height 3
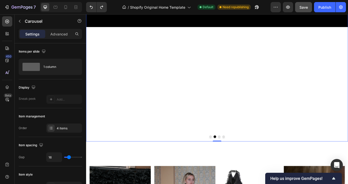
click at [232, 158] on button "Dot" at bounding box center [231, 157] width 3 height 3
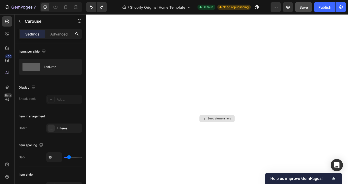
scroll to position [0, 0]
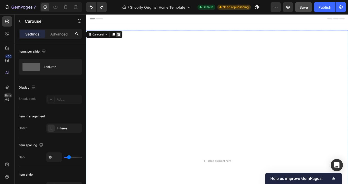
click at [124, 37] on icon at bounding box center [124, 38] width 3 height 4
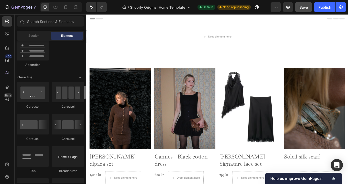
scroll to position [480, 0]
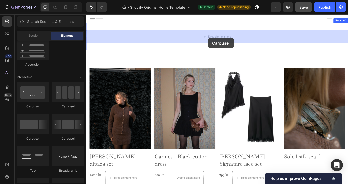
drag, startPoint x: 120, startPoint y: 111, endPoint x: 228, endPoint y: 42, distance: 128.4
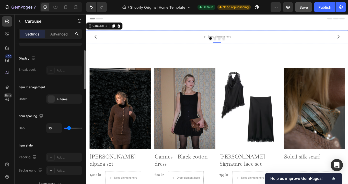
scroll to position [0, 0]
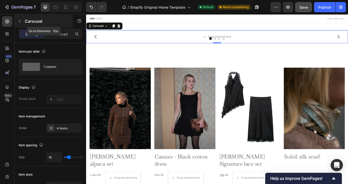
click at [19, 21] on icon "button" at bounding box center [20, 21] width 2 height 3
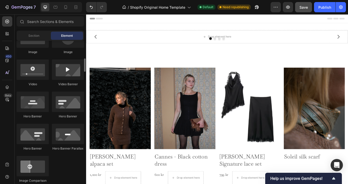
scroll to position [183, 0]
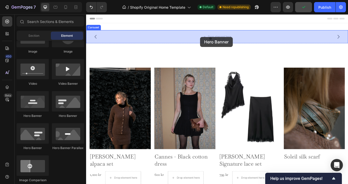
drag, startPoint x: 120, startPoint y: 117, endPoint x: 219, endPoint y: 41, distance: 124.8
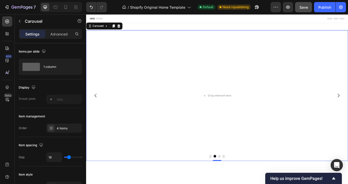
click at [96, 108] on icon "Carousel Back Arrow" at bounding box center [97, 109] width 6 height 6
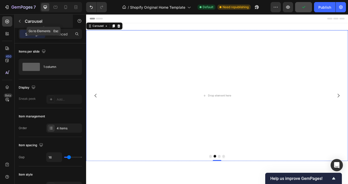
click at [19, 22] on icon "button" at bounding box center [20, 21] width 4 height 4
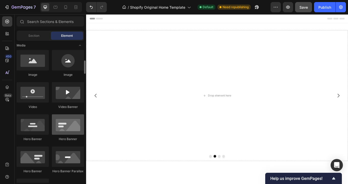
scroll to position [156, 0]
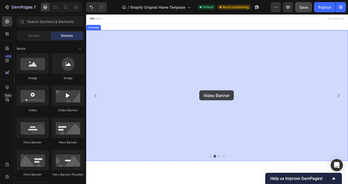
drag, startPoint x: 149, startPoint y: 111, endPoint x: 218, endPoint y: 103, distance: 70.1
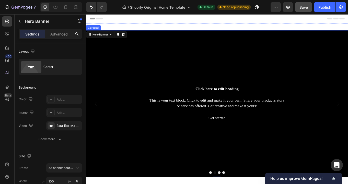
click at [96, 117] on icon "Carousel Back Arrow" at bounding box center [97, 119] width 6 height 6
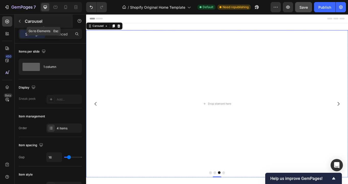
click at [20, 21] on icon "button" at bounding box center [20, 21] width 4 height 4
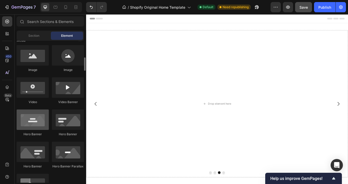
scroll to position [164, 0]
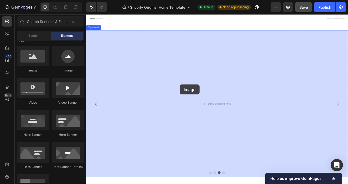
drag, startPoint x: 119, startPoint y: 75, endPoint x: 157, endPoint y: 75, distance: 38.3
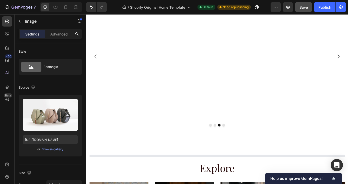
scroll to position [62, 0]
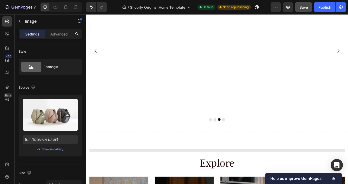
click at [94, 64] on button "Carousel Back Arrow" at bounding box center [97, 57] width 14 height 14
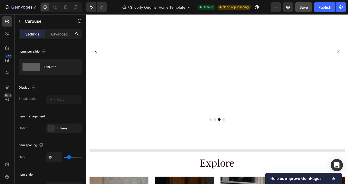
click at [96, 60] on icon "Carousel Back Arrow" at bounding box center [97, 57] width 6 height 6
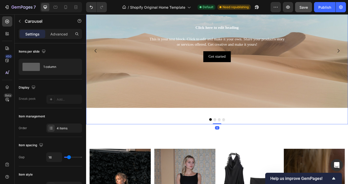
click at [97, 59] on icon "Carousel Back Arrow" at bounding box center [97, 57] width 2 height 4
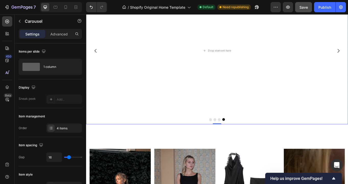
click at [97, 59] on icon "Carousel Back Arrow" at bounding box center [97, 57] width 2 height 4
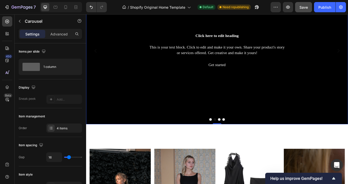
click at [97, 59] on icon "Carousel Back Arrow" at bounding box center [97, 57] width 2 height 4
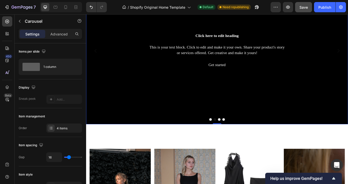
click at [96, 60] on icon "Carousel Back Arrow" at bounding box center [97, 57] width 6 height 6
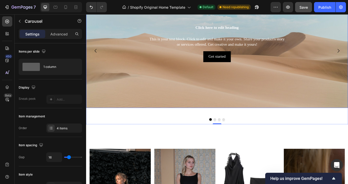
click at [125, 114] on div "Background Image" at bounding box center [239, 47] width 306 height 153
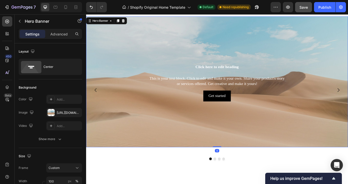
scroll to position [14, 0]
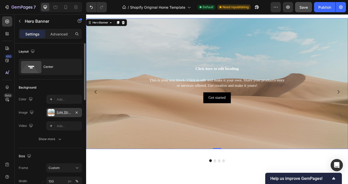
click at [63, 114] on div "https://cdn.shopify.com/s/files/1/2005/9307/files/background_settings.jpg" at bounding box center [64, 113] width 15 height 5
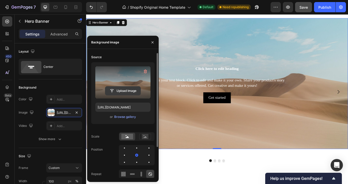
click at [123, 91] on input "file" at bounding box center [122, 91] width 35 height 9
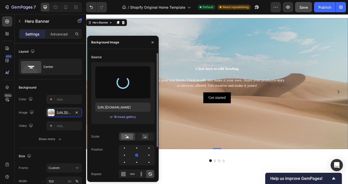
type input "[URL][DOMAIN_NAME]"
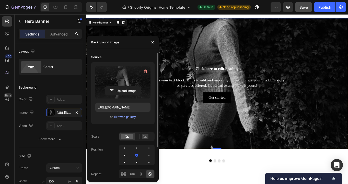
scroll to position [0, 0]
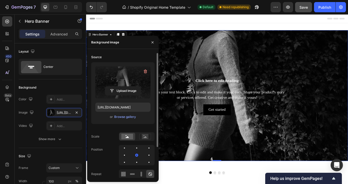
click at [137, 159] on div at bounding box center [137, 155] width 36 height 20
click at [137, 161] on div at bounding box center [136, 162] width 6 height 6
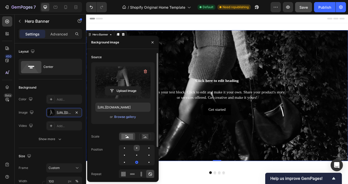
click at [137, 149] on div at bounding box center [136, 148] width 6 height 6
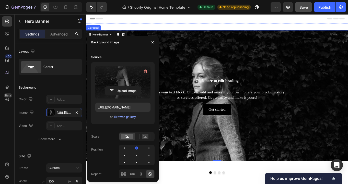
click at [182, 198] on div "Click here to edit heading Heading This is your text block. Click to edit and m…" at bounding box center [239, 119] width 306 height 172
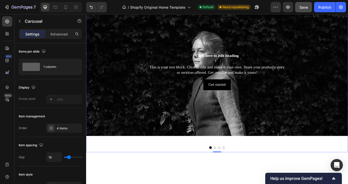
scroll to position [93, 0]
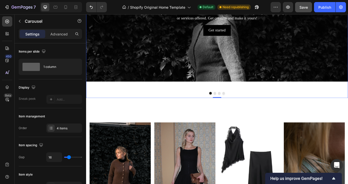
click at [235, 108] on div at bounding box center [239, 106] width 306 height 3
click at [237, 108] on button "Dot" at bounding box center [236, 106] width 3 height 3
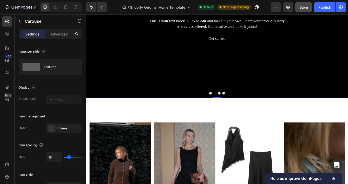
click at [242, 108] on button "Dot" at bounding box center [241, 106] width 3 height 3
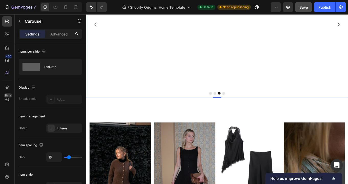
click at [232, 108] on button "Dot" at bounding box center [231, 106] width 3 height 3
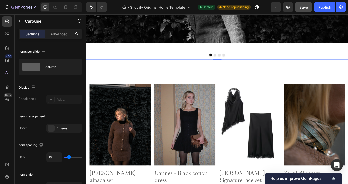
scroll to position [131, 0]
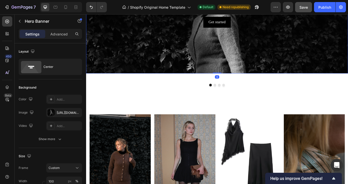
scroll to position [93, 0]
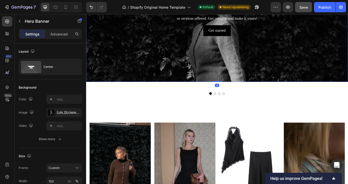
click at [227, 113] on div "Click here to edit heading Heading This is your text block. Click to edit and m…" at bounding box center [239, 26] width 306 height 172
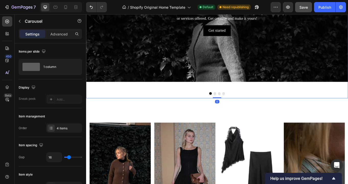
drag, startPoint x: 239, startPoint y: 168, endPoint x: 245, endPoint y: 125, distance: 43.8
click at [245, 111] on div "Click here to edit heading Heading This is your text block. Click to edit and m…" at bounding box center [239, 26] width 306 height 172
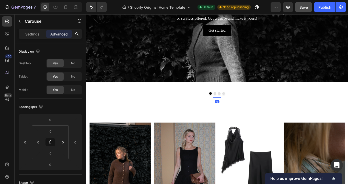
drag, startPoint x: 239, startPoint y: 155, endPoint x: 244, endPoint y: 120, distance: 35.2
click at [244, 113] on div "Click here to edit heading Heading This is your text block. Click to edit and m…" at bounding box center [239, 26] width 306 height 172
click at [239, 119] on div "0" at bounding box center [239, 117] width 5 height 4
click at [239, 113] on div "Click here to edit heading Heading This is your text block. Click to edit and m…" at bounding box center [239, 26] width 306 height 172
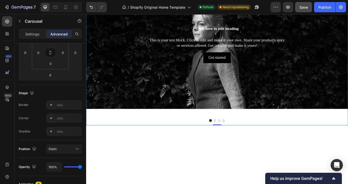
scroll to position [0, 0]
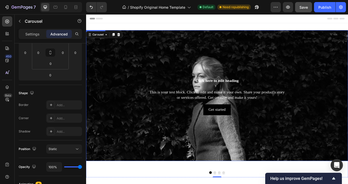
click at [149, 151] on div "Background Image" at bounding box center [239, 109] width 306 height 153
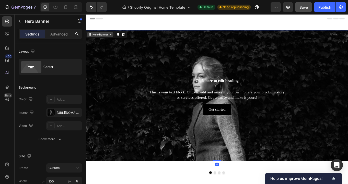
click at [114, 38] on icon at bounding box center [115, 38] width 4 height 4
click at [114, 38] on icon at bounding box center [115, 38] width 2 height 1
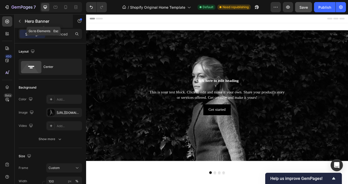
click at [20, 20] on icon "button" at bounding box center [20, 21] width 4 height 4
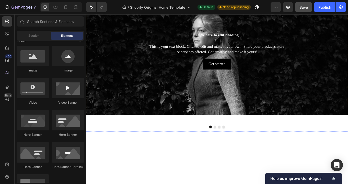
scroll to position [52, 0]
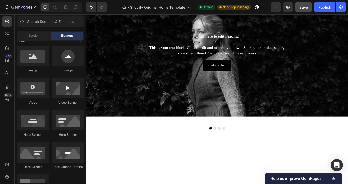
click at [237, 149] on button "Dot" at bounding box center [236, 147] width 3 height 3
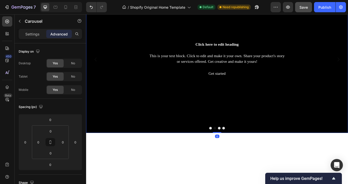
click at [242, 149] on button "Dot" at bounding box center [241, 147] width 3 height 3
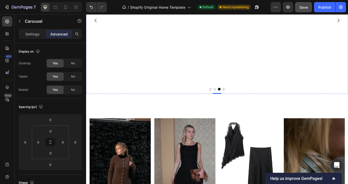
scroll to position [93, 0]
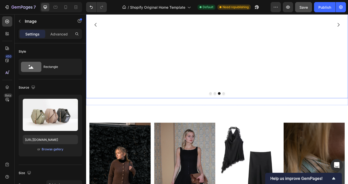
click at [232, 108] on button "Dot" at bounding box center [231, 106] width 3 height 3
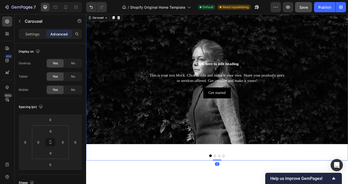
scroll to position [16, 0]
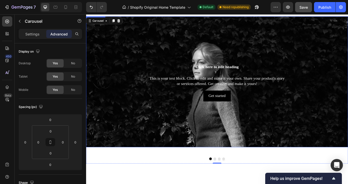
click at [242, 147] on div "Background Image" at bounding box center [239, 93] width 306 height 153
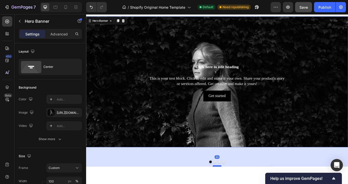
drag, startPoint x: 237, startPoint y: 170, endPoint x: 237, endPoint y: 194, distance: 24.8
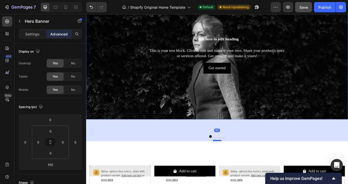
scroll to position [73, 0]
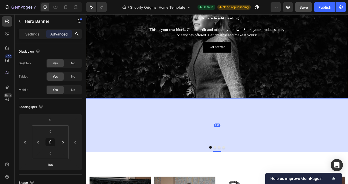
drag, startPoint x: 240, startPoint y: 138, endPoint x: 245, endPoint y: 173, distance: 35.6
click at [245, 113] on div "252" at bounding box center [239, 113] width 306 height 0
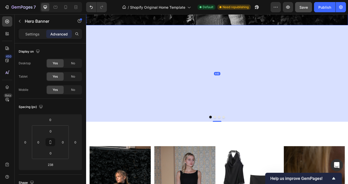
scroll to position [160, 0]
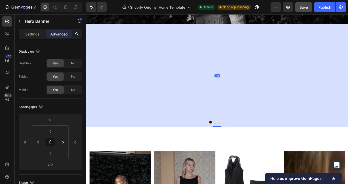
drag, startPoint x: 240, startPoint y: 107, endPoint x: 246, endPoint y: 167, distance: 59.8
click at [90, 11] on button "Undo/Redo" at bounding box center [91, 7] width 10 height 10
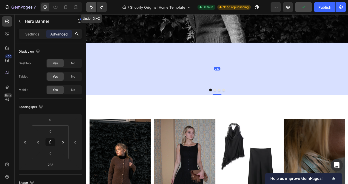
click at [90, 11] on button "Undo/Redo" at bounding box center [91, 7] width 10 height 10
type input "100"
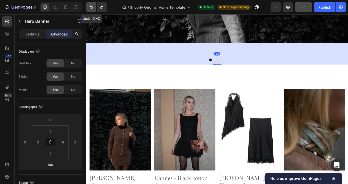
click at [90, 11] on button "Undo/Redo" at bounding box center [91, 7] width 10 height 10
click at [89, 7] on icon "Undo/Redo" at bounding box center [91, 7] width 5 height 5
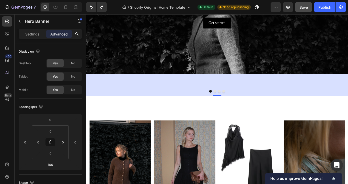
click at [213, 55] on div "Background Image" at bounding box center [239, 7] width 306 height 153
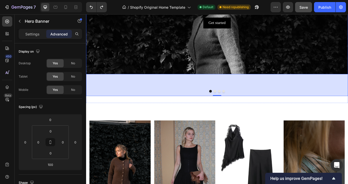
click at [205, 110] on div "Click here to edit heading Heading This is your text block. Click to edit and m…" at bounding box center [239, 20] width 306 height 179
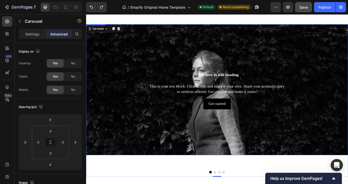
scroll to position [0, 0]
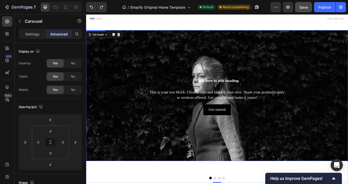
click at [354, 80] on div "Background Image" at bounding box center [239, 109] width 306 height 153
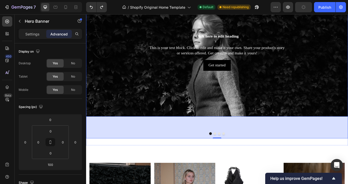
scroll to position [64, 0]
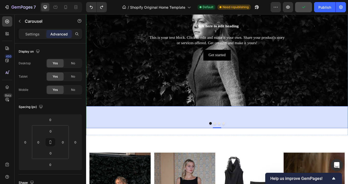
click at [187, 144] on div at bounding box center [239, 142] width 306 height 3
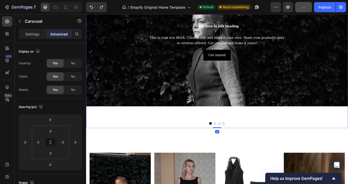
click at [195, 148] on div "Click here to edit heading Heading This is your text block. Click to edit and m…" at bounding box center [239, 58] width 306 height 179
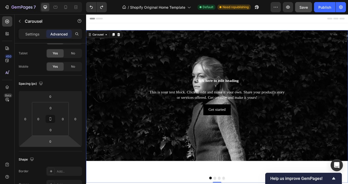
scroll to position [0, 0]
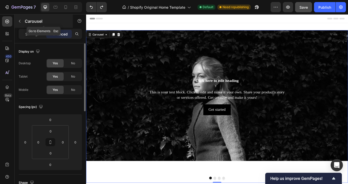
click at [19, 22] on icon "button" at bounding box center [20, 21] width 4 height 4
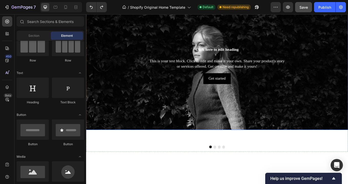
scroll to position [61, 0]
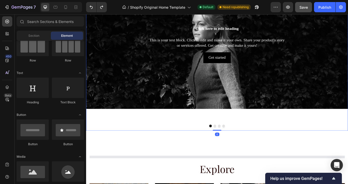
click at [193, 151] on div "Click here to edit heading Heading This is your text block. Click to edit and m…" at bounding box center [239, 61] width 306 height 179
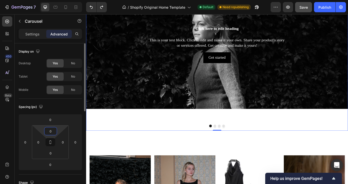
click at [50, 131] on input "0" at bounding box center [50, 131] width 10 height 8
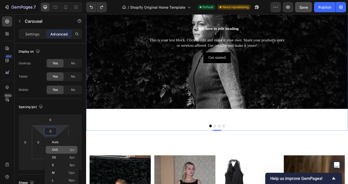
click at [56, 147] on div "XXS 2px" at bounding box center [62, 150] width 32 height 8
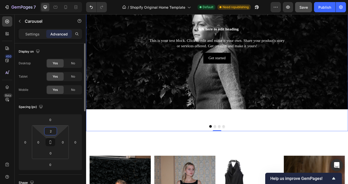
click at [51, 131] on input "2" at bounding box center [50, 131] width 10 height 8
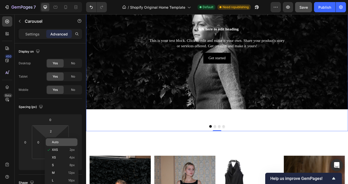
click at [55, 142] on span "Auto" at bounding box center [55, 142] width 7 height 4
type input "Auto"
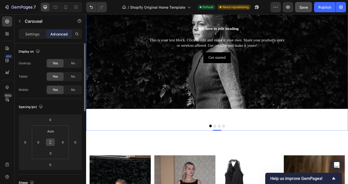
click at [51, 141] on icon at bounding box center [51, 141] width 2 height 2
click at [237, 147] on button "Dot" at bounding box center [236, 145] width 3 height 3
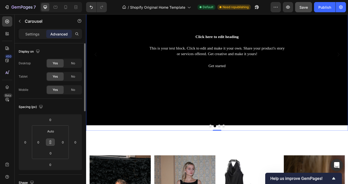
click at [232, 147] on button "Dot" at bounding box center [231, 145] width 3 height 3
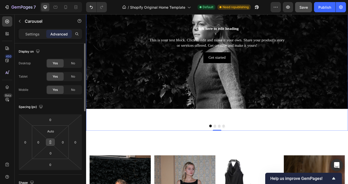
click at [51, 143] on icon at bounding box center [51, 143] width 2 height 2
drag, startPoint x: 51, startPoint y: 142, endPoint x: 50, endPoint y: 119, distance: 23.7
click at [51, 119] on div "0 0 0 0 Auto 0 0 0" at bounding box center [50, 142] width 63 height 56
click at [59, 0] on html "7 / Shopify Original Home Template Default Need republishing Preview Publish 45…" at bounding box center [174, 0] width 348 height 0
click at [49, 119] on input "0" at bounding box center [50, 120] width 10 height 8
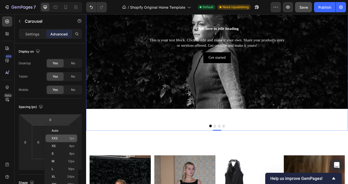
click at [53, 141] on div "XXS 2px" at bounding box center [61, 139] width 32 height 8
type input "2"
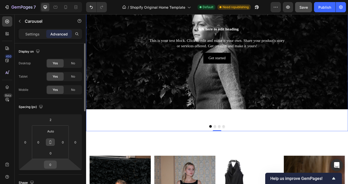
click at [52, 164] on input "0" at bounding box center [50, 165] width 10 height 8
click at [56, 183] on span "XXS" at bounding box center [55, 183] width 6 height 4
type input "2"
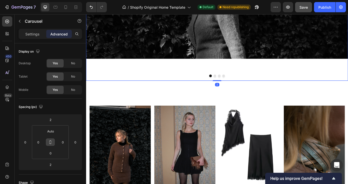
scroll to position [117, 0]
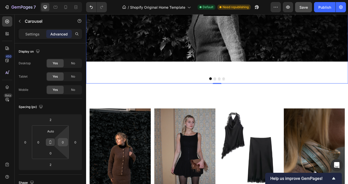
click at [64, 143] on input "0" at bounding box center [63, 142] width 8 height 8
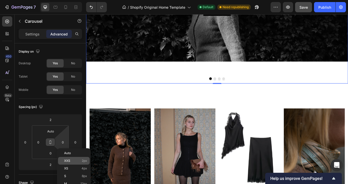
click at [70, 159] on div "XXS 2px" at bounding box center [74, 161] width 32 height 8
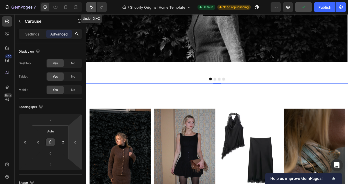
click at [91, 7] on icon "Undo/Redo" at bounding box center [91, 7] width 5 height 5
type input "0"
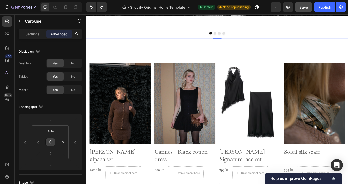
scroll to position [169, 0]
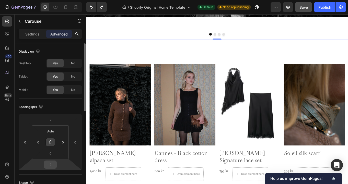
click at [51, 164] on input "2" at bounding box center [50, 165] width 10 height 8
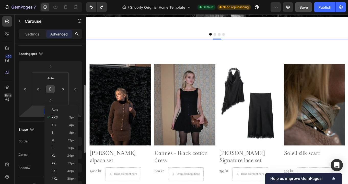
scroll to position [66, 0]
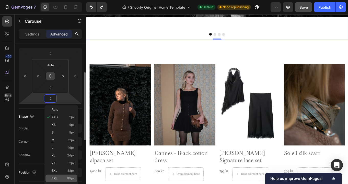
click at [59, 176] on div "4XL 80px" at bounding box center [61, 179] width 32 height 8
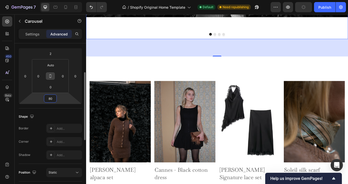
click at [50, 98] on input "80" at bounding box center [50, 99] width 10 height 8
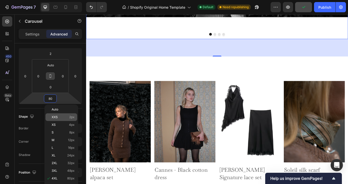
click at [55, 116] on span "XXS" at bounding box center [55, 117] width 6 height 4
type input "2"
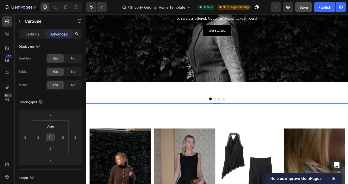
scroll to position [93, 0]
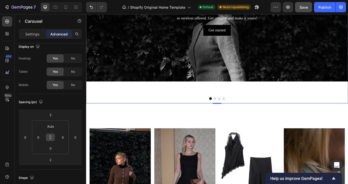
click at [199, 113] on div "Click here to edit heading Heading This is your text block. Click to edit and m…" at bounding box center [239, 29] width 306 height 179
click at [30, 32] on p "Settings" at bounding box center [32, 33] width 14 height 5
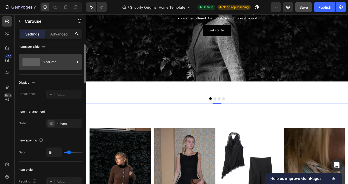
click at [39, 61] on span at bounding box center [30, 62] width 17 height 8
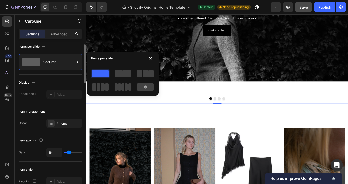
click at [41, 96] on div "Sneak peek Add..." at bounding box center [50, 94] width 63 height 9
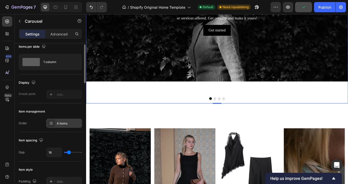
click at [60, 124] on div "4 items" at bounding box center [69, 123] width 24 height 5
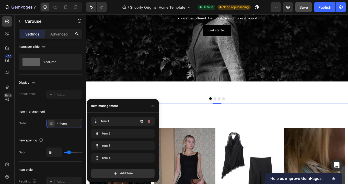
click at [110, 122] on span "Item 1" at bounding box center [119, 121] width 38 height 5
click at [103, 121] on span "Item 1" at bounding box center [115, 121] width 29 height 5
click at [97, 119] on icon at bounding box center [97, 121] width 4 height 4
click at [102, 121] on span "Item 1" at bounding box center [119, 121] width 38 height 5
click at [63, 145] on div "Item spacing Gap 16" at bounding box center [50, 146] width 63 height 29
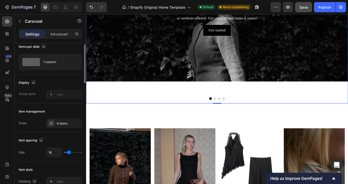
type input "14"
type input "0"
drag, startPoint x: 68, startPoint y: 154, endPoint x: 57, endPoint y: 154, distance: 11.0
type input "0"
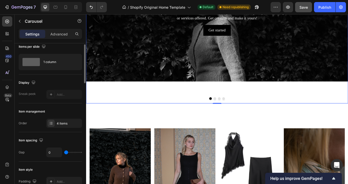
click at [64, 153] on input "range" at bounding box center [73, 152] width 18 height 1
type input "6"
type input "80"
drag, startPoint x: 67, startPoint y: 154, endPoint x: 92, endPoint y: 154, distance: 25.3
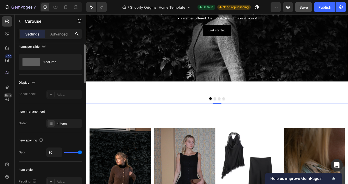
type input "80"
click at [82, 153] on input "range" at bounding box center [73, 152] width 18 height 1
type input "36"
type input "19"
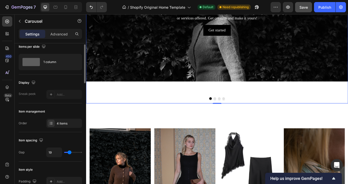
drag, startPoint x: 79, startPoint y: 153, endPoint x: 69, endPoint y: 153, distance: 10.0
type input "19"
click at [69, 153] on input "range" at bounding box center [73, 152] width 18 height 1
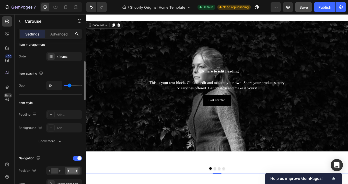
scroll to position [72, 0]
click at [51, 114] on icon at bounding box center [51, 114] width 3 height 3
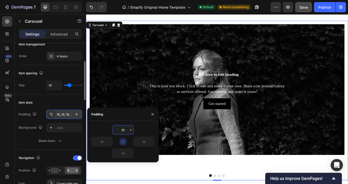
scroll to position [13, 0]
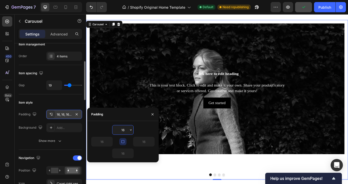
click at [51, 114] on icon at bounding box center [51, 114] width 4 height 4
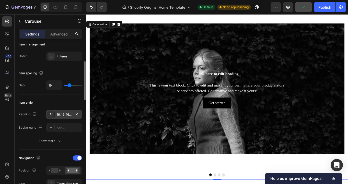
click at [65, 114] on div "16, 16, 16, 16" at bounding box center [64, 114] width 15 height 5
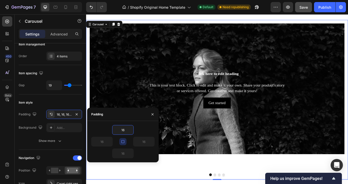
click at [124, 142] on icon "button" at bounding box center [123, 142] width 4 height 4
click at [125, 142] on icon "button" at bounding box center [123, 142] width 4 height 4
click at [152, 114] on icon "button" at bounding box center [152, 114] width 4 height 4
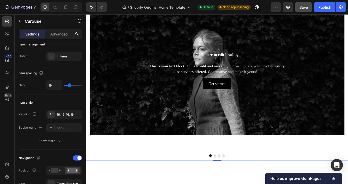
scroll to position [35, 0]
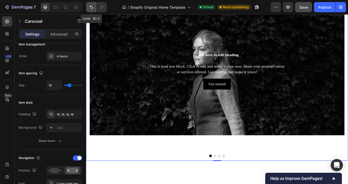
click at [91, 6] on icon "Undo/Redo" at bounding box center [91, 7] width 5 height 5
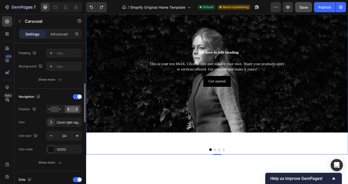
scroll to position [140, 0]
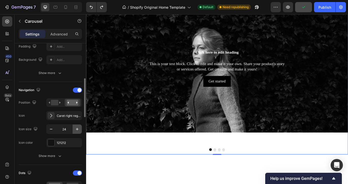
click at [78, 128] on icon "button" at bounding box center [77, 129] width 5 height 5
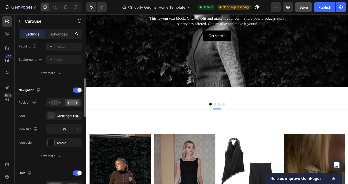
scroll to position [87, 0]
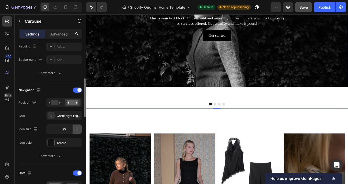
click at [77, 128] on icon "button" at bounding box center [77, 129] width 5 height 5
click at [51, 129] on icon "button" at bounding box center [50, 129] width 5 height 5
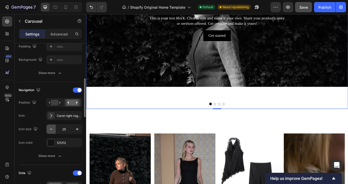
click at [51, 129] on icon "button" at bounding box center [50, 129] width 5 height 5
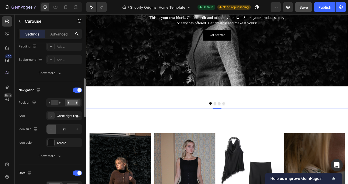
click at [51, 129] on icon "button" at bounding box center [50, 129] width 5 height 5
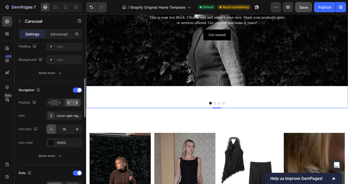
click at [51, 129] on icon "button" at bounding box center [50, 129] width 5 height 5
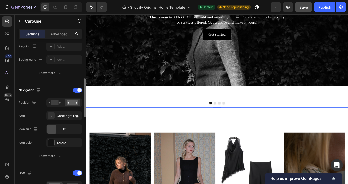
scroll to position [88, 0]
drag, startPoint x: 67, startPoint y: 130, endPoint x: 64, endPoint y: 130, distance: 3.1
click at [64, 130] on input "17" at bounding box center [64, 129] width 17 height 9
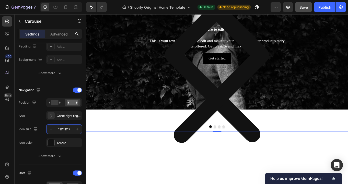
scroll to position [0, 0]
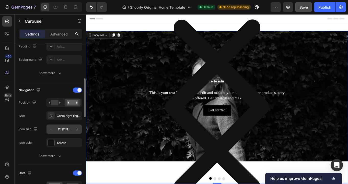
drag, startPoint x: 72, startPoint y: 130, endPoint x: 57, endPoint y: 129, distance: 15.1
click at [57, 130] on div "1111111117" at bounding box center [63, 129] width 35 height 9
click at [61, 130] on input "1111111117" at bounding box center [64, 129] width 17 height 9
drag, startPoint x: 61, startPoint y: 130, endPoint x: 76, endPoint y: 130, distance: 15.3
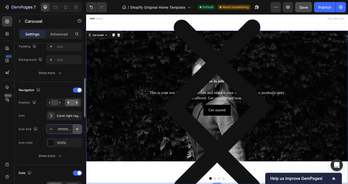
click at [76, 130] on div "1111111117" at bounding box center [63, 129] width 35 height 9
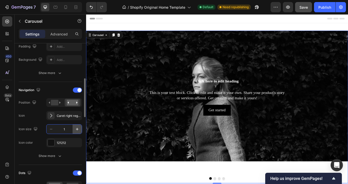
type input "1"
type input "10"
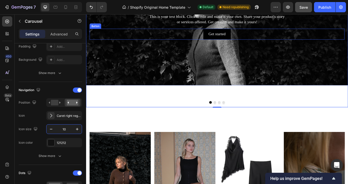
scroll to position [88, 0]
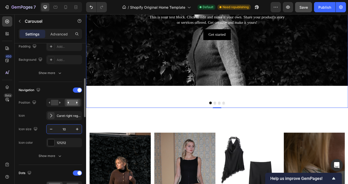
click at [56, 170] on div "Dots" at bounding box center [50, 173] width 63 height 8
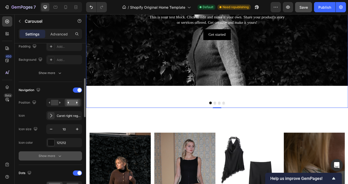
click at [56, 156] on div "Show more" at bounding box center [51, 155] width 24 height 5
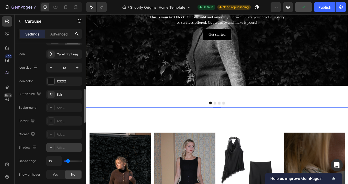
scroll to position [221, 0]
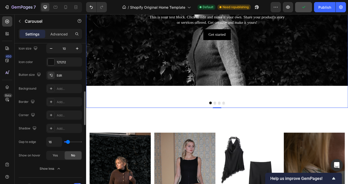
click at [75, 143] on div "16" at bounding box center [64, 142] width 36 height 10
type input "41"
drag, startPoint x: 67, startPoint y: 142, endPoint x: 72, endPoint y: 142, distance: 4.6
type input "49"
click at [71, 142] on input "range" at bounding box center [73, 141] width 18 height 1
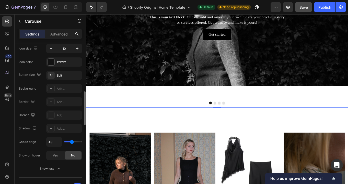
type input "119"
drag, startPoint x: 72, startPoint y: 142, endPoint x: 80, endPoint y: 142, distance: 8.2
type input "120"
click at [80, 142] on input "range" at bounding box center [73, 141] width 18 height 1
type input "27"
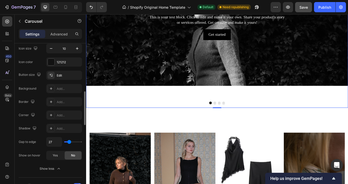
type input "27"
click at [69, 142] on input "range" at bounding box center [73, 141] width 18 height 1
type input "1"
click at [66, 142] on input "range" at bounding box center [73, 141] width 18 height 1
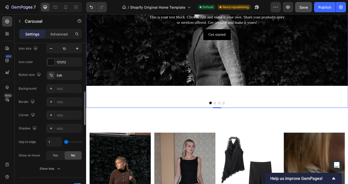
click at [68, 142] on div "1" at bounding box center [64, 142] width 36 height 10
type input "0"
type input "35"
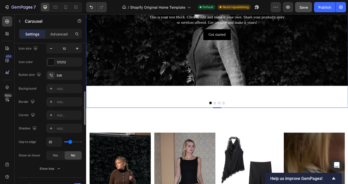
type input "16"
type input "15"
type input "14"
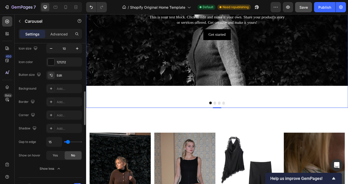
type input "14"
type input "13"
type input "12"
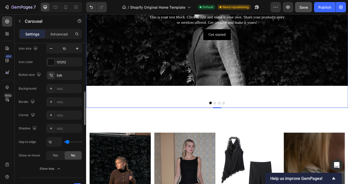
type input "11"
type input "10"
type input "18"
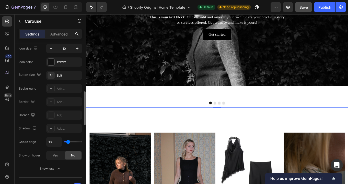
drag, startPoint x: 66, startPoint y: 142, endPoint x: 68, endPoint y: 142, distance: 2.6
type input "18"
click at [68, 142] on input "range" at bounding box center [73, 141] width 18 height 1
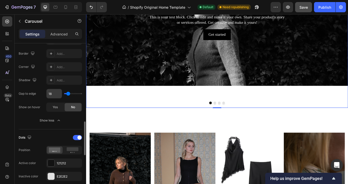
scroll to position [314, 0]
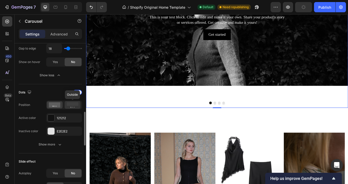
click at [74, 105] on rect at bounding box center [73, 104] width 12 height 4
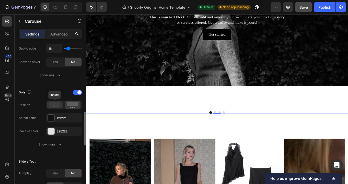
click at [58, 106] on icon at bounding box center [55, 104] width 12 height 5
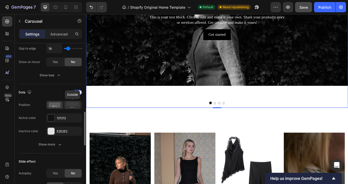
click at [67, 105] on rect at bounding box center [73, 104] width 12 height 4
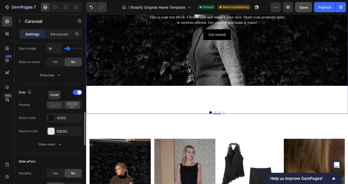
click at [56, 107] on icon at bounding box center [55, 104] width 12 height 5
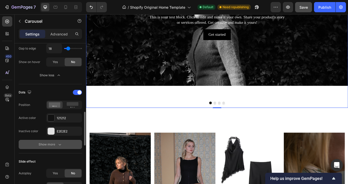
click at [58, 147] on icon "button" at bounding box center [59, 144] width 5 height 5
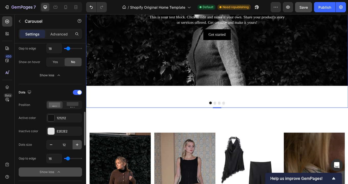
click at [75, 144] on icon "button" at bounding box center [77, 144] width 5 height 5
click at [75, 145] on icon "button" at bounding box center [77, 144] width 5 height 5
type input "16"
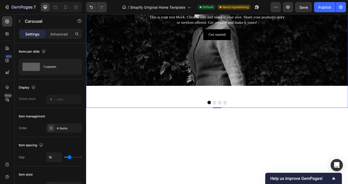
scroll to position [314, 0]
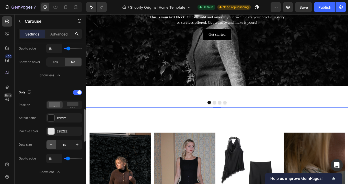
click at [54, 144] on button "button" at bounding box center [50, 144] width 9 height 9
type input "15"
type input "81"
click at [75, 158] on input "range" at bounding box center [73, 158] width 18 height 1
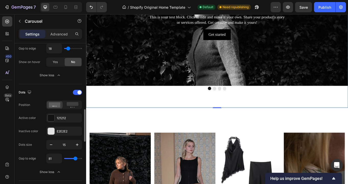
type input "48"
click at [71, 158] on input "range" at bounding box center [73, 158] width 18 height 1
type input "120"
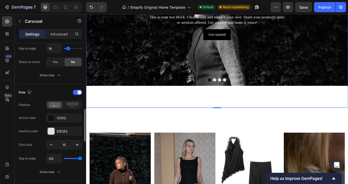
click at [80, 159] on input "range" at bounding box center [73, 158] width 18 height 1
type input "106"
type input "120"
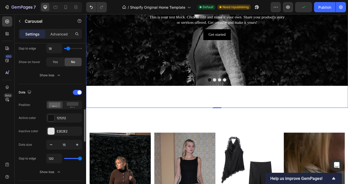
drag, startPoint x: 78, startPoint y: 159, endPoint x: 88, endPoint y: 157, distance: 9.6
click at [82, 158] on input "range" at bounding box center [73, 158] width 18 height 1
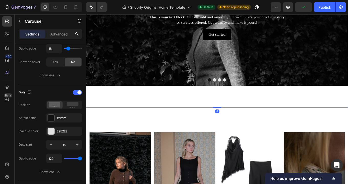
drag, startPoint x: 238, startPoint y: 175, endPoint x: 238, endPoint y: 158, distance: 17.4
click at [238, 124] on div "Click here to edit heading Heading This is your text block. Click to edit and m…" at bounding box center [239, 34] width 306 height 179
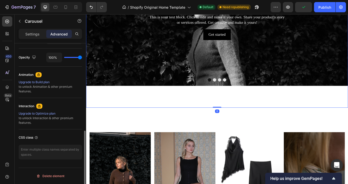
scroll to position [199, 0]
type input "99%"
type input "99"
type input "2%"
type input "2"
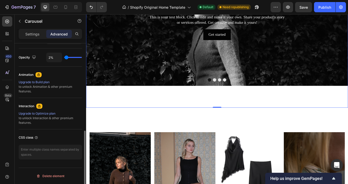
type input "0%"
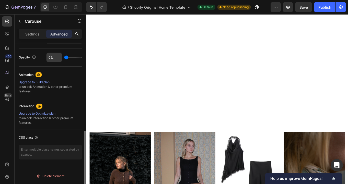
drag, startPoint x: 80, startPoint y: 58, endPoint x: 61, endPoint y: 58, distance: 18.9
type input "0"
click at [64, 58] on input "range" at bounding box center [73, 57] width 18 height 1
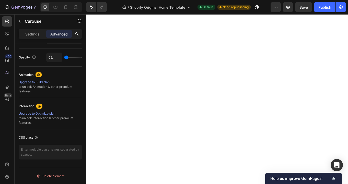
scroll to position [12, 0]
type input "100%"
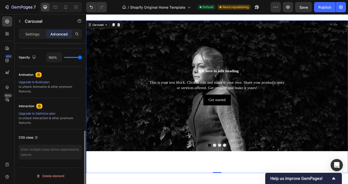
drag, startPoint x: 67, startPoint y: 57, endPoint x: 102, endPoint y: 57, distance: 35.2
type input "100"
click at [82, 57] on input "range" at bounding box center [73, 57] width 18 height 1
click at [34, 32] on p "Settings" at bounding box center [32, 33] width 14 height 5
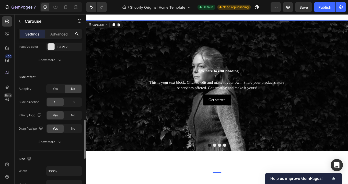
scroll to position [306, 0]
click at [56, 87] on span "Yes" at bounding box center [55, 88] width 5 height 5
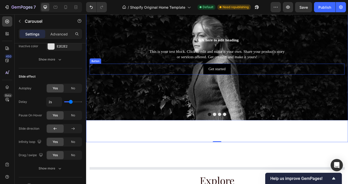
scroll to position [61, 0]
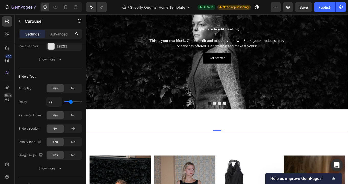
click at [236, 120] on button "Dot" at bounding box center [236, 119] width 4 height 4
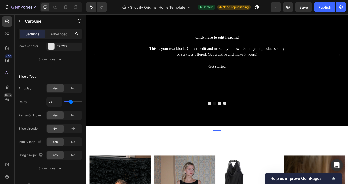
click at [242, 120] on button "Dot" at bounding box center [242, 119] width 4 height 4
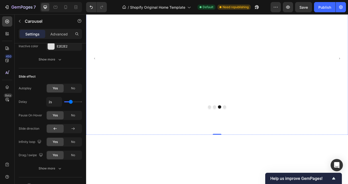
scroll to position [57, 0]
click at [231, 124] on button "Dot" at bounding box center [230, 122] width 4 height 4
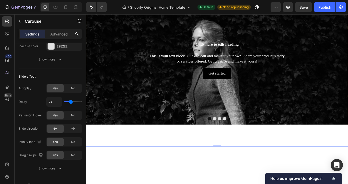
scroll to position [34, 0]
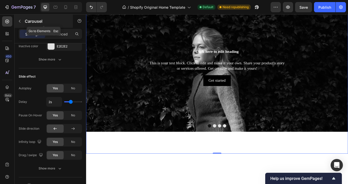
click at [18, 20] on icon "button" at bounding box center [20, 21] width 4 height 4
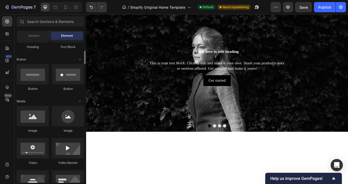
scroll to position [104, 0]
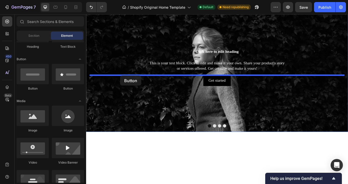
drag, startPoint x: 156, startPoint y: 92, endPoint x: 126, endPoint y: 86, distance: 30.7
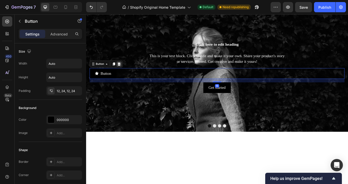
click at [124, 74] on icon at bounding box center [124, 73] width 3 height 4
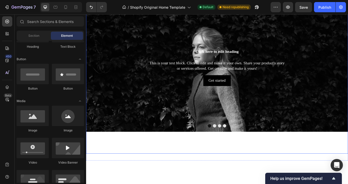
click at [249, 147] on button "Dot" at bounding box center [248, 145] width 4 height 4
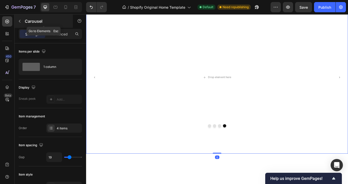
click at [17, 21] on button "button" at bounding box center [20, 21] width 8 height 8
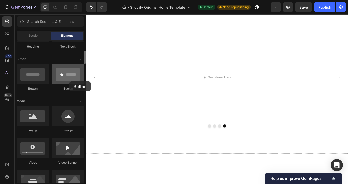
click at [69, 81] on div at bounding box center [68, 74] width 32 height 20
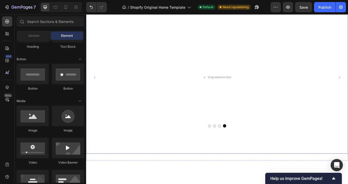
click at [241, 147] on button "Dot" at bounding box center [242, 145] width 4 height 4
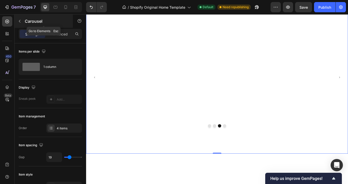
click at [18, 20] on icon "button" at bounding box center [20, 21] width 4 height 4
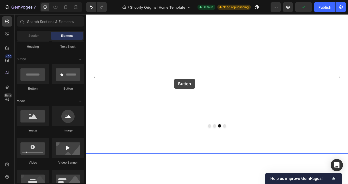
drag, startPoint x: 154, startPoint y: 91, endPoint x: 189, endPoint y: 90, distance: 35.2
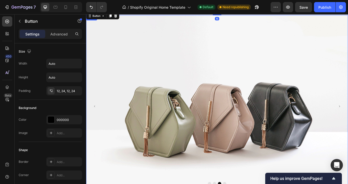
scroll to position [0, 0]
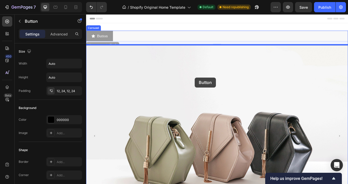
drag, startPoint x: 212, startPoint y: 38, endPoint x: 213, endPoint y: 88, distance: 50.0
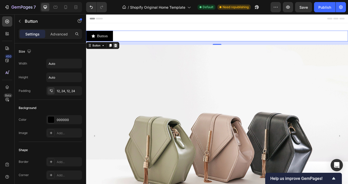
click at [121, 50] on icon at bounding box center [120, 51] width 3 height 4
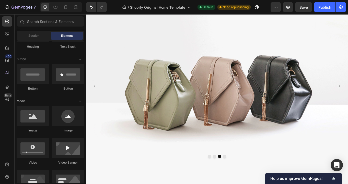
scroll to position [64, 0]
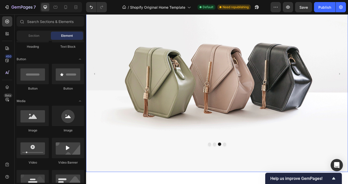
click at [231, 167] on button "Dot" at bounding box center [230, 167] width 4 height 4
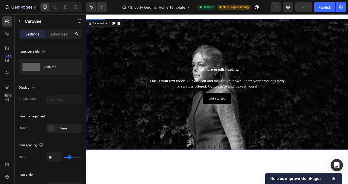
scroll to position [0, 0]
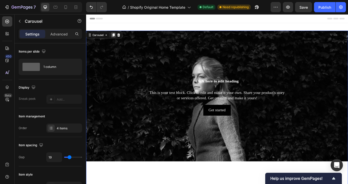
click at [118, 38] on icon at bounding box center [118, 39] width 3 height 4
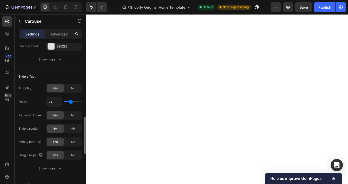
scroll to position [232, 0]
click at [92, 7] on icon "Undo/Redo" at bounding box center [91, 7] width 3 height 3
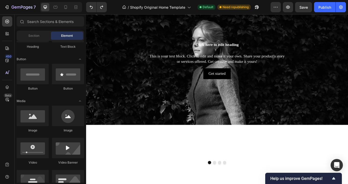
scroll to position [40, 0]
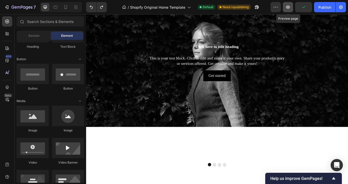
click at [289, 6] on icon "button" at bounding box center [288, 7] width 4 height 3
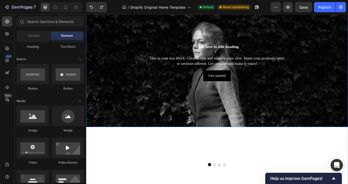
scroll to position [0, 0]
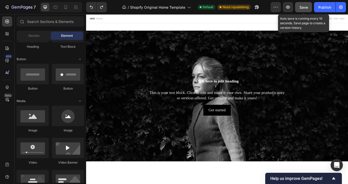
click at [303, 8] on span "Save" at bounding box center [303, 7] width 8 height 4
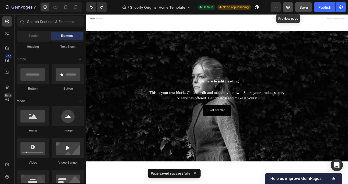
click at [287, 9] on icon "button" at bounding box center [287, 7] width 5 height 5
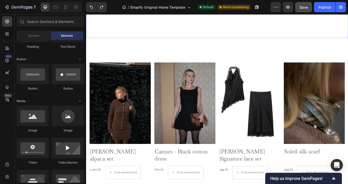
scroll to position [138, 0]
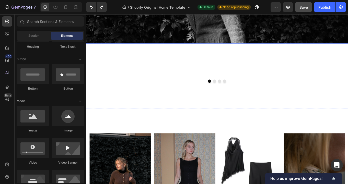
click at [173, 99] on div "Click here to edit heading Heading This is your text block. Click to edit and m…" at bounding box center [239, 10] width 306 height 230
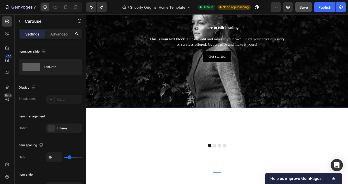
scroll to position [0, 0]
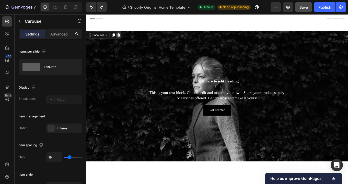
click at [125, 39] on icon at bounding box center [124, 39] width 3 height 4
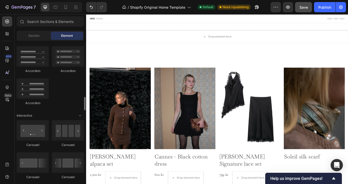
scroll to position [465, 0]
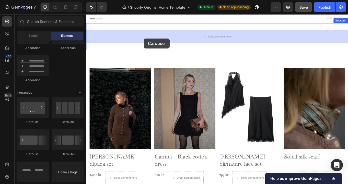
drag, startPoint x: 124, startPoint y: 126, endPoint x: 153, endPoint y: 43, distance: 88.6
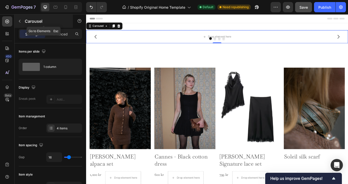
click at [19, 21] on icon "button" at bounding box center [20, 21] width 2 height 3
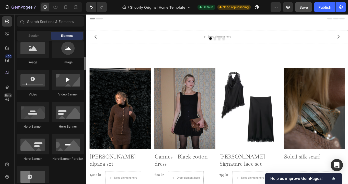
scroll to position [176, 0]
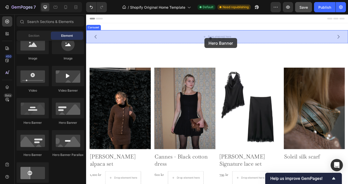
drag, startPoint x: 121, startPoint y: 126, endPoint x: 224, endPoint y: 42, distance: 133.0
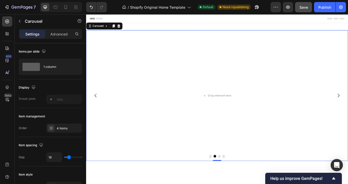
click at [98, 110] on icon "Carousel Back Arrow" at bounding box center [97, 109] width 6 height 6
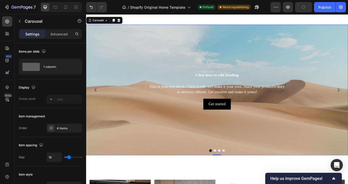
scroll to position [0, 0]
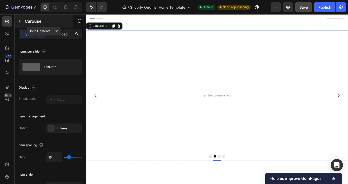
click at [19, 21] on icon "button" at bounding box center [20, 21] width 4 height 4
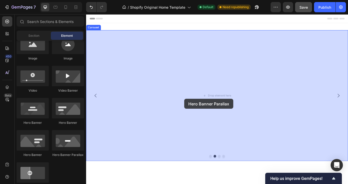
drag, startPoint x: 150, startPoint y: 160, endPoint x: 208, endPoint y: 108, distance: 77.5
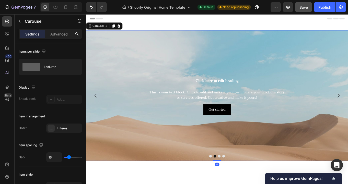
click at [95, 110] on icon "Carousel Back Arrow" at bounding box center [97, 109] width 6 height 6
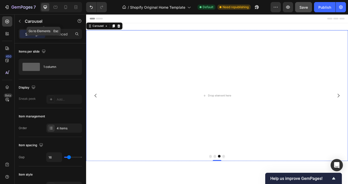
click at [20, 22] on icon "button" at bounding box center [20, 21] width 2 height 3
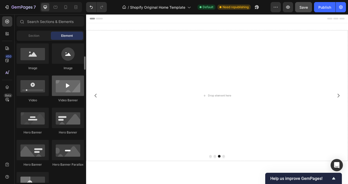
scroll to position [165, 0]
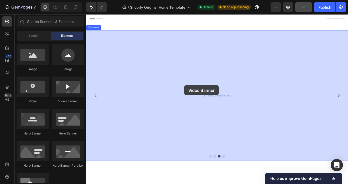
drag, startPoint x: 156, startPoint y: 101, endPoint x: 201, endPoint y: 98, distance: 45.1
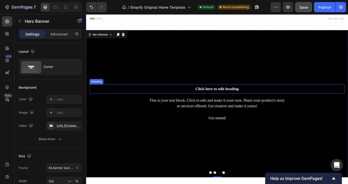
scroll to position [2, 0]
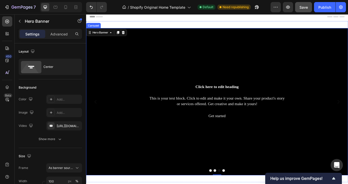
click at [98, 115] on icon "Carousel Back Arrow" at bounding box center [97, 117] width 6 height 6
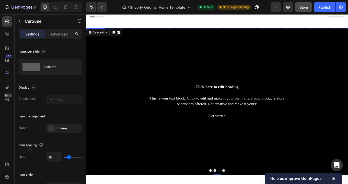
click at [328, 72] on div "Background Image" at bounding box center [239, 117] width 306 height 172
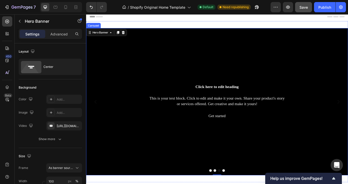
click at [98, 115] on icon "Carousel Back Arrow" at bounding box center [97, 117] width 2 height 4
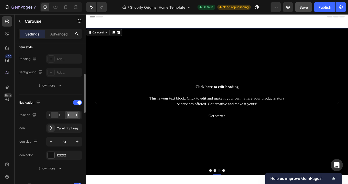
scroll to position [128, 0]
click at [71, 115] on rect at bounding box center [73, 115] width 12 height 6
click at [57, 114] on rect at bounding box center [54, 115] width 7 height 6
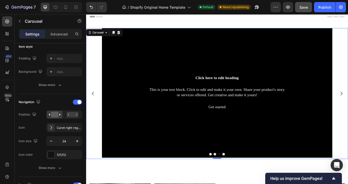
click at [94, 108] on icon "Carousel Back Arrow" at bounding box center [94, 107] width 2 height 4
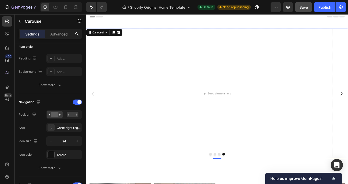
click at [95, 107] on icon "Carousel Back Arrow" at bounding box center [94, 107] width 6 height 6
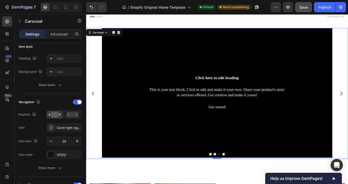
click at [95, 107] on icon "Carousel Back Arrow" at bounding box center [94, 107] width 6 height 6
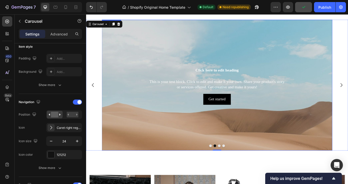
scroll to position [5, 0]
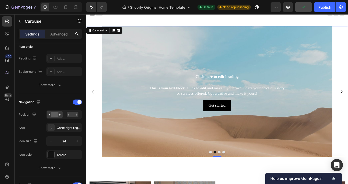
click at [93, 104] on icon "Carousel Back Arrow" at bounding box center [94, 105] width 6 height 6
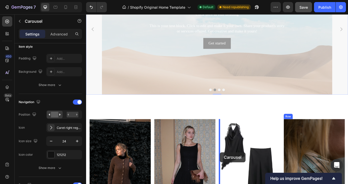
drag, startPoint x: 236, startPoint y: 176, endPoint x: 242, endPoint y: 176, distance: 6.1
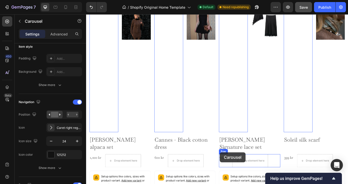
scroll to position [91, 0]
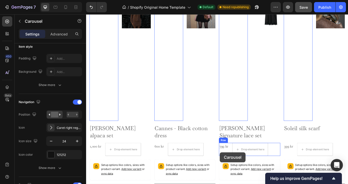
click at [219, 111] on div "Product Images" at bounding box center [220, 62] width 34 height 153
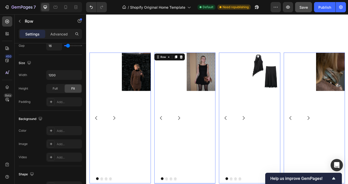
scroll to position [0, 0]
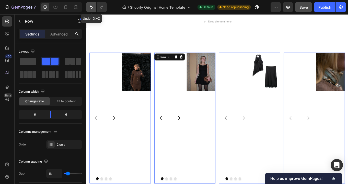
click at [90, 8] on icon "Undo/Redo" at bounding box center [91, 7] width 5 height 5
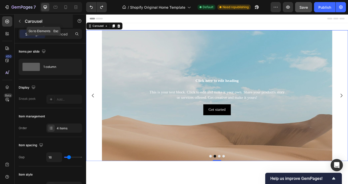
click at [20, 20] on icon "button" at bounding box center [20, 21] width 4 height 4
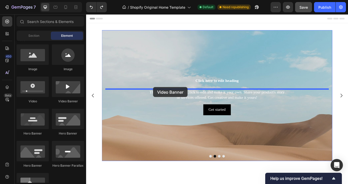
drag, startPoint x: 156, startPoint y: 109, endPoint x: 164, endPoint y: 100, distance: 12.7
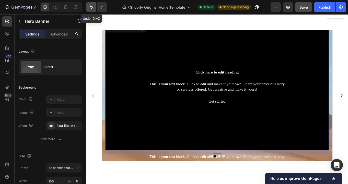
click at [91, 9] on icon "Undo/Redo" at bounding box center [91, 7] width 5 height 5
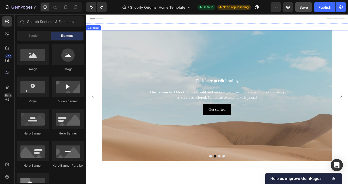
click at [93, 109] on icon "Carousel Back Arrow" at bounding box center [94, 109] width 6 height 6
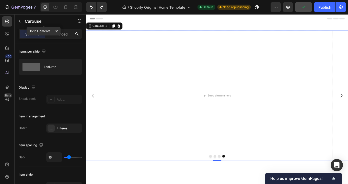
click at [19, 22] on icon "button" at bounding box center [20, 21] width 4 height 4
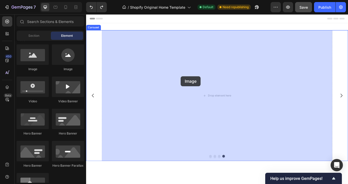
drag, startPoint x: 119, startPoint y: 76, endPoint x: 196, endPoint y: 87, distance: 78.4
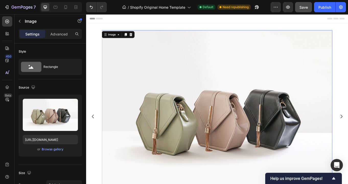
scroll to position [21, 0]
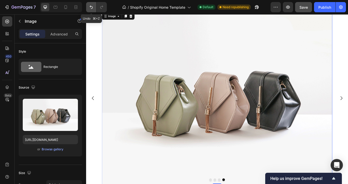
click at [92, 7] on icon "Undo/Redo" at bounding box center [91, 7] width 5 height 5
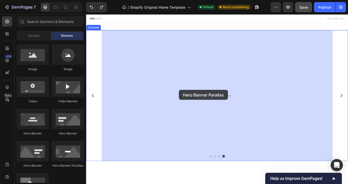
drag, startPoint x: 146, startPoint y: 168, endPoint x: 194, endPoint y: 103, distance: 81.6
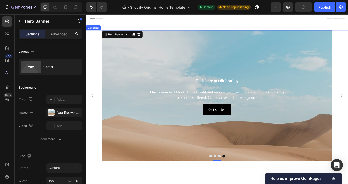
click at [94, 108] on icon "Carousel Back Arrow" at bounding box center [94, 109] width 2 height 4
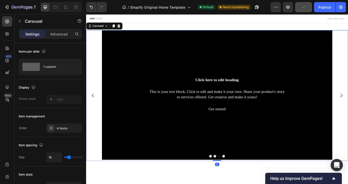
click at [94, 108] on icon "Carousel Back Arrow" at bounding box center [94, 109] width 2 height 4
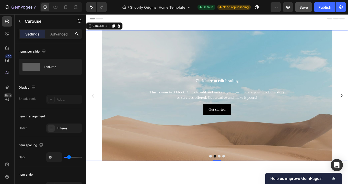
click at [94, 108] on icon "Carousel Back Arrow" at bounding box center [94, 109] width 2 height 4
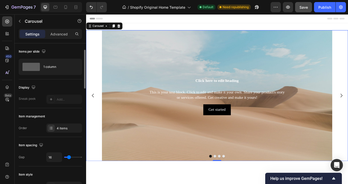
scroll to position [7, 0]
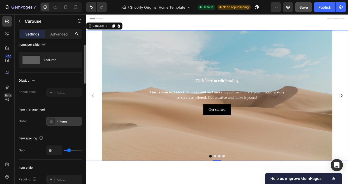
click at [60, 119] on div "4 items" at bounding box center [69, 121] width 24 height 5
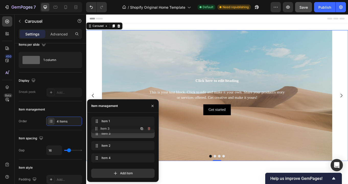
drag, startPoint x: 113, startPoint y: 145, endPoint x: 113, endPoint y: 128, distance: 17.1
click at [153, 105] on icon "button" at bounding box center [152, 106] width 4 height 4
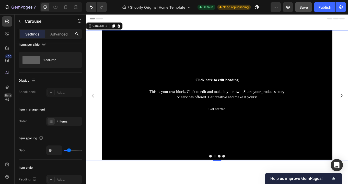
click at [93, 107] on icon "Carousel Back Arrow" at bounding box center [94, 109] width 6 height 6
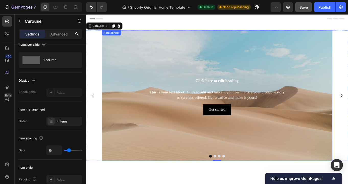
click at [216, 79] on div "Background Image" at bounding box center [239, 109] width 270 height 153
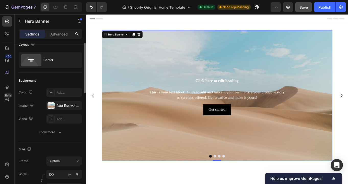
scroll to position [0, 0]
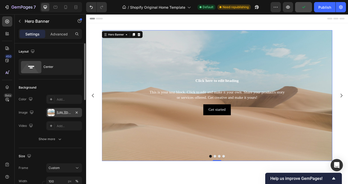
click at [62, 111] on div "https://cdn.shopify.com/s/files/1/2005/9307/files/background_settings.jpg" at bounding box center [64, 113] width 15 height 5
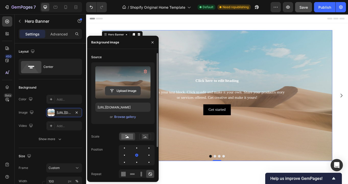
click at [120, 91] on input "file" at bounding box center [122, 91] width 35 height 9
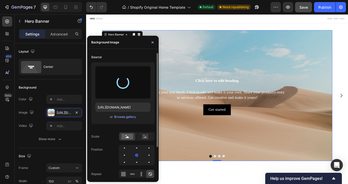
type input "[URL][DOMAIN_NAME]"
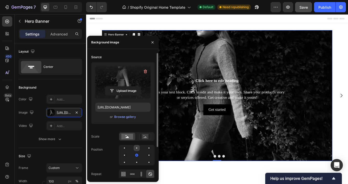
click at [137, 148] on div at bounding box center [136, 148] width 6 height 6
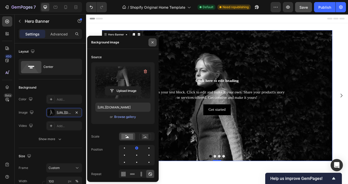
click at [153, 42] on icon "button" at bounding box center [152, 42] width 4 height 4
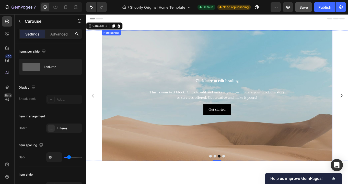
click at [128, 66] on div "Background Image" at bounding box center [239, 148] width 270 height 230
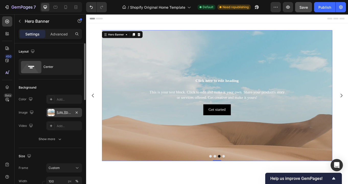
click at [64, 112] on div "https://cdn.shopify.com/s/files/1/2005/9307/files/background_settings.jpg" at bounding box center [64, 113] width 15 height 5
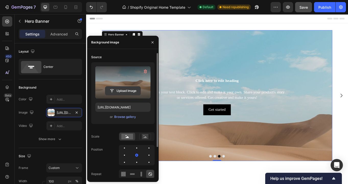
click at [122, 91] on input "file" at bounding box center [122, 91] width 35 height 9
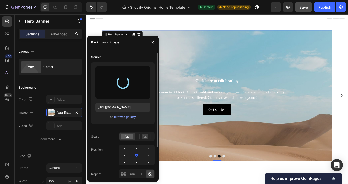
type input "[URL][DOMAIN_NAME]"
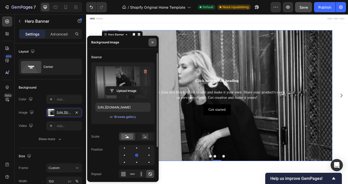
click at [152, 42] on icon "button" at bounding box center [152, 42] width 4 height 4
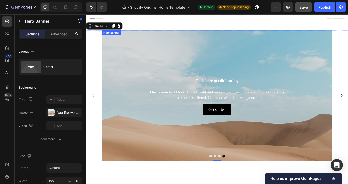
click at [153, 81] on div "Background Image" at bounding box center [239, 148] width 270 height 230
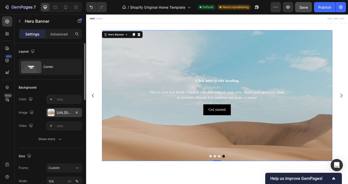
click at [67, 112] on div "https://cdn.shopify.com/s/files/1/2005/9307/files/background_settings.jpg" at bounding box center [64, 113] width 15 height 5
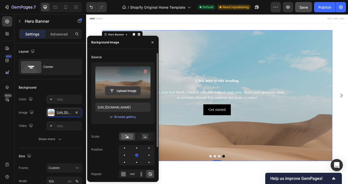
click at [124, 90] on input "file" at bounding box center [122, 91] width 35 height 9
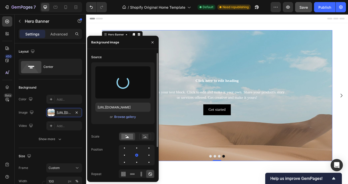
type input "https://cdn.shopify.com/s/files/1/0935/8213/1526/files/gempages_585730569078309…"
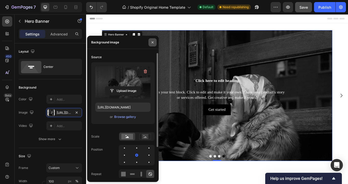
click at [153, 42] on icon "button" at bounding box center [152, 42] width 4 height 4
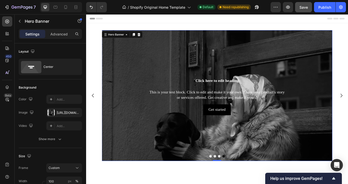
click at [295, 70] on div "Background Image" at bounding box center [239, 148] width 270 height 230
click at [65, 111] on div "https://cdn.shopify.com/s/files/1/0935/8213/1526/files/gempages_585730569078309…" at bounding box center [64, 113] width 15 height 5
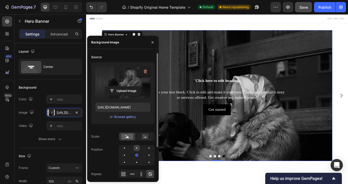
click at [137, 149] on div at bounding box center [136, 148] width 6 height 6
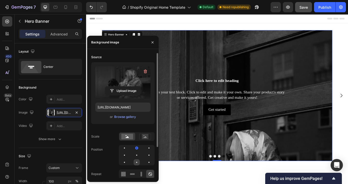
click at [137, 162] on div at bounding box center [136, 162] width 6 height 6
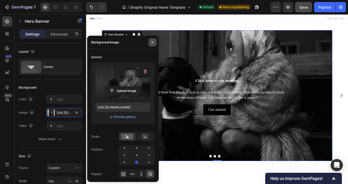
click at [151, 43] on icon "button" at bounding box center [152, 42] width 4 height 4
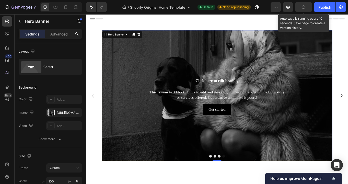
click at [302, 7] on icon "button" at bounding box center [303, 7] width 6 height 6
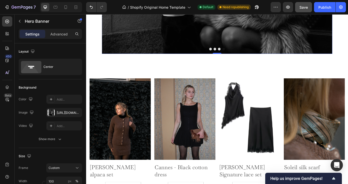
scroll to position [45, 0]
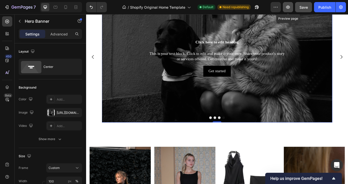
click at [287, 7] on icon "button" at bounding box center [288, 7] width 2 height 2
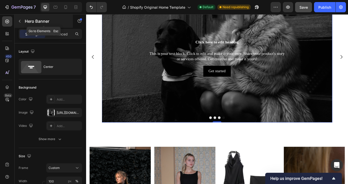
click at [19, 24] on button "button" at bounding box center [20, 21] width 8 height 8
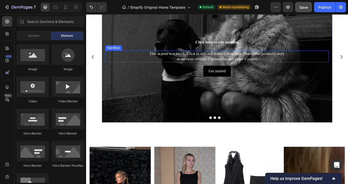
click at [131, 58] on div "This is your text block. Click to edit and make it your own. Share your product…" at bounding box center [238, 64] width 261 height 14
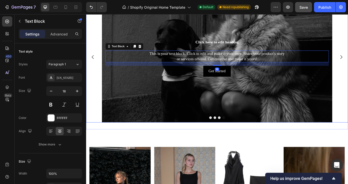
click at [98, 52] on div "Click here to edit heading Heading This is your text block. Click to edit and m…" at bounding box center [239, 64] width 306 height 153
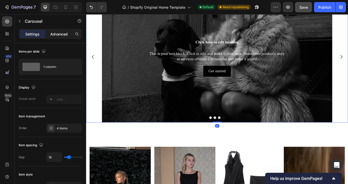
click at [58, 31] on div "Advanced" at bounding box center [59, 34] width 26 height 8
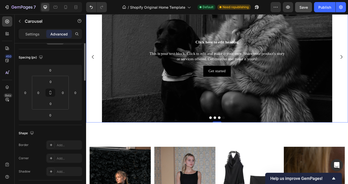
scroll to position [0, 0]
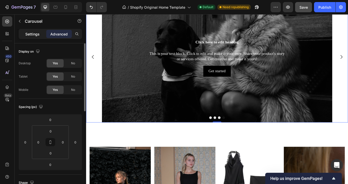
click at [33, 38] on div "Settings" at bounding box center [33, 34] width 26 height 8
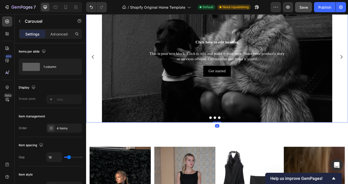
click at [33, 37] on div "Settings" at bounding box center [33, 34] width 26 height 8
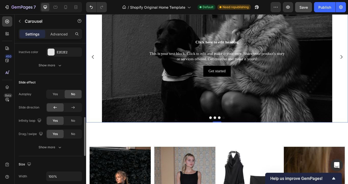
scroll to position [300, 0]
click at [53, 93] on span "Yes" at bounding box center [55, 93] width 5 height 5
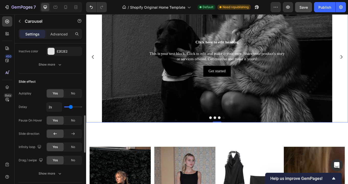
type input "1.5s"
type input "1.5"
type input "1.3s"
type input "1.3"
type input "1.2s"
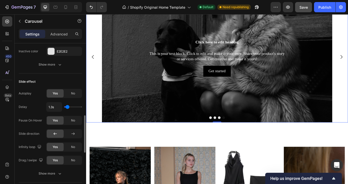
type input "1.2"
type input "1.3s"
type input "1.3"
type input "1.4s"
type input "1.4"
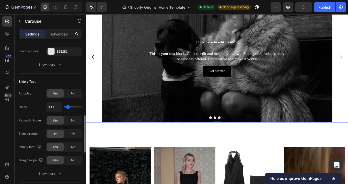
click at [68, 107] on input "range" at bounding box center [73, 106] width 18 height 1
click at [305, 6] on span "Save" at bounding box center [303, 7] width 8 height 4
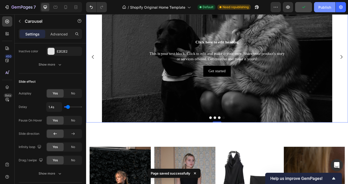
click at [327, 10] on button "Publish" at bounding box center [324, 7] width 21 height 10
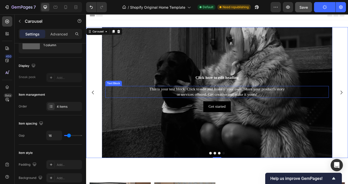
scroll to position [0, 0]
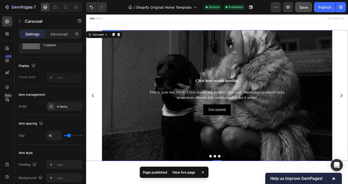
click at [113, 70] on div "Background Image" at bounding box center [239, 145] width 270 height 230
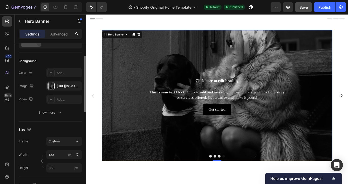
scroll to position [22, 0]
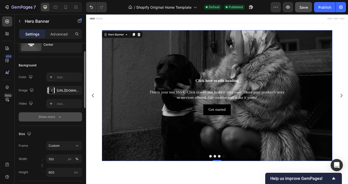
click at [56, 118] on div "Show more" at bounding box center [51, 116] width 24 height 5
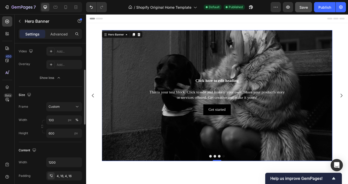
scroll to position [75, 0]
click at [75, 106] on icon at bounding box center [77, 106] width 5 height 5
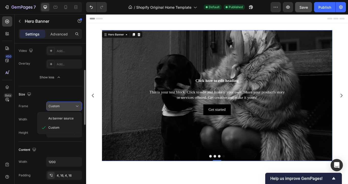
click at [75, 106] on icon at bounding box center [77, 106] width 5 height 5
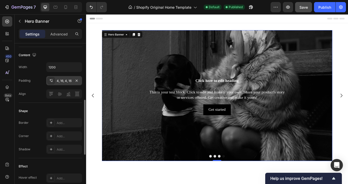
scroll to position [171, 0]
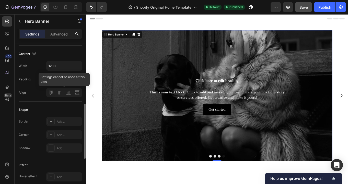
click at [77, 93] on div at bounding box center [64, 92] width 36 height 9
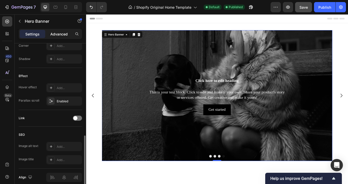
click at [61, 30] on div "Advanced" at bounding box center [59, 34] width 26 height 8
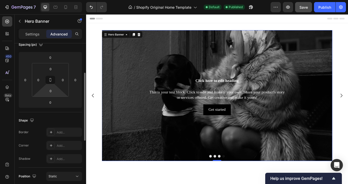
scroll to position [65, 0]
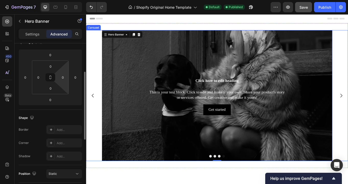
click at [120, 95] on h2 "Click here to edit heading" at bounding box center [238, 92] width 261 height 11
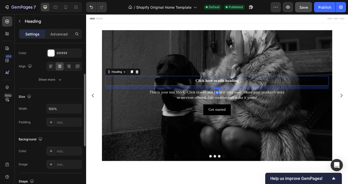
scroll to position [0, 0]
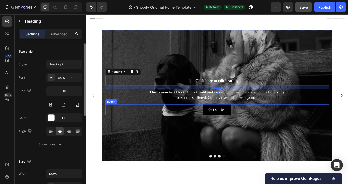
click at [318, 131] on div "Get started Button" at bounding box center [238, 126] width 261 height 13
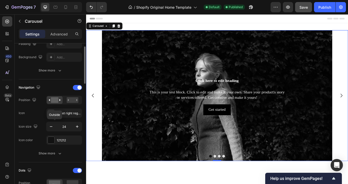
scroll to position [143, 0]
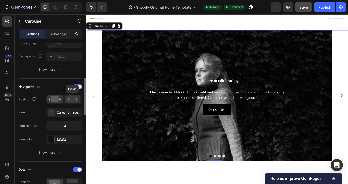
click at [74, 99] on rect at bounding box center [73, 99] width 12 height 6
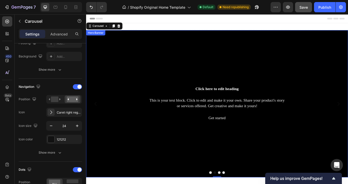
click at [172, 132] on div "Get started Button" at bounding box center [239, 135] width 298 height 13
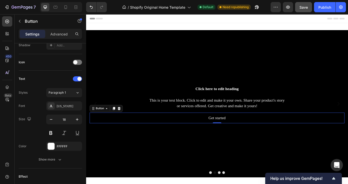
scroll to position [0, 0]
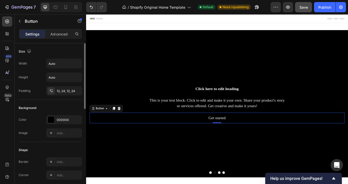
click at [148, 76] on div "Background Image" at bounding box center [239, 119] width 306 height 172
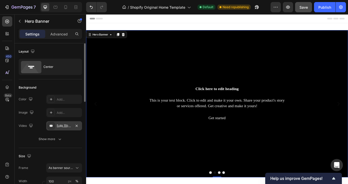
click at [68, 125] on div "[URL][DOMAIN_NAME]" at bounding box center [64, 126] width 15 height 5
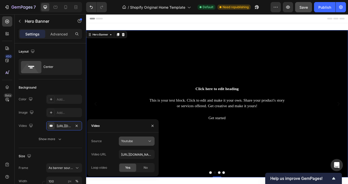
click at [146, 141] on div "Youtube" at bounding box center [134, 141] width 26 height 5
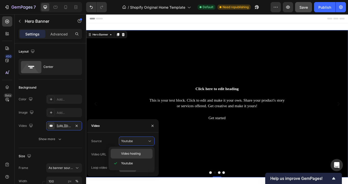
click at [141, 152] on p "Video hosting" at bounding box center [135, 153] width 29 height 5
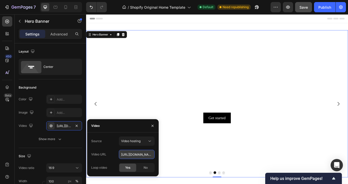
click at [129, 154] on input "https://cdn.shopify.com/videos/c/o/v/92a407d4e0c94a288eb54cac18c387dc.mp4" at bounding box center [137, 154] width 36 height 9
click at [139, 155] on html at bounding box center [137, 159] width 13 height 9
click at [138, 154] on input "https://cdn.shopify.com/videos/c/o/v/92a407d4e0c94a288eb54cac18c387dc.mp4" at bounding box center [137, 154] width 36 height 9
click at [136, 142] on span "Video hosting" at bounding box center [130, 141] width 19 height 4
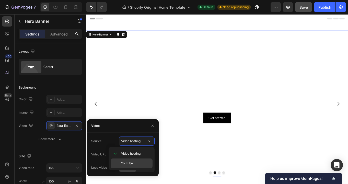
click at [132, 163] on span "Youtube" at bounding box center [127, 163] width 12 height 5
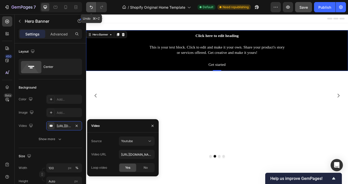
click at [90, 6] on icon "Undo/Redo" at bounding box center [91, 7] width 5 height 5
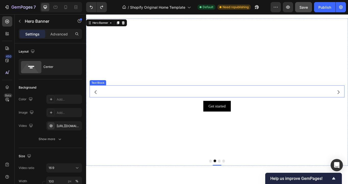
scroll to position [11, 0]
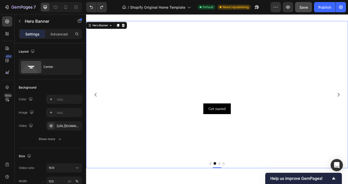
click at [135, 139] on video "Background Image" at bounding box center [239, 108] width 306 height 172
click at [60, 113] on div "Add..." at bounding box center [69, 113] width 24 height 5
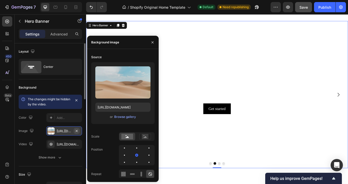
click at [77, 130] on icon "button" at bounding box center [77, 131] width 2 height 2
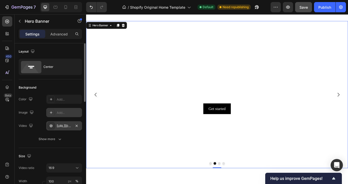
click at [60, 126] on div "https://cdn.shopify.com/videos/c/o/v/92a407d4e0c94a288eb54cac18c387dc.mp4" at bounding box center [64, 126] width 15 height 5
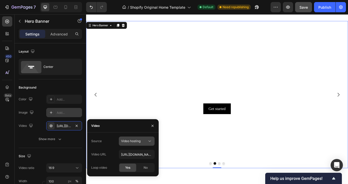
click at [130, 142] on span "Video hosting" at bounding box center [130, 141] width 19 height 4
click at [129, 142] on span "Video hosting" at bounding box center [130, 141] width 19 height 4
click at [129, 152] on input "https://cdn.shopify.com/videos/c/o/v/92a407d4e0c94a288eb54cac18c387dc.mp4" at bounding box center [137, 154] width 36 height 9
click at [130, 155] on html at bounding box center [136, 158] width 13 height 9
click at [134, 141] on span "Video hosting" at bounding box center [130, 141] width 19 height 4
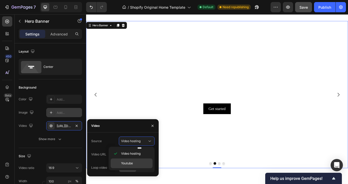
click at [131, 162] on span "Youtube" at bounding box center [127, 163] width 12 height 5
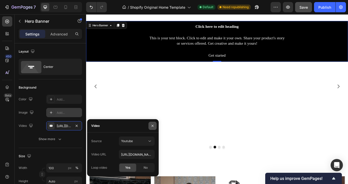
click at [152, 124] on icon "button" at bounding box center [152, 126] width 4 height 4
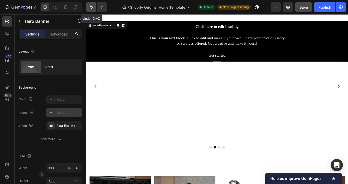
click at [90, 9] on icon "Undo/Redo" at bounding box center [91, 7] width 5 height 5
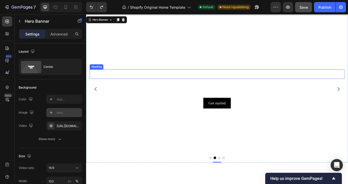
scroll to position [18, 0]
click at [232, 182] on button "Dot" at bounding box center [231, 181] width 3 height 3
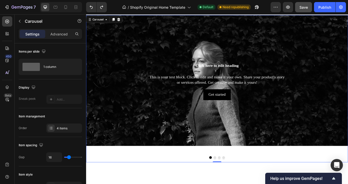
click at [238, 183] on button "Dot" at bounding box center [236, 181] width 3 height 3
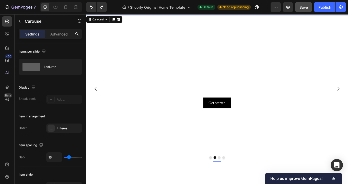
click at [242, 183] on button "Dot" at bounding box center [241, 181] width 3 height 3
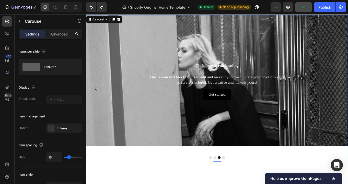
click at [230, 182] on button "Dot" at bounding box center [231, 181] width 3 height 3
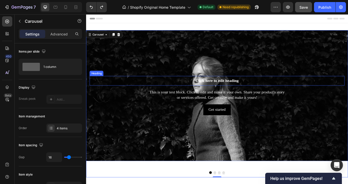
scroll to position [2, 0]
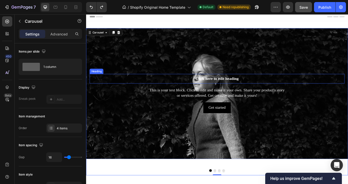
click at [301, 11] on button "Save" at bounding box center [303, 7] width 17 height 10
click at [303, 8] on icon "button" at bounding box center [303, 7] width 5 height 5
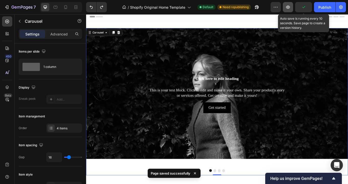
click at [287, 8] on icon "button" at bounding box center [287, 7] width 5 height 5
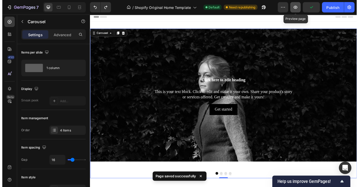
scroll to position [36, 0]
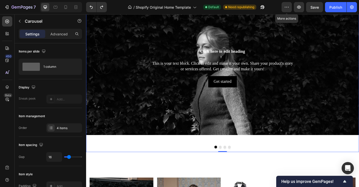
click at [184, 134] on div "Background Image" at bounding box center [239, 73] width 306 height 153
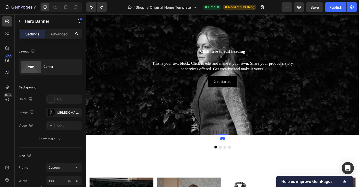
click at [184, 133] on div "Background Image" at bounding box center [239, 73] width 306 height 153
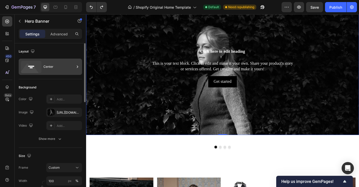
click at [67, 63] on div "Center" at bounding box center [58, 67] width 31 height 12
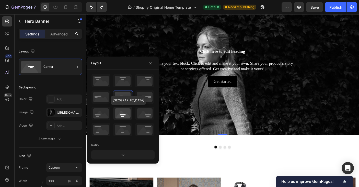
click at [124, 111] on icon at bounding box center [122, 113] width 19 height 13
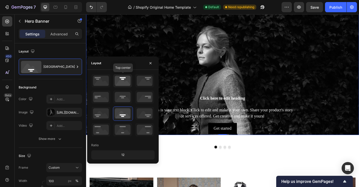
click at [124, 81] on icon at bounding box center [122, 80] width 19 height 13
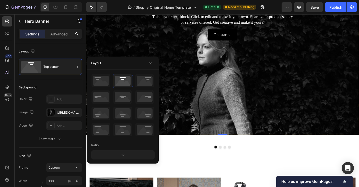
scroll to position [0, 0]
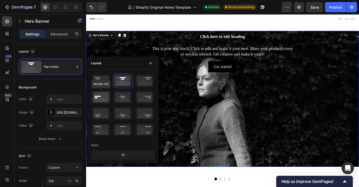
click at [107, 95] on icon at bounding box center [100, 97] width 19 height 13
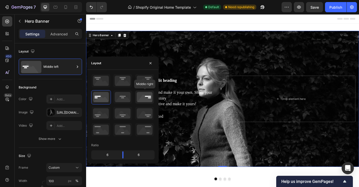
click at [146, 104] on icon at bounding box center [144, 97] width 19 height 13
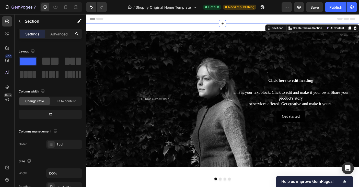
click at [167, 28] on div "Click here to edit heading Heading This is your text block. Click to edit and m…" at bounding box center [239, 119] width 306 height 189
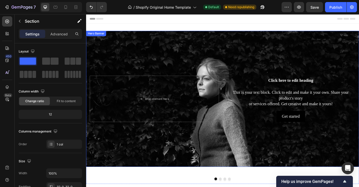
click at [292, 73] on div "Background Image" at bounding box center [239, 109] width 306 height 153
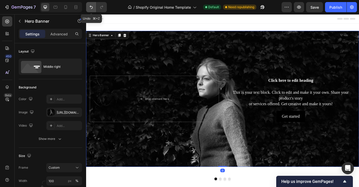
click at [91, 8] on icon "Undo/Redo" at bounding box center [91, 7] width 5 height 5
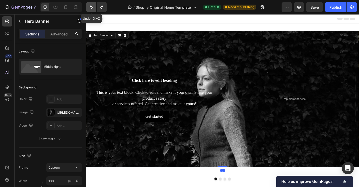
click at [91, 7] on icon "Undo/Redo" at bounding box center [91, 7] width 5 height 5
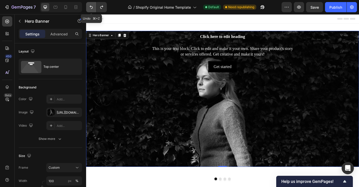
click at [91, 7] on icon "Undo/Redo" at bounding box center [91, 7] width 5 height 5
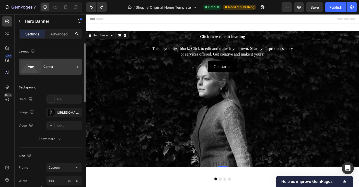
click at [58, 64] on div "Center" at bounding box center [58, 67] width 31 height 12
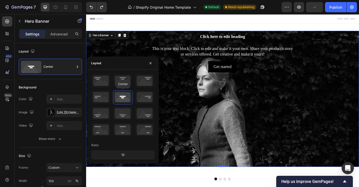
click at [120, 95] on icon at bounding box center [122, 97] width 19 height 13
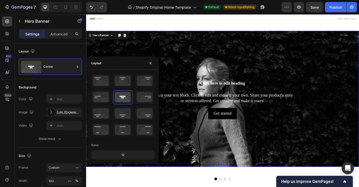
click at [143, 18] on div at bounding box center [239, 19] width 298 height 10
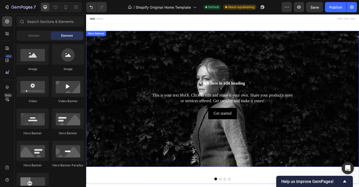
click at [132, 86] on div "Click here to edit heading Heading This is your text block. Click to edit and m…" at bounding box center [239, 110] width 306 height 48
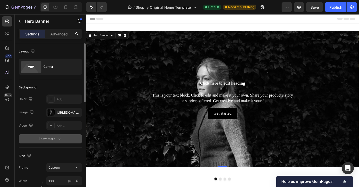
click at [58, 138] on icon "button" at bounding box center [59, 139] width 5 height 5
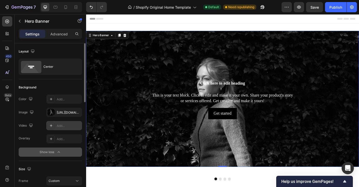
click at [52, 126] on icon at bounding box center [51, 126] width 4 height 4
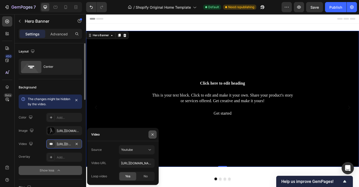
click at [152, 135] on icon "button" at bounding box center [152, 135] width 4 height 4
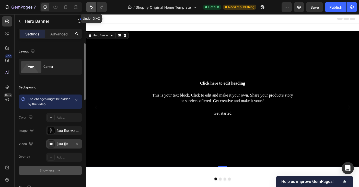
click at [90, 8] on icon "Undo/Redo" at bounding box center [91, 7] width 5 height 5
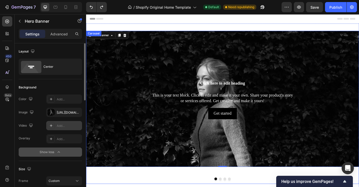
scroll to position [41, 0]
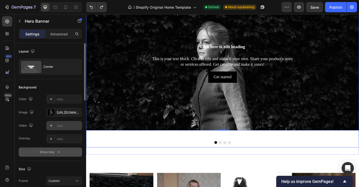
click at [237, 159] on button "Dot" at bounding box center [236, 158] width 3 height 3
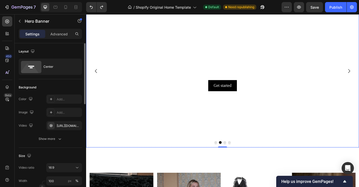
click at [233, 138] on video "Background Image" at bounding box center [239, 78] width 306 height 172
click at [76, 126] on icon "button" at bounding box center [77, 126] width 2 height 2
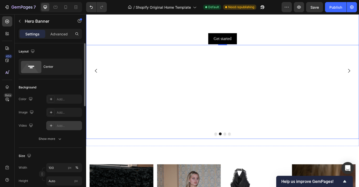
scroll to position [0, 0]
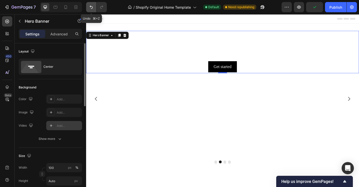
click at [89, 7] on icon "Undo/Redo" at bounding box center [91, 7] width 5 height 5
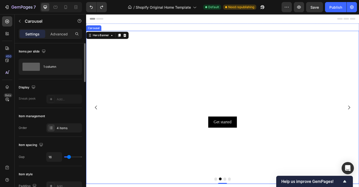
click at [97, 118] on icon "Carousel Back Arrow" at bounding box center [97, 119] width 6 height 6
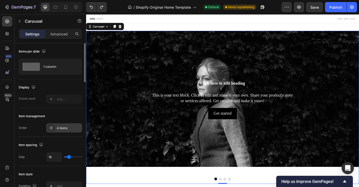
click at [61, 130] on div "4 items" at bounding box center [69, 128] width 24 height 5
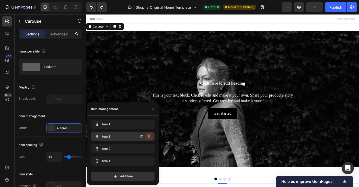
click at [149, 137] on icon "button" at bounding box center [149, 136] width 3 height 3
click at [146, 137] on div "Delete" at bounding box center [145, 137] width 9 height 5
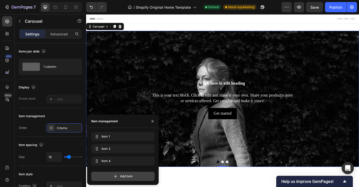
click at [128, 178] on span "Add item" at bounding box center [126, 176] width 13 height 5
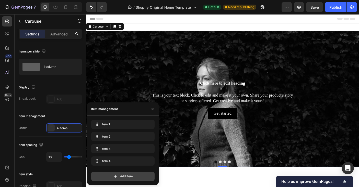
click at [115, 175] on icon at bounding box center [115, 176] width 3 height 3
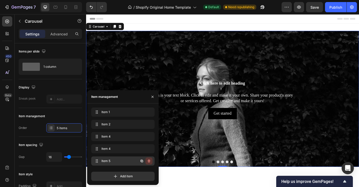
click at [150, 163] on icon "button" at bounding box center [149, 161] width 4 height 4
click at [147, 162] on div "Delete" at bounding box center [145, 161] width 9 height 5
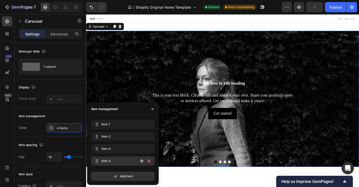
click at [123, 162] on span "Item 4" at bounding box center [115, 161] width 29 height 5
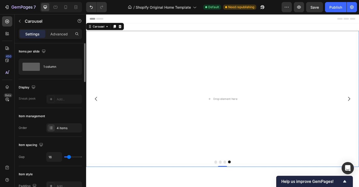
click at [71, 141] on div "Item spacing" at bounding box center [50, 145] width 63 height 8
click at [69, 127] on div "4 items" at bounding box center [69, 128] width 24 height 5
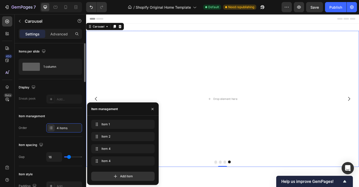
click at [75, 120] on div "Item management" at bounding box center [50, 116] width 63 height 8
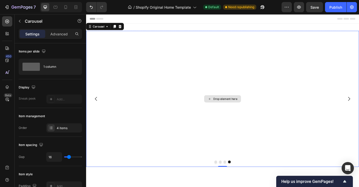
click at [144, 89] on div "Drop element here" at bounding box center [239, 109] width 306 height 153
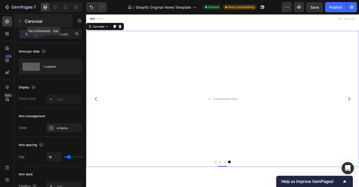
click at [20, 20] on icon "button" at bounding box center [20, 21] width 4 height 4
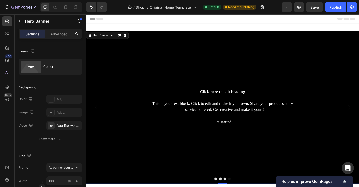
scroll to position [23, 0]
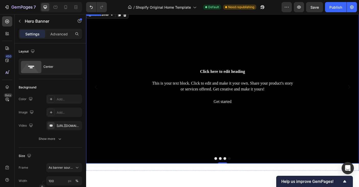
click at [241, 177] on button "Dot" at bounding box center [241, 176] width 3 height 3
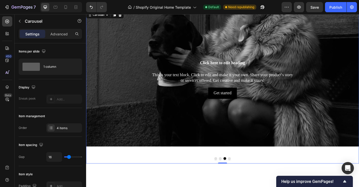
click at [236, 176] on button "Dot" at bounding box center [236, 176] width 3 height 3
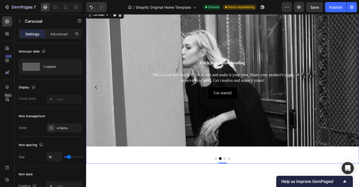
click at [231, 177] on button "Dot" at bounding box center [231, 176] width 3 height 3
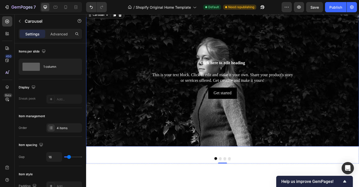
click at [197, 153] on div "Background Image" at bounding box center [239, 86] width 306 height 153
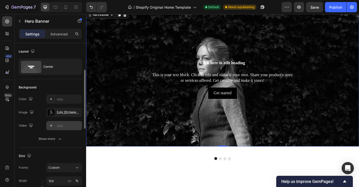
scroll to position [40, 0]
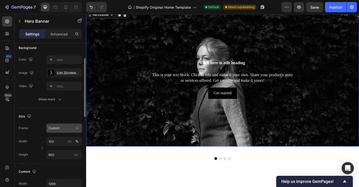
click at [79, 126] on icon at bounding box center [77, 128] width 5 height 5
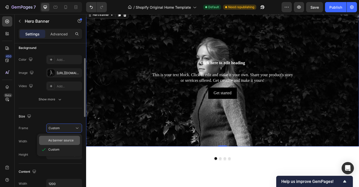
click at [74, 139] on div "As banner source" at bounding box center [63, 140] width 30 height 5
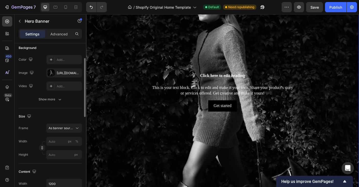
scroll to position [149, 0]
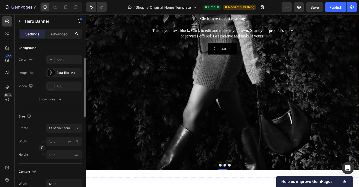
click at [242, 184] on button "Dot" at bounding box center [241, 184] width 3 height 3
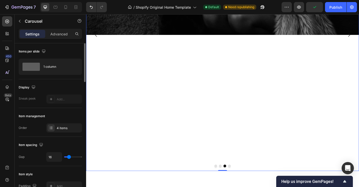
scroll to position [192, 0]
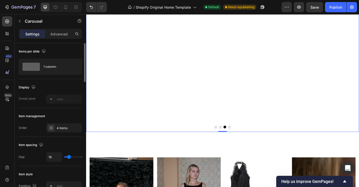
click at [232, 142] on div at bounding box center [239, 141] width 306 height 3
click at [232, 142] on button "Dot" at bounding box center [231, 141] width 3 height 3
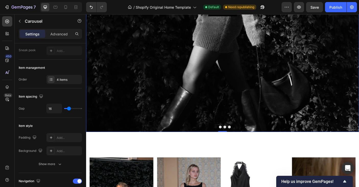
scroll to position [0, 0]
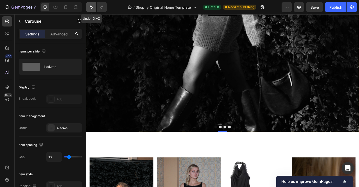
click at [91, 9] on icon "Undo/Redo" at bounding box center [91, 7] width 5 height 5
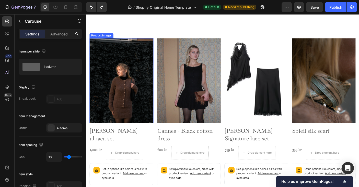
scroll to position [0, 0]
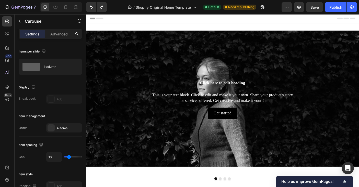
click at [103, 99] on div "Click here to edit heading Heading This is your text block. Click to edit and m…" at bounding box center [239, 109] width 298 height 46
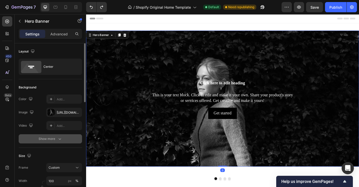
click at [53, 138] on div "Show more" at bounding box center [51, 139] width 24 height 5
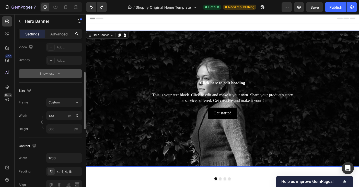
scroll to position [79, 0]
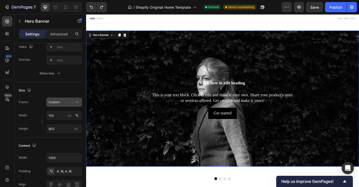
click at [75, 104] on icon at bounding box center [77, 102] width 5 height 5
click at [75, 103] on icon at bounding box center [77, 102] width 5 height 5
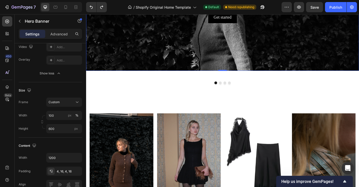
scroll to position [45, 0]
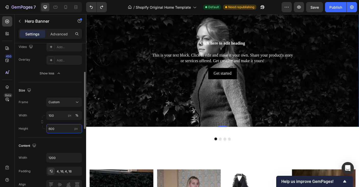
click at [51, 129] on input "600" at bounding box center [64, 128] width 36 height 9
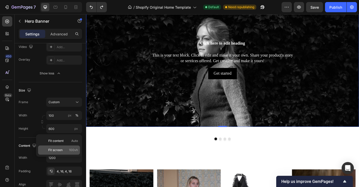
click at [57, 148] on span "Fit screen" at bounding box center [55, 150] width 14 height 5
type input "100 vh"
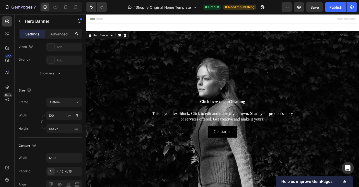
scroll to position [73, 0]
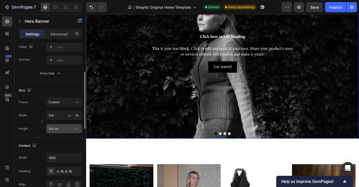
click at [76, 130] on span "px" at bounding box center [76, 129] width 4 height 4
click at [76, 130] on input "100 vh" at bounding box center [64, 128] width 36 height 9
click at [76, 130] on span "px" at bounding box center [76, 129] width 4 height 4
click at [76, 130] on input "100 vh" at bounding box center [64, 128] width 36 height 9
click at [69, 162] on input "1200" at bounding box center [63, 157] width 35 height 9
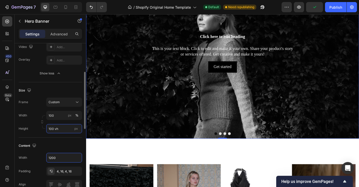
click at [64, 130] on input "100 vh" at bounding box center [64, 128] width 36 height 9
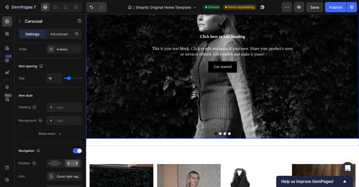
click at [236, 149] on button "Dot" at bounding box center [236, 148] width 3 height 3
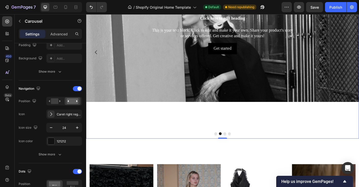
scroll to position [37, 0]
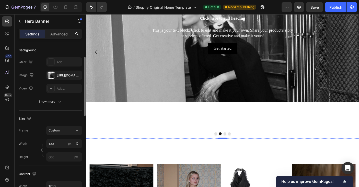
click at [136, 74] on div "Background Image" at bounding box center [239, 79] width 306 height 230
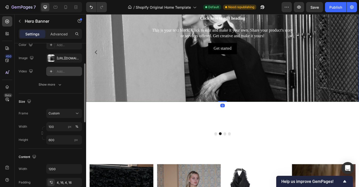
scroll to position [54, 0]
click at [72, 142] on input "600" at bounding box center [64, 140] width 36 height 9
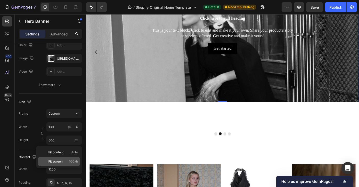
click at [66, 160] on p "Fit screen 100vh" at bounding box center [63, 162] width 30 height 5
type input "100 vh"
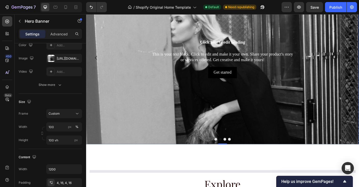
scroll to position [72, 0]
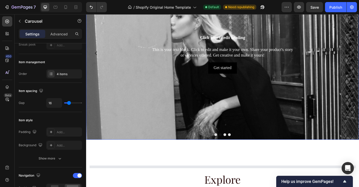
click at [231, 150] on button "Dot" at bounding box center [231, 149] width 3 height 3
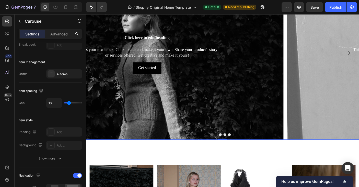
click at [231, 150] on button "Dot" at bounding box center [231, 149] width 3 height 3
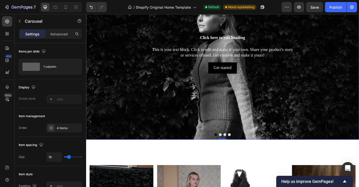
click at [244, 150] on div at bounding box center [239, 149] width 306 height 3
click at [241, 150] on button "Dot" at bounding box center [241, 149] width 3 height 3
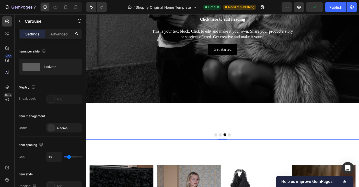
click at [149, 131] on div "Click here to edit heading Heading This is your text block. Click to edit and m…" at bounding box center [239, 58] width 306 height 194
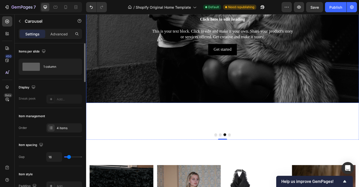
click at [133, 67] on div "Background Image" at bounding box center [239, 80] width 306 height 230
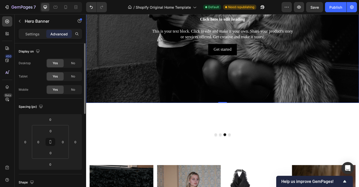
click at [128, 46] on div "Click here to edit heading Heading This is your text block. Click to edit and m…" at bounding box center [239, 38] width 298 height 46
click at [109, 65] on div "Background Image" at bounding box center [239, 80] width 306 height 230
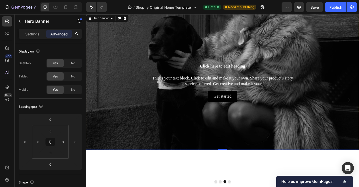
scroll to position [19, 0]
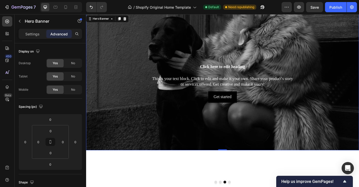
click at [113, 63] on div "Background Image" at bounding box center [239, 128] width 306 height 230
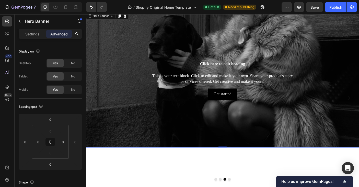
scroll to position [43, 0]
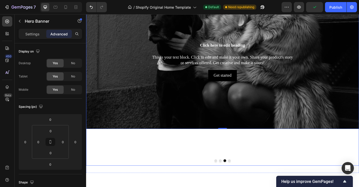
click at [237, 179] on button "Dot" at bounding box center [236, 179] width 3 height 3
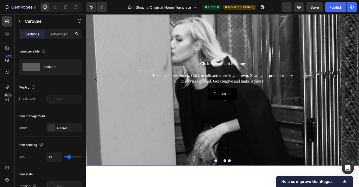
click at [242, 179] on button "Dot" at bounding box center [241, 179] width 3 height 3
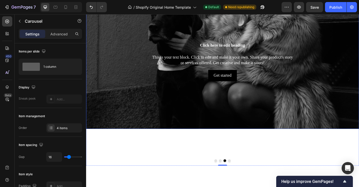
click at [113, 41] on div "Background Image" at bounding box center [239, 106] width 306 height 230
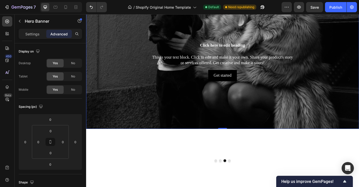
click at [154, 41] on div "Background Image" at bounding box center [239, 106] width 306 height 230
click at [27, 35] on p "Settings" at bounding box center [32, 33] width 14 height 5
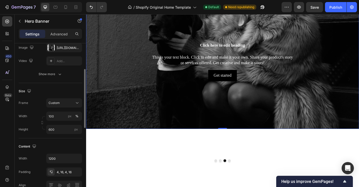
scroll to position [66, 0]
click at [71, 129] on input "600" at bounding box center [64, 128] width 36 height 9
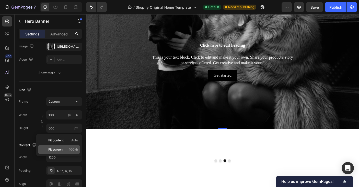
click at [65, 149] on p "Fit screen 100vh" at bounding box center [63, 150] width 30 height 5
type input "100 vh"
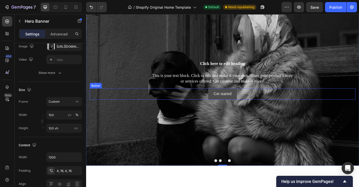
scroll to position [75, 0]
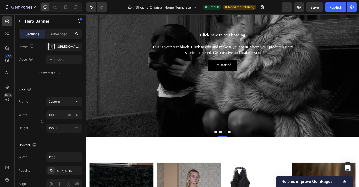
click at [247, 147] on button "Dot" at bounding box center [246, 146] width 3 height 3
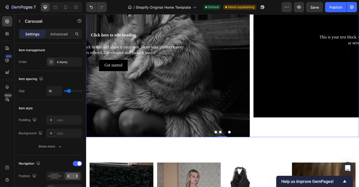
scroll to position [0, 0]
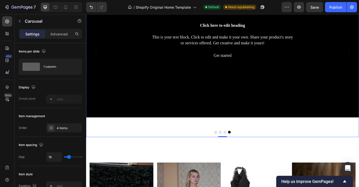
click at [231, 147] on button "Dot" at bounding box center [231, 146] width 3 height 3
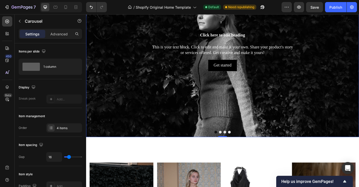
click at [246, 148] on button "Dot" at bounding box center [246, 146] width 3 height 3
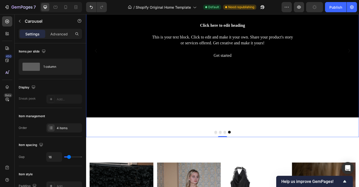
click at [31, 33] on p "Settings" at bounding box center [32, 33] width 14 height 5
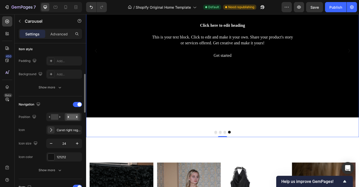
scroll to position [124, 0]
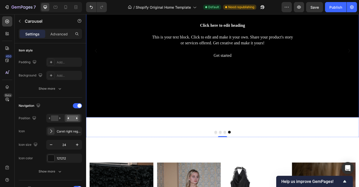
click at [131, 74] on div "Background Image" at bounding box center [239, 44] width 306 height 172
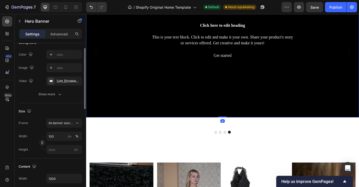
scroll to position [48, 0]
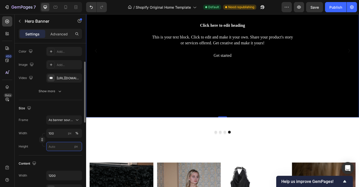
click at [60, 147] on input "px" at bounding box center [64, 146] width 36 height 9
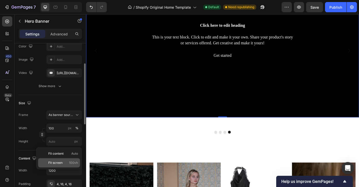
click at [63, 165] on p "Fit screen 100vh" at bounding box center [63, 163] width 30 height 5
type input "100 vh"
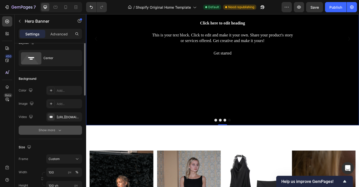
scroll to position [0, 0]
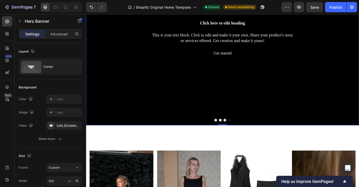
click at [123, 109] on div "Background Image" at bounding box center [239, 42] width 306 height 194
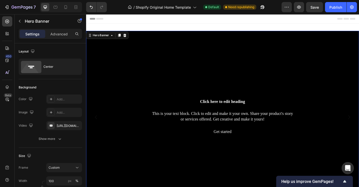
click at [119, 67] on div "Background Image" at bounding box center [239, 130] width 306 height 194
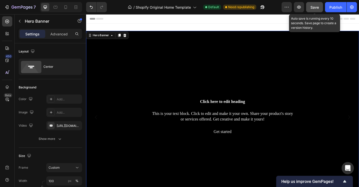
click at [313, 6] on span "Save" at bounding box center [314, 7] width 8 height 4
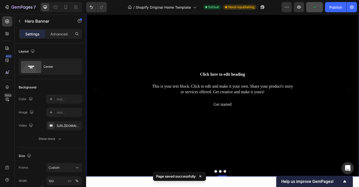
scroll to position [49, 0]
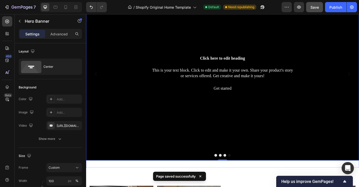
click at [231, 174] on button "Dot" at bounding box center [231, 173] width 3 height 3
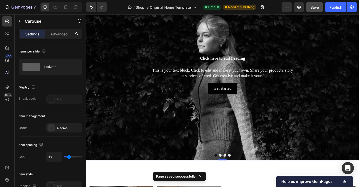
click at [237, 173] on button "Dot" at bounding box center [236, 173] width 3 height 3
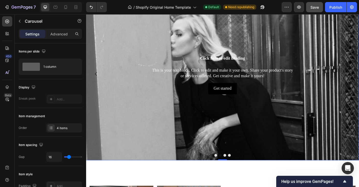
click at [242, 173] on button "Dot" at bounding box center [241, 173] width 3 height 3
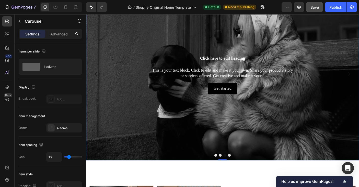
click at [247, 174] on button "Dot" at bounding box center [246, 173] width 3 height 3
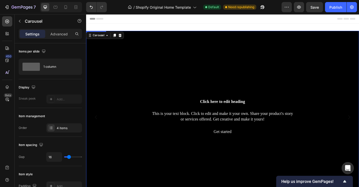
scroll to position [49, 0]
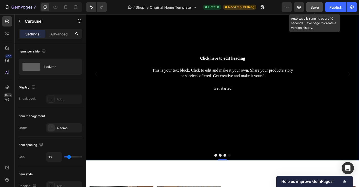
click at [314, 7] on span "Save" at bounding box center [314, 7] width 8 height 4
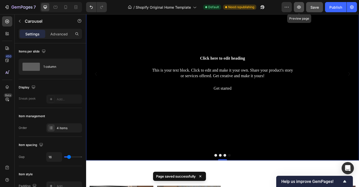
click at [298, 7] on icon "button" at bounding box center [298, 7] width 5 height 5
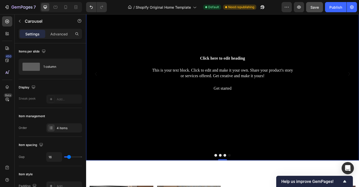
click at [123, 99] on div "Get started Button" at bounding box center [239, 98] width 298 height 13
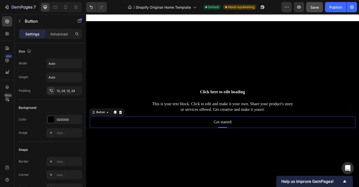
scroll to position [0, 0]
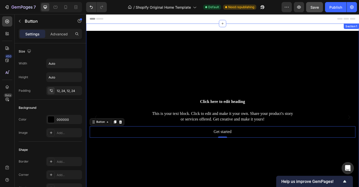
click at [107, 28] on div "Click here to edit heading Heading This is your text block. Click to edit and m…" at bounding box center [239, 130] width 306 height 211
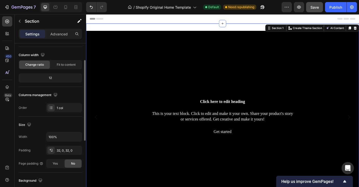
scroll to position [35, 0]
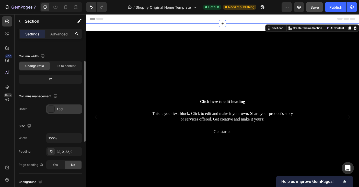
click at [51, 109] on icon at bounding box center [51, 109] width 2 height 0
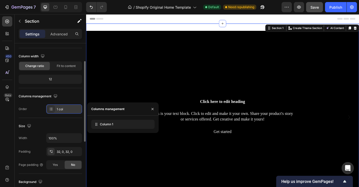
click at [51, 109] on icon at bounding box center [51, 109] width 4 height 4
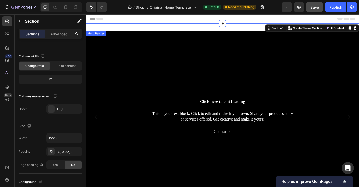
click at [114, 99] on div "Background Image" at bounding box center [239, 130] width 306 height 194
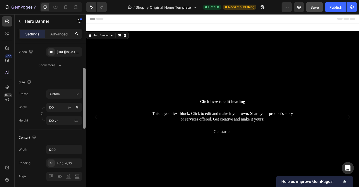
scroll to position [0, 0]
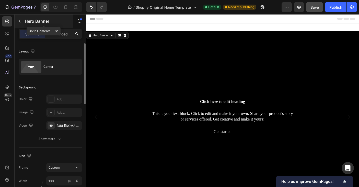
click at [20, 19] on icon "button" at bounding box center [20, 21] width 4 height 4
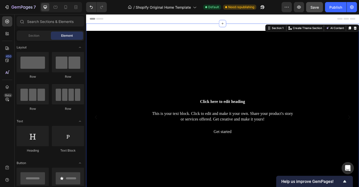
click at [108, 26] on div "Click here to edit heading Heading This is your text block. Click to edit and m…" at bounding box center [239, 130] width 306 height 211
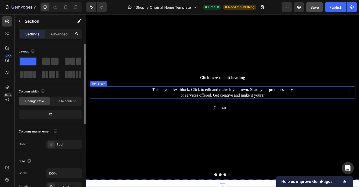
scroll to position [48, 0]
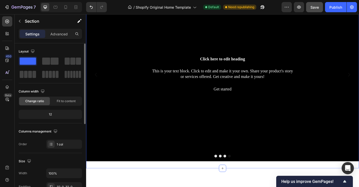
click at [110, 148] on div "Background Image" at bounding box center [239, 82] width 306 height 194
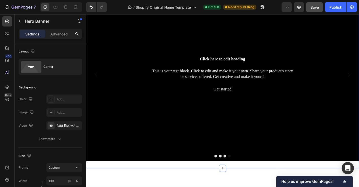
scroll to position [138, 0]
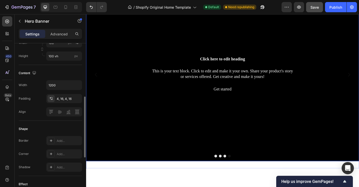
click at [242, 174] on button "Dot" at bounding box center [241, 173] width 3 height 3
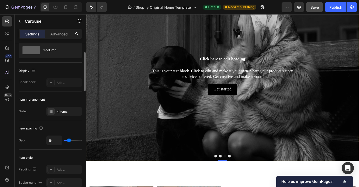
scroll to position [21, 0]
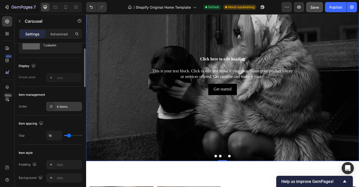
click at [58, 106] on div "4 items" at bounding box center [69, 107] width 24 height 5
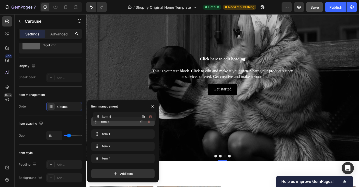
drag, startPoint x: 107, startPoint y: 160, endPoint x: 109, endPoint y: 118, distance: 41.9
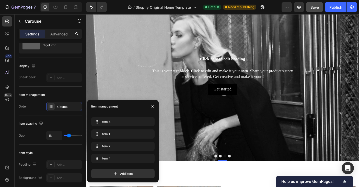
click at [224, 134] on div "Background Image" at bounding box center [239, 129] width 306 height 292
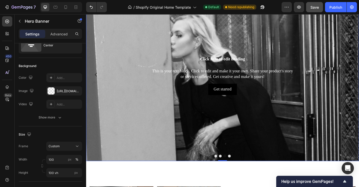
scroll to position [0, 0]
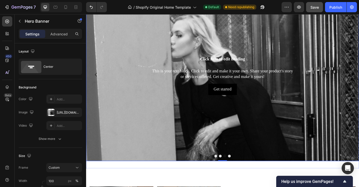
click at [232, 174] on button "Dot" at bounding box center [231, 173] width 3 height 3
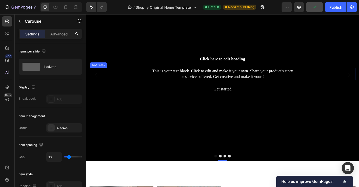
scroll to position [37, 0]
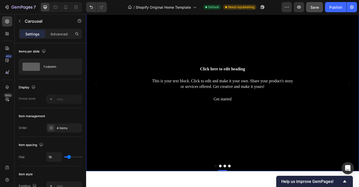
click at [237, 186] on button "Dot" at bounding box center [236, 185] width 3 height 3
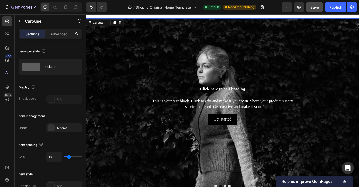
scroll to position [0, 0]
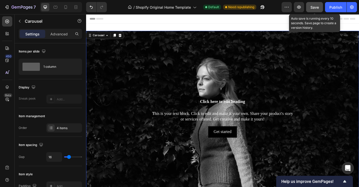
click at [314, 7] on span "Save" at bounding box center [314, 7] width 8 height 4
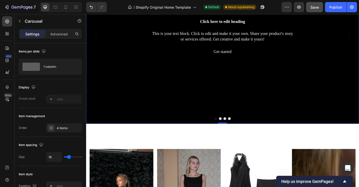
click at [232, 131] on button "Dot" at bounding box center [231, 131] width 3 height 3
click at [237, 131] on button "Dot" at bounding box center [236, 131] width 3 height 3
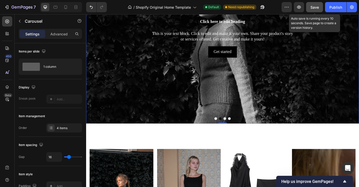
click at [314, 8] on span "Save" at bounding box center [314, 7] width 8 height 4
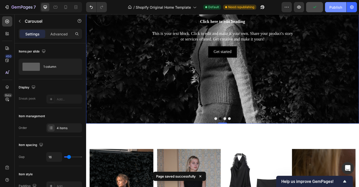
click at [334, 9] on div "Publish" at bounding box center [335, 7] width 13 height 5
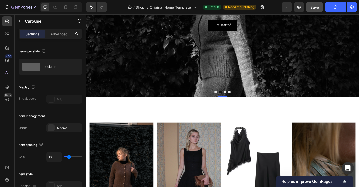
scroll to position [143, 0]
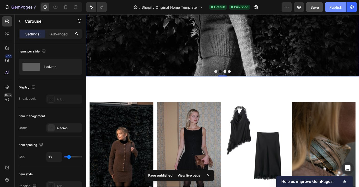
click at [334, 8] on div "Publish" at bounding box center [335, 7] width 13 height 5
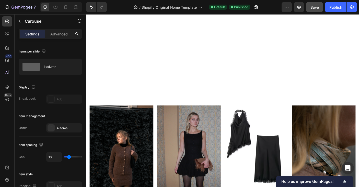
scroll to position [480, 0]
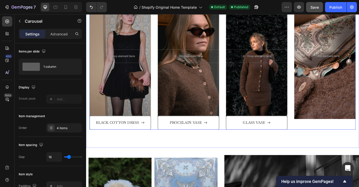
click at [326, 128] on div "Overlay" at bounding box center [354, 62] width 69 height 142
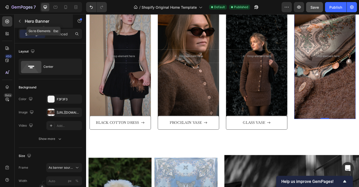
click at [20, 23] on icon "button" at bounding box center [20, 21] width 4 height 4
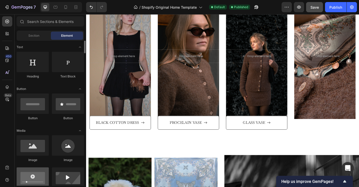
scroll to position [67, 0]
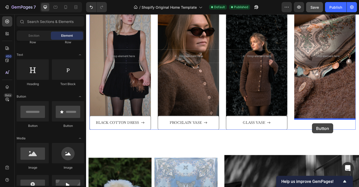
drag, startPoint x: 155, startPoint y: 131, endPoint x: 339, endPoint y: 136, distance: 184.9
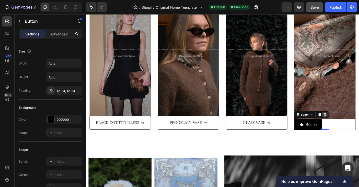
click at [355, 127] on icon at bounding box center [353, 128] width 3 height 4
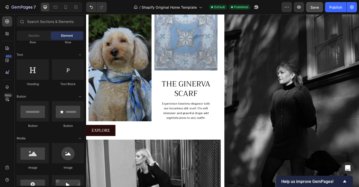
scroll to position [592, 0]
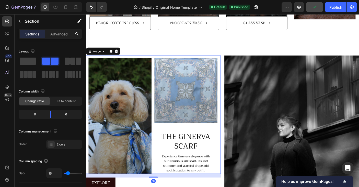
click at [228, 64] on img at bounding box center [161, 127] width 151 height 133
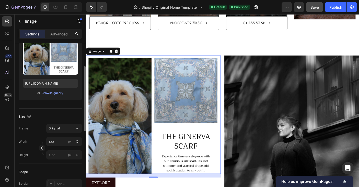
scroll to position [640, 0]
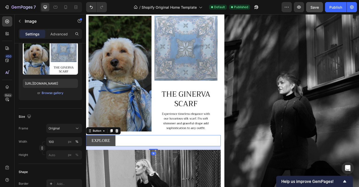
click at [92, 153] on button "EXPLORE" at bounding box center [102, 156] width 33 height 13
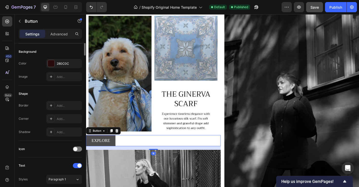
scroll to position [0, 0]
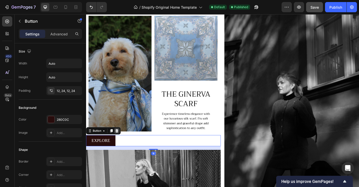
click at [120, 145] on icon at bounding box center [120, 145] width 4 height 4
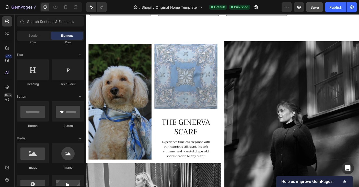
scroll to position [608, 0]
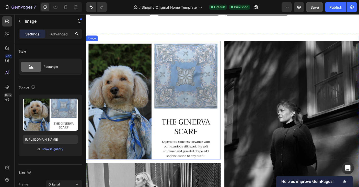
click at [222, 66] on img at bounding box center [161, 110] width 151 height 133
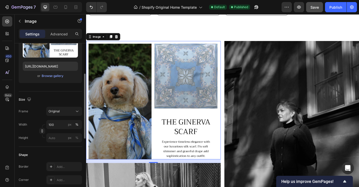
scroll to position [74, 0]
click at [60, 137] on input "px %" at bounding box center [64, 137] width 36 height 9
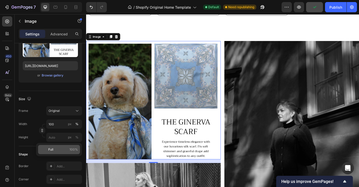
click at [63, 151] on p "Full 100%" at bounding box center [63, 150] width 30 height 5
type input "100"
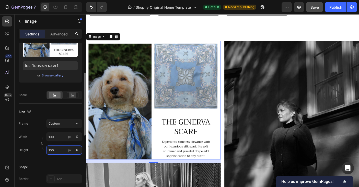
click at [61, 151] on input "100" at bounding box center [64, 150] width 36 height 9
click at [53, 163] on p "Full 100%" at bounding box center [63, 162] width 30 height 5
click at [56, 139] on input "100" at bounding box center [64, 136] width 36 height 9
click at [67, 148] on p "Full 100%" at bounding box center [63, 149] width 30 height 5
click at [76, 123] on icon at bounding box center [77, 123] width 5 height 5
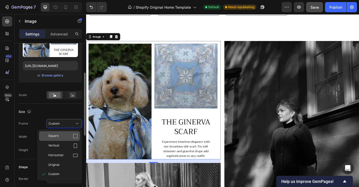
click at [73, 139] on div "Square" at bounding box center [59, 136] width 41 height 10
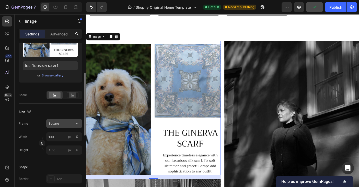
click at [75, 123] on icon at bounding box center [77, 123] width 5 height 5
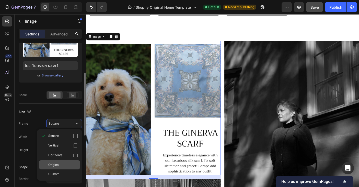
click at [61, 164] on div "Original" at bounding box center [63, 165] width 30 height 5
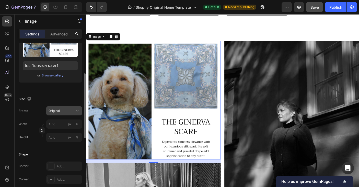
click at [74, 112] on div "Original" at bounding box center [63, 110] width 31 height 5
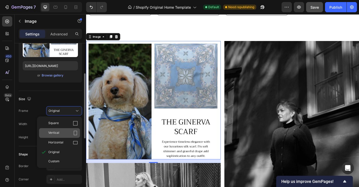
click at [75, 133] on icon at bounding box center [75, 133] width 5 height 5
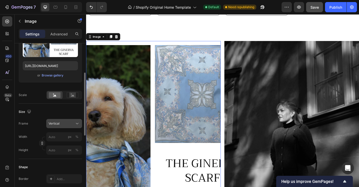
click at [78, 122] on icon at bounding box center [77, 123] width 5 height 5
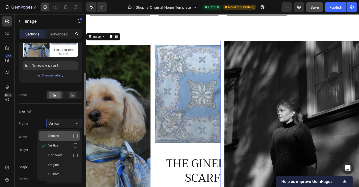
click at [70, 135] on div "Square" at bounding box center [63, 136] width 30 height 5
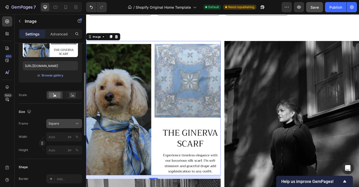
click at [77, 124] on icon at bounding box center [77, 123] width 5 height 5
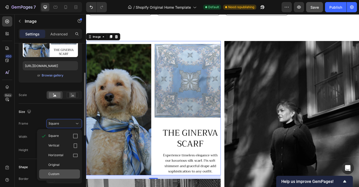
click at [65, 172] on div "Custom" at bounding box center [63, 174] width 30 height 5
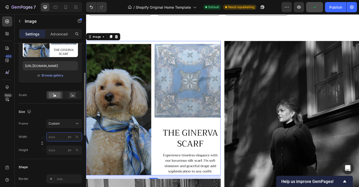
click at [62, 140] on input "px %" at bounding box center [64, 136] width 36 height 9
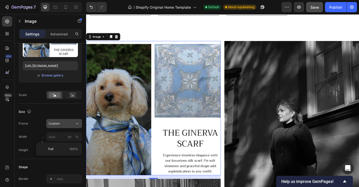
click at [74, 124] on div "Frame Custom Width px % Height px %" at bounding box center [50, 137] width 63 height 36
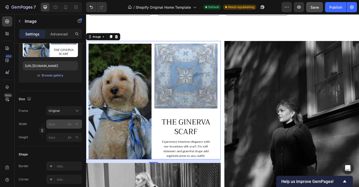
click at [78, 121] on div "px %" at bounding box center [73, 124] width 13 height 9
click at [78, 121] on input "px %" at bounding box center [64, 124] width 36 height 9
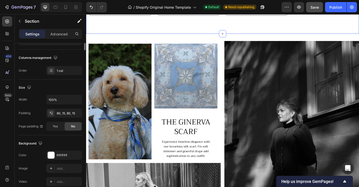
scroll to position [0, 0]
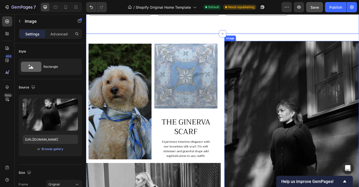
click at [253, 90] on img at bounding box center [316, 157] width 151 height 227
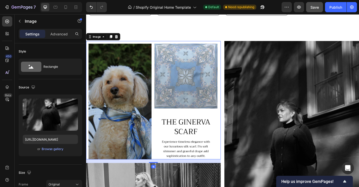
click at [208, 88] on img at bounding box center [161, 110] width 151 height 133
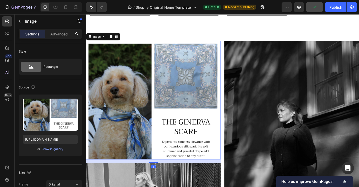
click at [228, 58] on img at bounding box center [161, 110] width 151 height 133
click at [228, 59] on img at bounding box center [161, 110] width 151 height 133
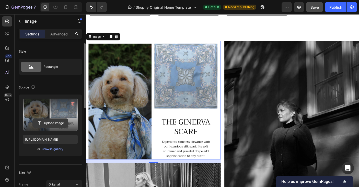
click at [54, 123] on input "file" at bounding box center [50, 123] width 35 height 9
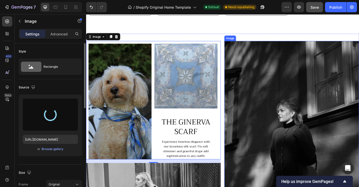
type input "[URL][DOMAIN_NAME]"
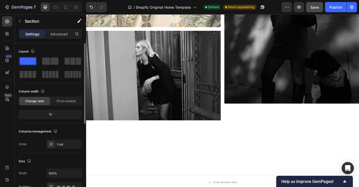
scroll to position [769, 0]
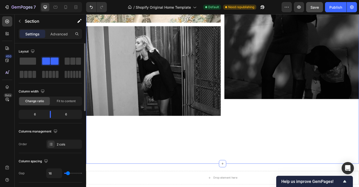
click at [283, 137] on div "Image" at bounding box center [316, 28] width 151 height 291
click at [73, 62] on span at bounding box center [72, 61] width 5 height 7
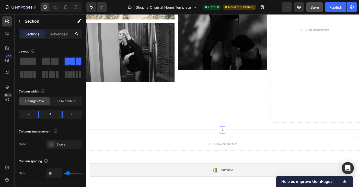
scroll to position [725, 0]
drag, startPoint x: 239, startPoint y: 144, endPoint x: 239, endPoint y: 130, distance: 13.8
click at [239, 130] on div "Image Image Image Drop element here Section 3 You can create reusable sections …" at bounding box center [239, 31] width 306 height 225
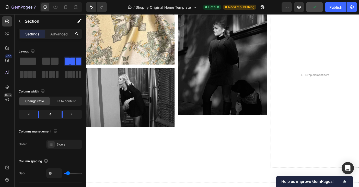
scroll to position [691, 0]
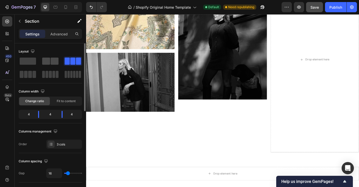
click at [51, 63] on span at bounding box center [55, 61] width 8 height 7
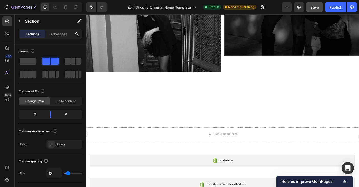
scroll to position [819, 0]
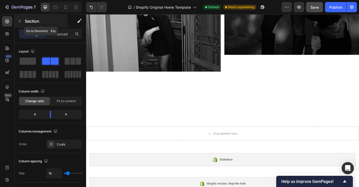
click at [18, 17] on button "button" at bounding box center [20, 21] width 8 height 8
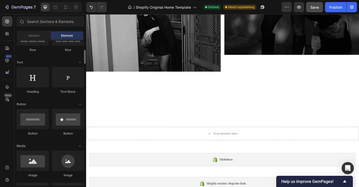
scroll to position [89, 0]
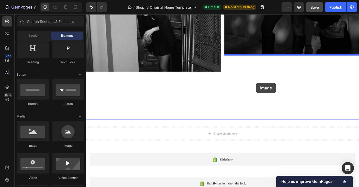
drag, startPoint x: 121, startPoint y: 154, endPoint x: 277, endPoint y: 92, distance: 167.3
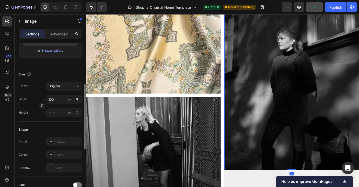
scroll to position [99, 0]
click at [65, 113] on input "px %" at bounding box center [64, 112] width 36 height 9
click at [51, 126] on span "Full" at bounding box center [50, 125] width 5 height 5
type input "100"
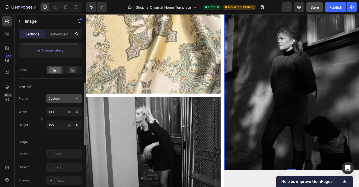
click at [60, 101] on button "Custom" at bounding box center [64, 98] width 36 height 9
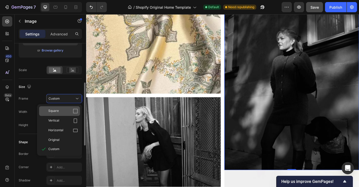
click at [74, 110] on icon at bounding box center [75, 111] width 5 height 5
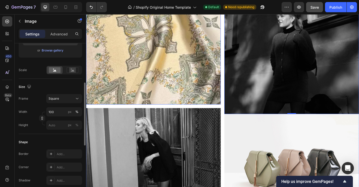
scroll to position [677, 0]
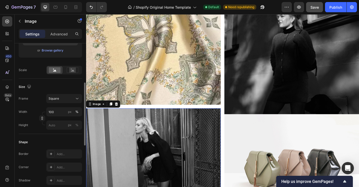
click at [221, 143] on img at bounding box center [161, 170] width 151 height 101
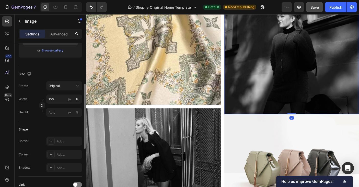
click at [289, 71] on img at bounding box center [316, 51] width 151 height 151
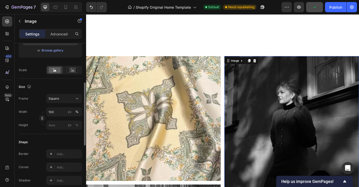
scroll to position [699, 0]
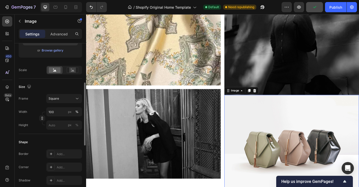
click at [279, 148] on img at bounding box center [316, 161] width 151 height 113
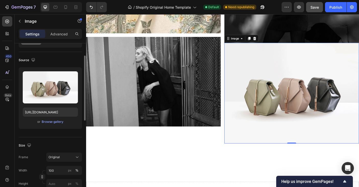
scroll to position [27, 0]
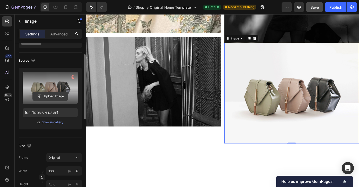
click at [46, 95] on input "file" at bounding box center [50, 96] width 35 height 9
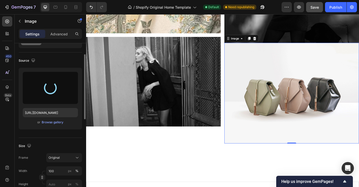
type input "[URL][DOMAIN_NAME]"
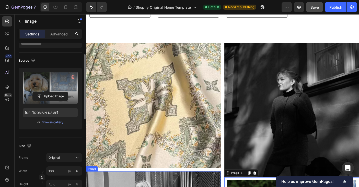
scroll to position [606, 0]
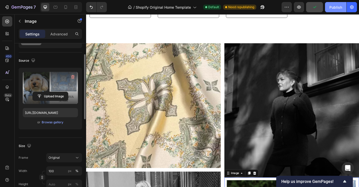
click at [332, 9] on div "Publish" at bounding box center [335, 7] width 13 height 5
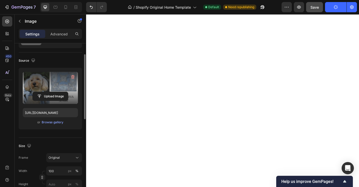
scroll to position [0, 0]
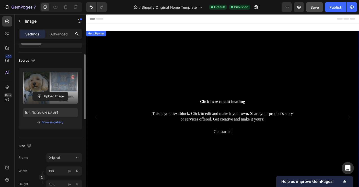
click at [214, 81] on div "Background Image" at bounding box center [239, 130] width 306 height 194
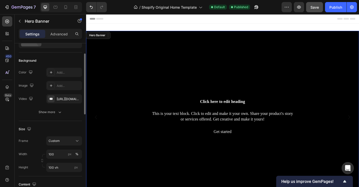
scroll to position [92, 0]
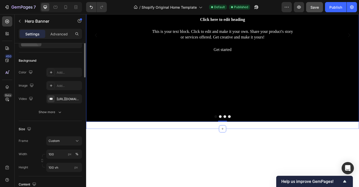
click at [100, 33] on div "Background Image" at bounding box center [239, 38] width 306 height 194
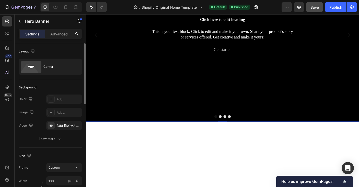
scroll to position [0, 0]
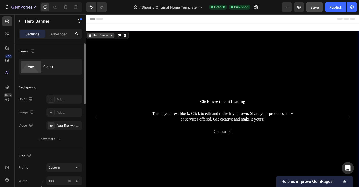
click at [101, 38] on div "Hero Banner" at bounding box center [102, 38] width 20 height 5
click at [169, 45] on div "Background Image" at bounding box center [239, 130] width 306 height 194
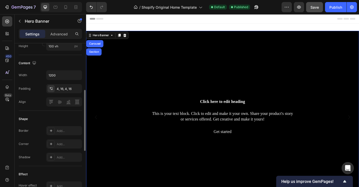
scroll to position [149, 0]
click at [127, 118] on h2 "Click here to edit heading" at bounding box center [239, 112] width 298 height 11
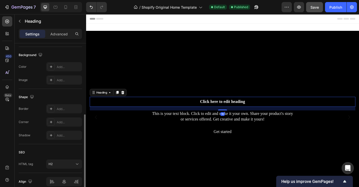
scroll to position [0, 0]
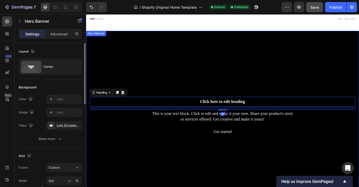
click at [129, 162] on div "Background Image" at bounding box center [239, 130] width 306 height 194
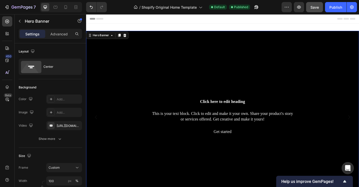
click at [127, 161] on div "Background Image" at bounding box center [239, 130] width 306 height 194
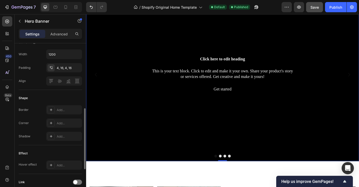
scroll to position [185, 0]
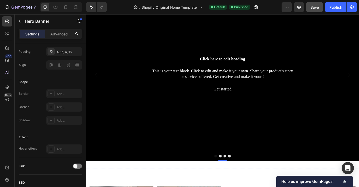
click at [236, 174] on button "Dot" at bounding box center [236, 174] width 3 height 3
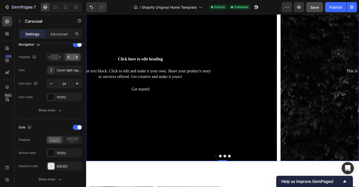
scroll to position [0, 0]
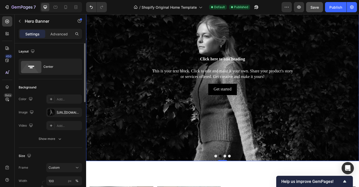
click at [236, 160] on div "Background Image" at bounding box center [239, 82] width 306 height 194
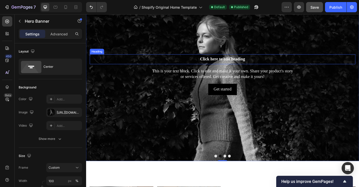
click at [112, 64] on h2 "Click here to edit heading" at bounding box center [239, 64] width 298 height 11
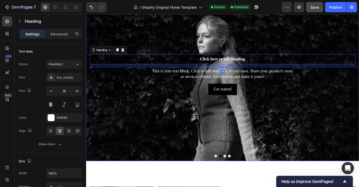
click at [120, 30] on div "Background Image" at bounding box center [239, 82] width 306 height 194
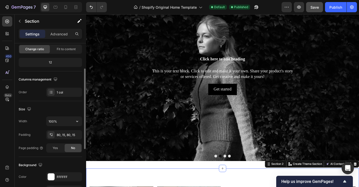
scroll to position [51, 0]
click at [60, 94] on div "1 col" at bounding box center [69, 93] width 24 height 5
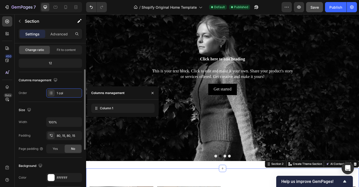
click at [60, 108] on div "Size" at bounding box center [50, 110] width 63 height 8
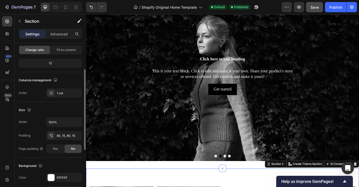
click at [43, 80] on div "Columns management" at bounding box center [39, 80] width 40 height 7
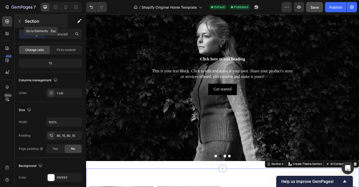
click at [18, 20] on icon "button" at bounding box center [20, 21] width 4 height 4
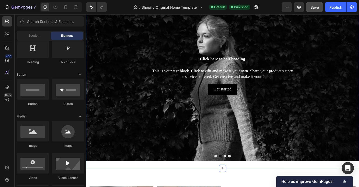
click at [137, 185] on div "Click here to edit heading Heading This is your text block. Click to edit and m…" at bounding box center [239, 82] width 306 height 211
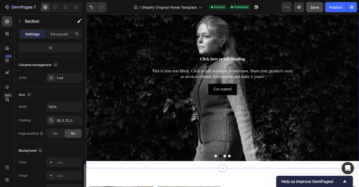
scroll to position [65, 0]
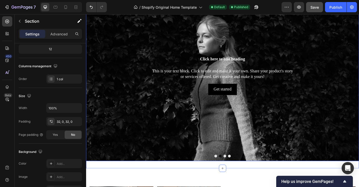
click at [128, 170] on div "Background Image" at bounding box center [239, 82] width 306 height 194
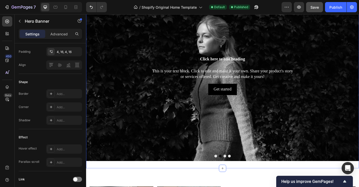
scroll to position [0, 0]
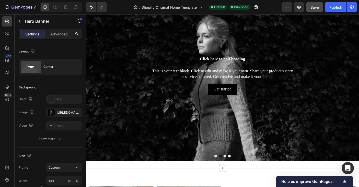
click at [163, 185] on div "Click here to edit heading Heading This is your text block. Click to edit and m…" at bounding box center [239, 82] width 306 height 211
click at [267, 179] on div "Background Image" at bounding box center [239, 82] width 306 height 194
click at [267, 129] on div "Background Image" at bounding box center [239, 82] width 306 height 194
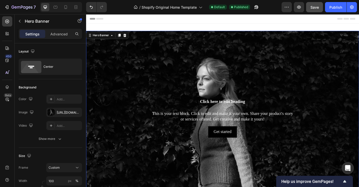
click at [113, 76] on div "Background Image" at bounding box center [239, 130] width 306 height 194
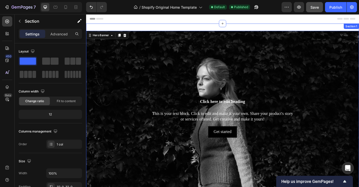
click at [105, 27] on div "Click here to edit heading Heading This is your text block. Click to edit and m…" at bounding box center [239, 130] width 306 height 211
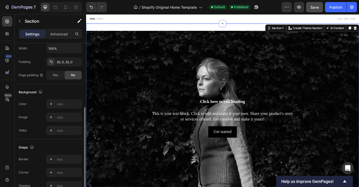
scroll to position [153, 0]
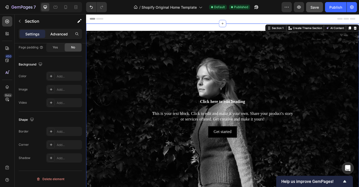
click at [54, 34] on p "Advanced" at bounding box center [58, 33] width 17 height 5
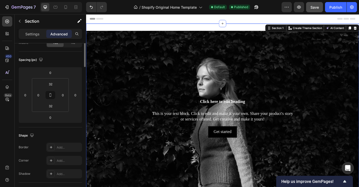
scroll to position [0, 0]
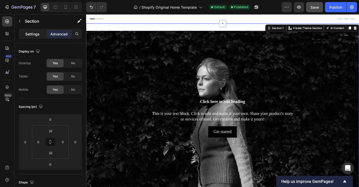
click at [32, 32] on p "Settings" at bounding box center [32, 33] width 14 height 5
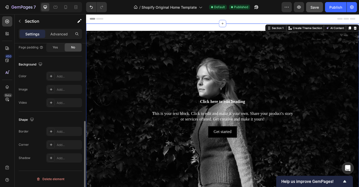
scroll to position [152, 0]
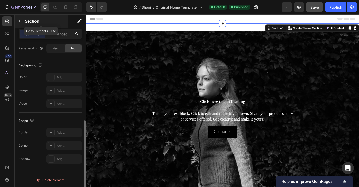
click at [19, 19] on button "button" at bounding box center [20, 21] width 8 height 8
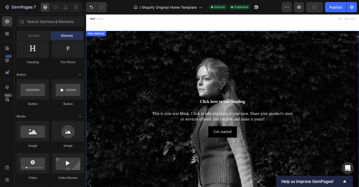
click at [121, 73] on div "Background Image" at bounding box center [239, 130] width 306 height 194
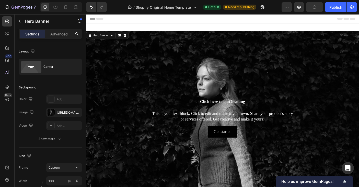
click at [121, 73] on div "Background Image" at bounding box center [239, 130] width 306 height 194
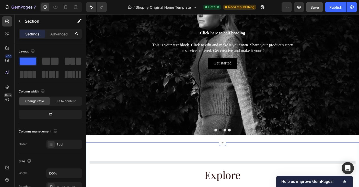
drag, startPoint x: 180, startPoint y: 130, endPoint x: 187, endPoint y: 128, distance: 7.3
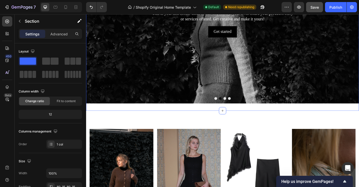
scroll to position [152, 0]
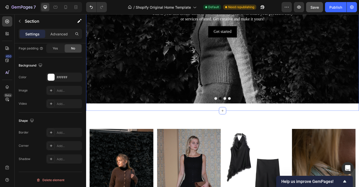
click at [184, 120] on div "Click here to edit heading Heading This is your text block. Click to edit and m…" at bounding box center [239, 17] width 306 height 211
click at [184, 122] on div "Click here to edit heading Heading This is your text block. Click to edit and m…" at bounding box center [239, 17] width 306 height 211
click at [184, 120] on div "Click here to edit heading Heading This is your text block. Click to edit and m…" at bounding box center [239, 17] width 306 height 211
click at [60, 34] on p "Advanced" at bounding box center [58, 33] width 17 height 5
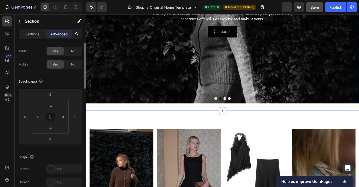
scroll to position [0, 0]
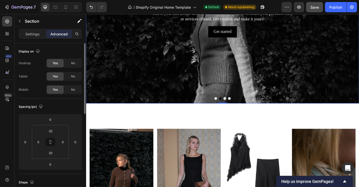
click at [118, 84] on div "Background Image" at bounding box center [239, 17] width 306 height 194
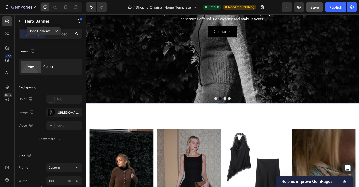
click at [18, 21] on icon "button" at bounding box center [20, 21] width 4 height 4
